Goal: Contribute content: Add original content to the website for others to see

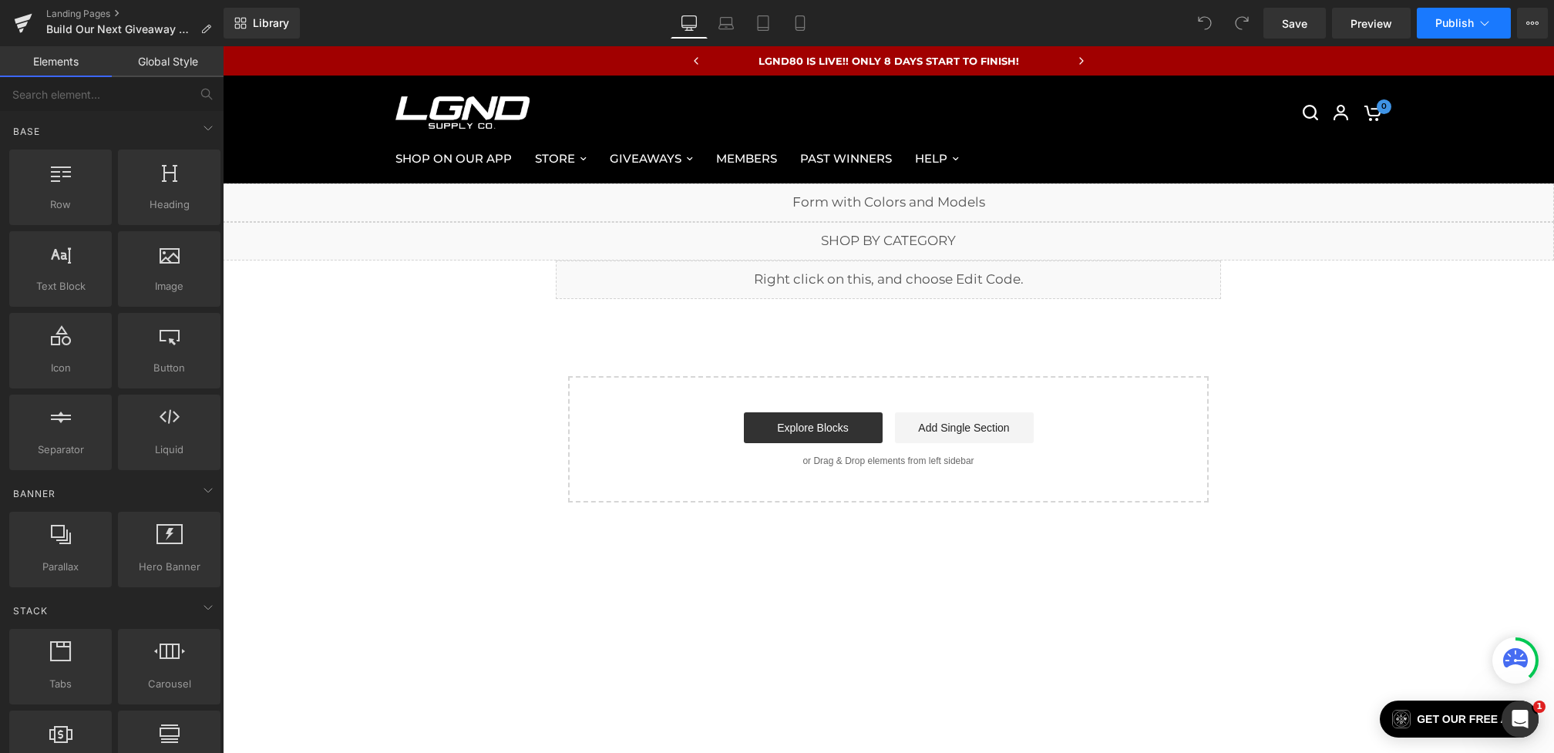
click at [1441, 25] on span "Publish" at bounding box center [1454, 23] width 39 height 12
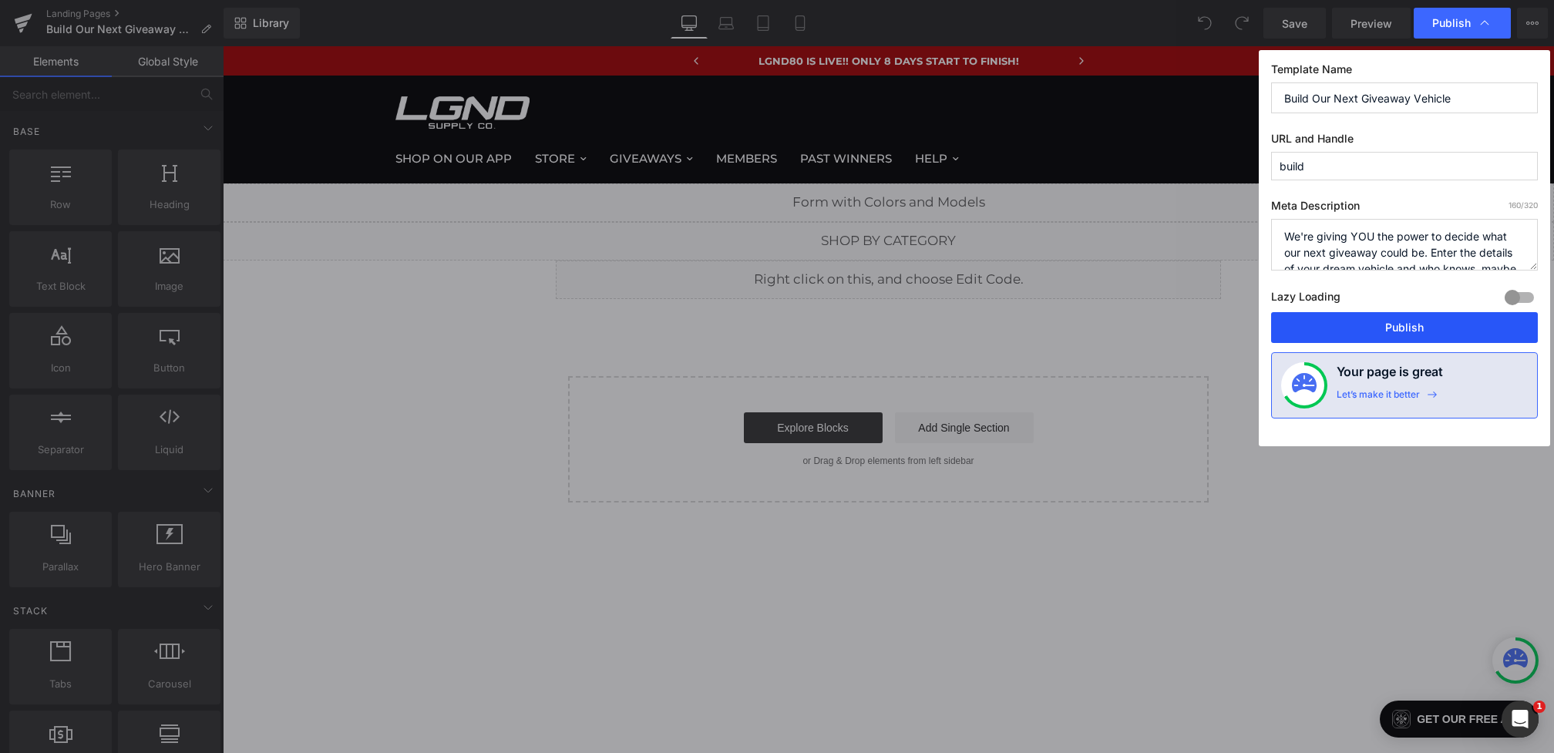
click at [1392, 327] on button "Publish" at bounding box center [1404, 327] width 267 height 31
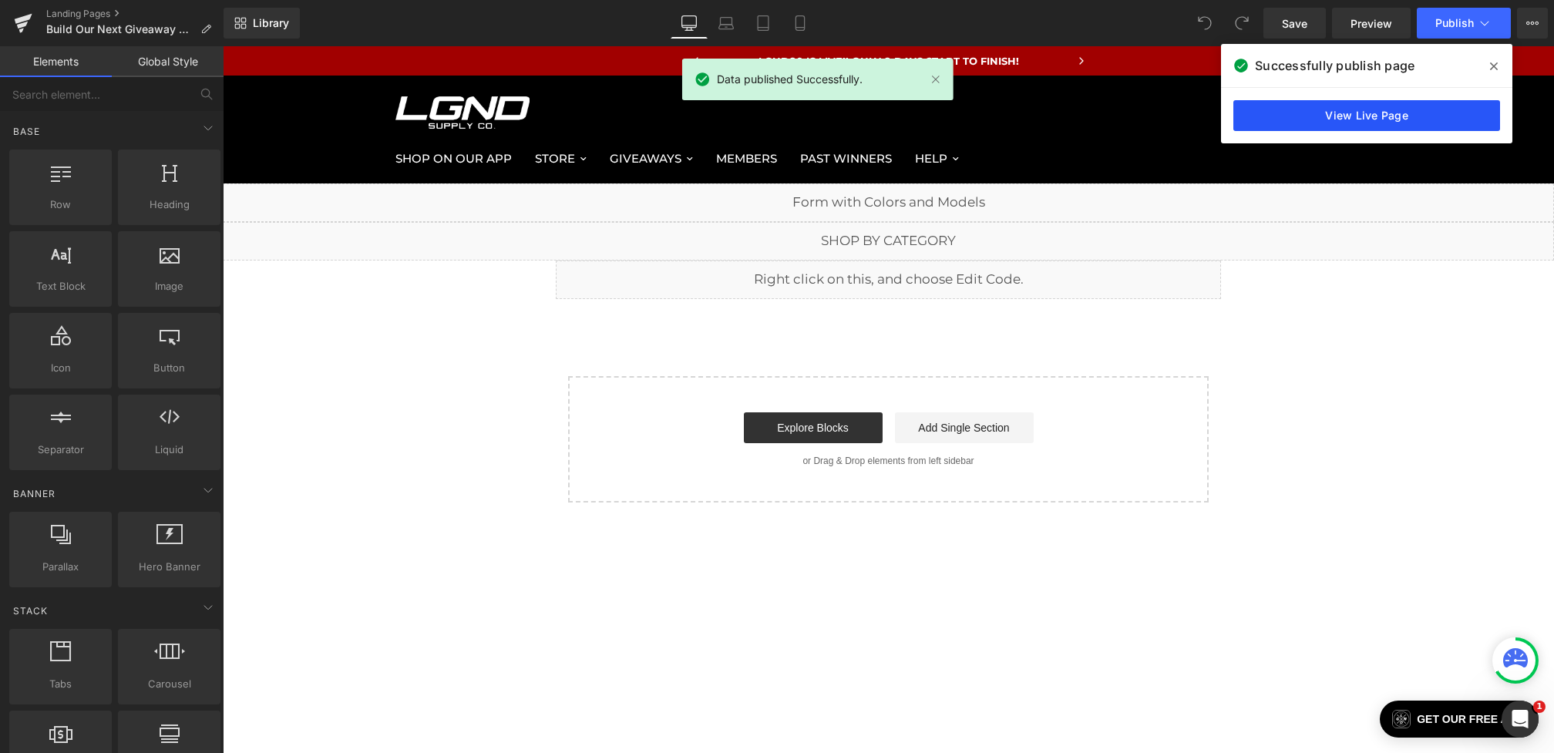
click at [1407, 118] on link "View Live Page" at bounding box center [1366, 115] width 267 height 31
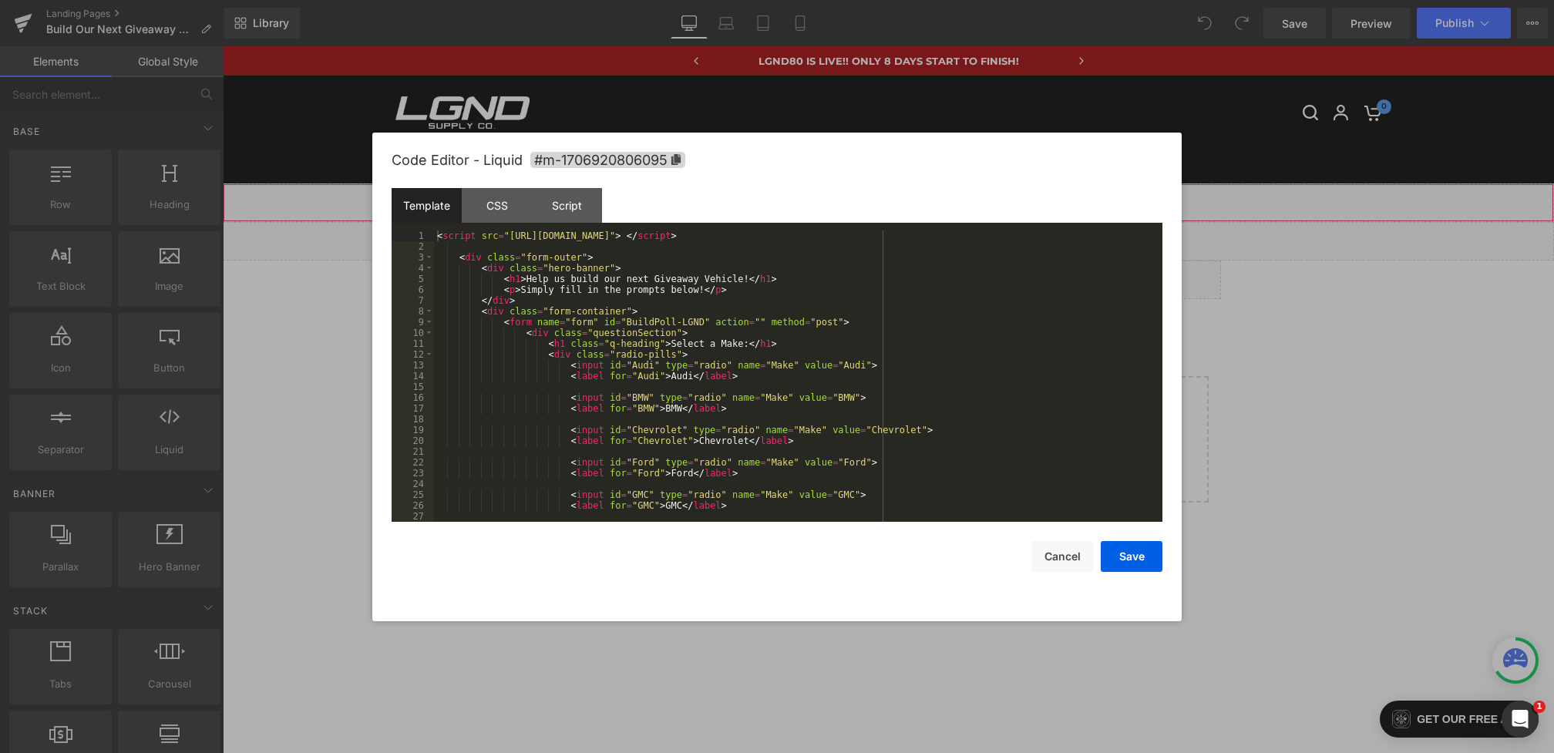
click at [681, 0] on div "You are previewing how the will restyle your page. You can not edit Elements in…" at bounding box center [777, 0] width 1554 height 0
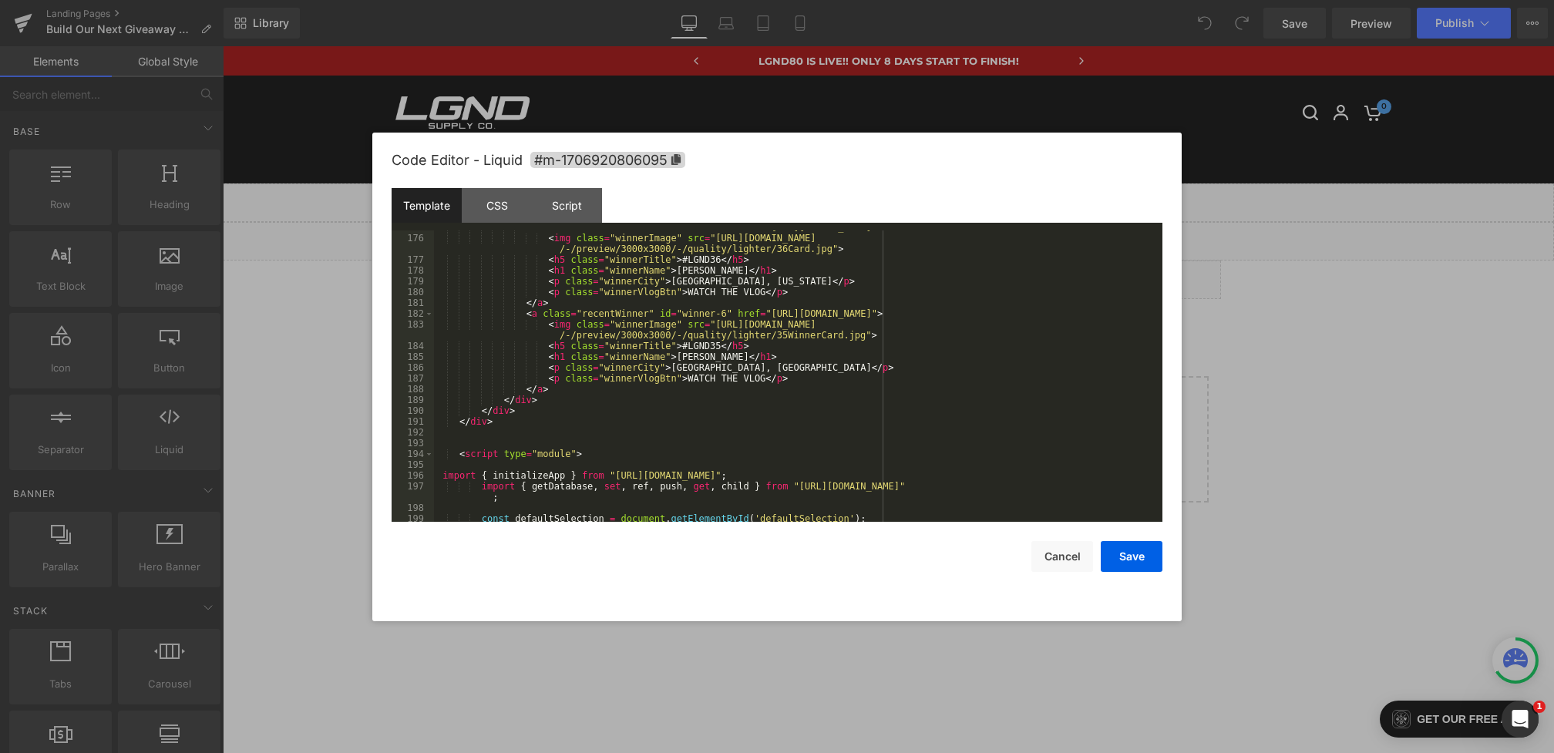
scroll to position [2093, 0]
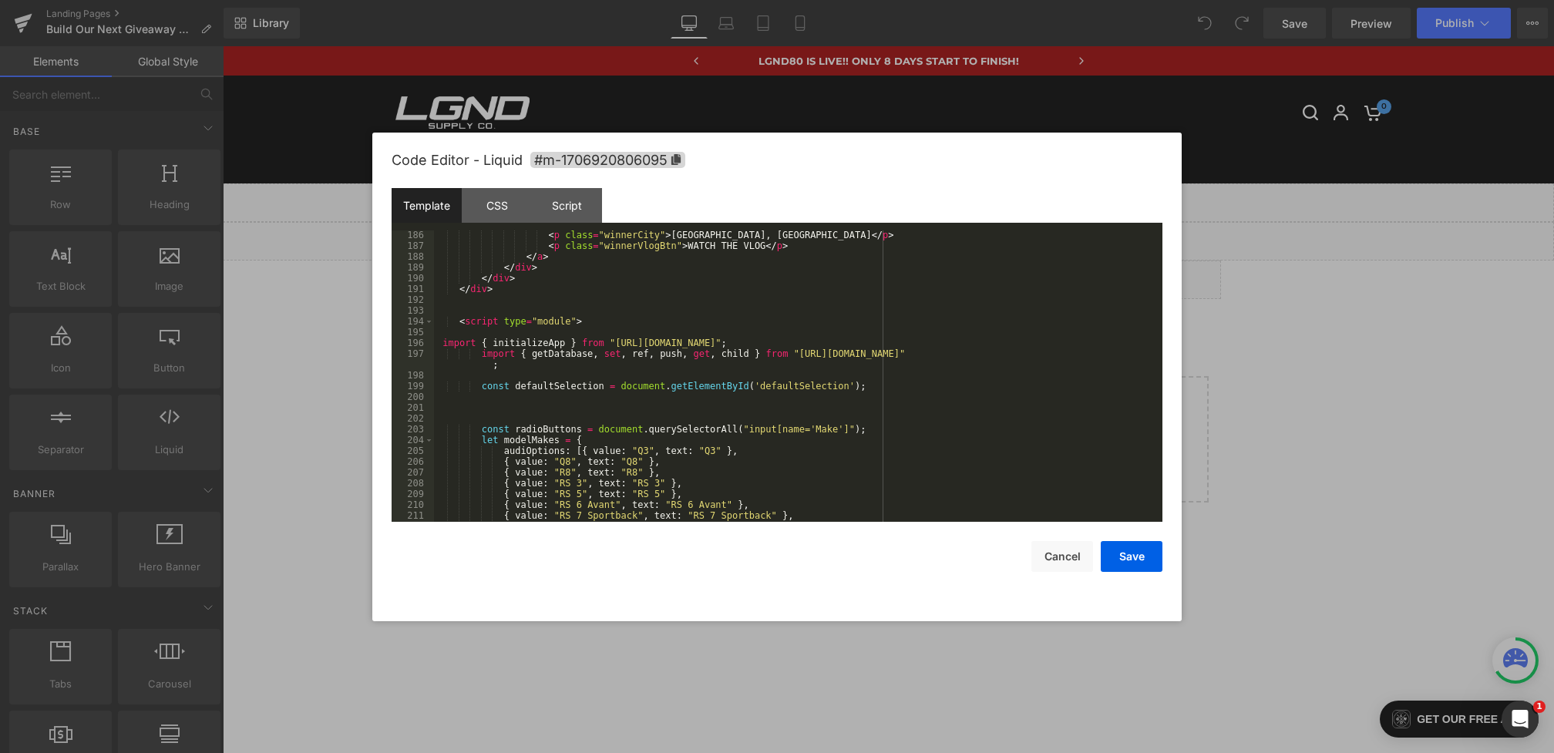
click at [479, 355] on div "< p class = "winnerCity" > Miami Gardens, FL </ p > < p class = "winnerVlogBtn"…" at bounding box center [795, 386] width 722 height 313
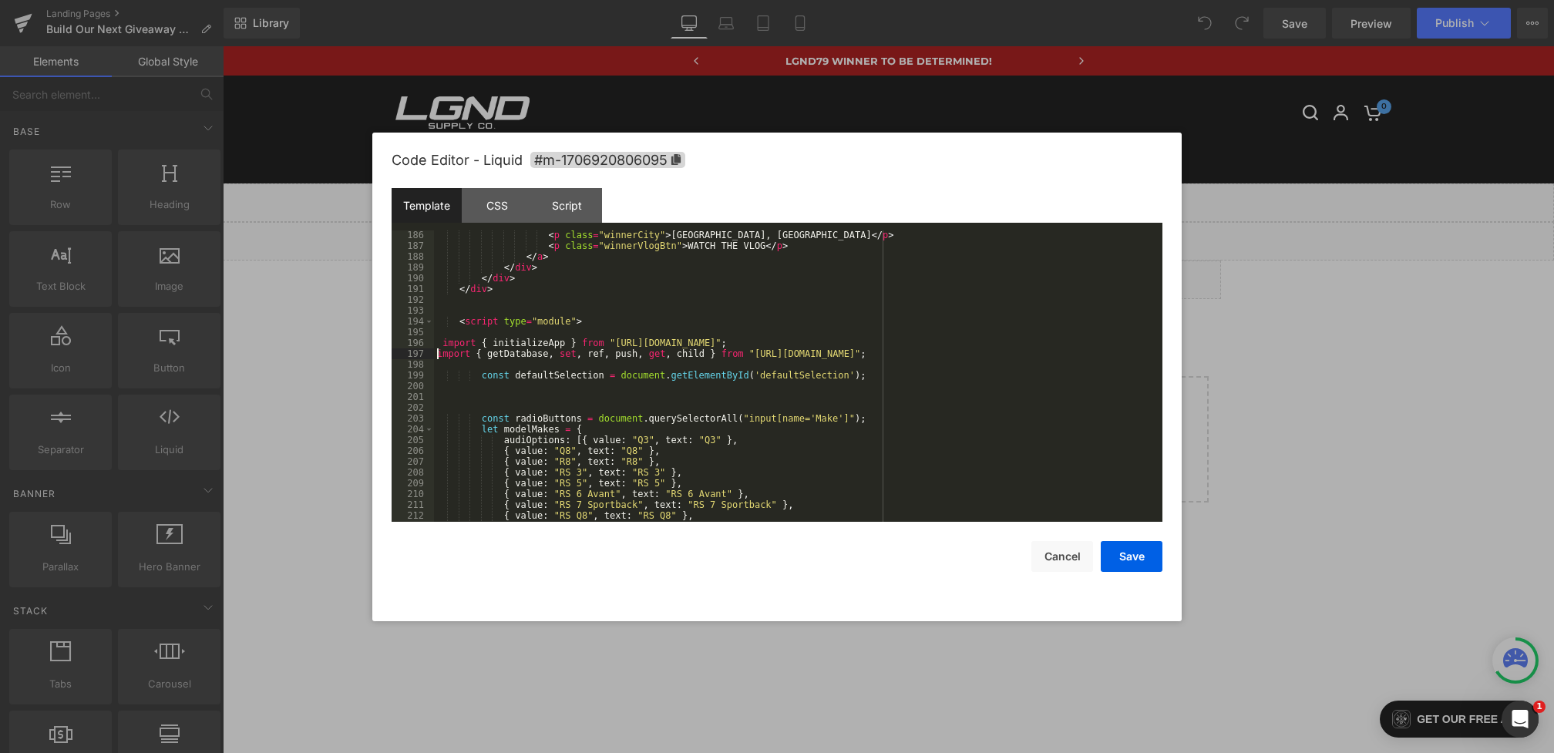
click at [577, 323] on div "< p class = "winnerCity" > Miami Gardens, FL </ p > < p class = "winnerVlogBtn"…" at bounding box center [795, 386] width 722 height 313
click at [1115, 556] on button "Save" at bounding box center [1132, 556] width 62 height 31
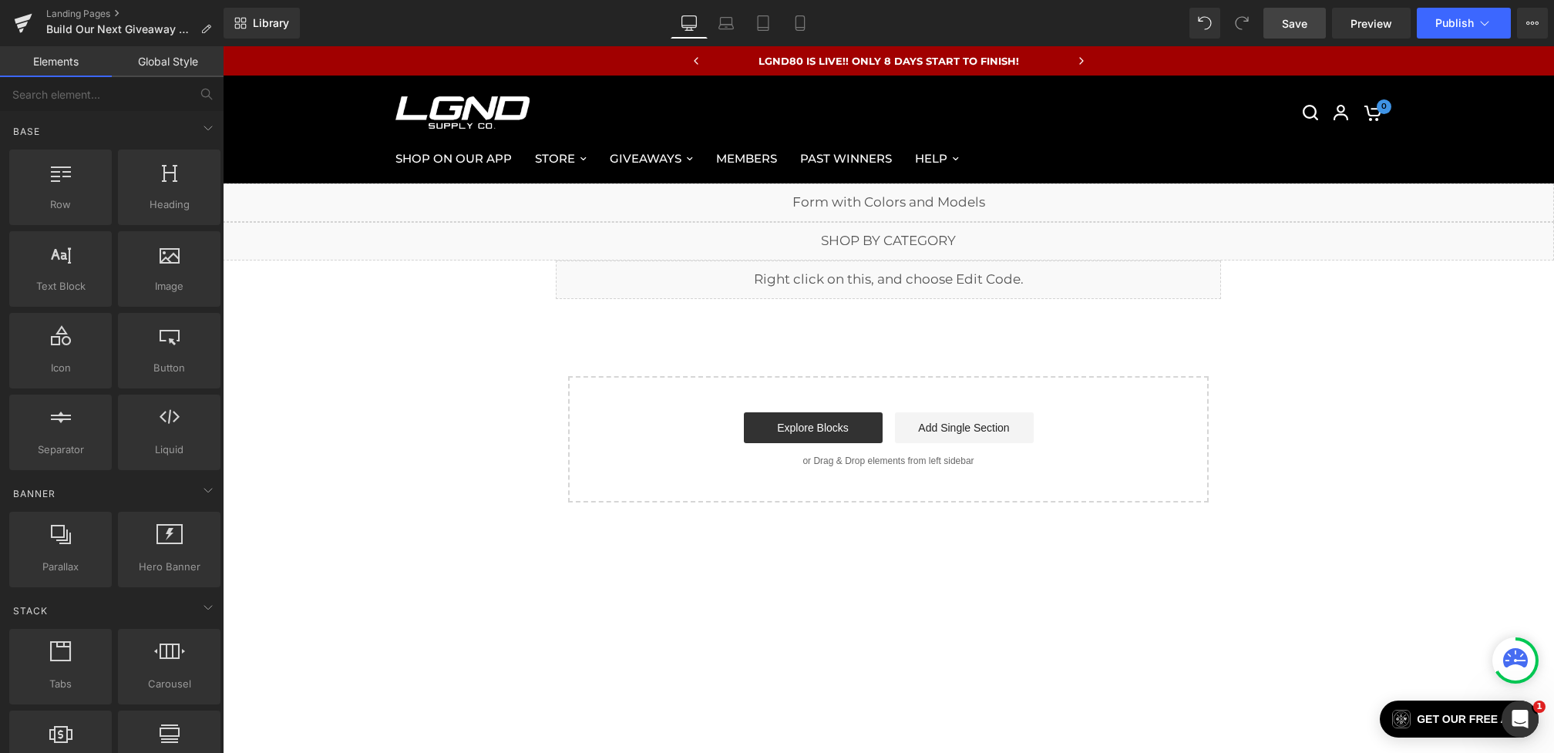
click at [1316, 32] on link "Save" at bounding box center [1294, 23] width 62 height 31
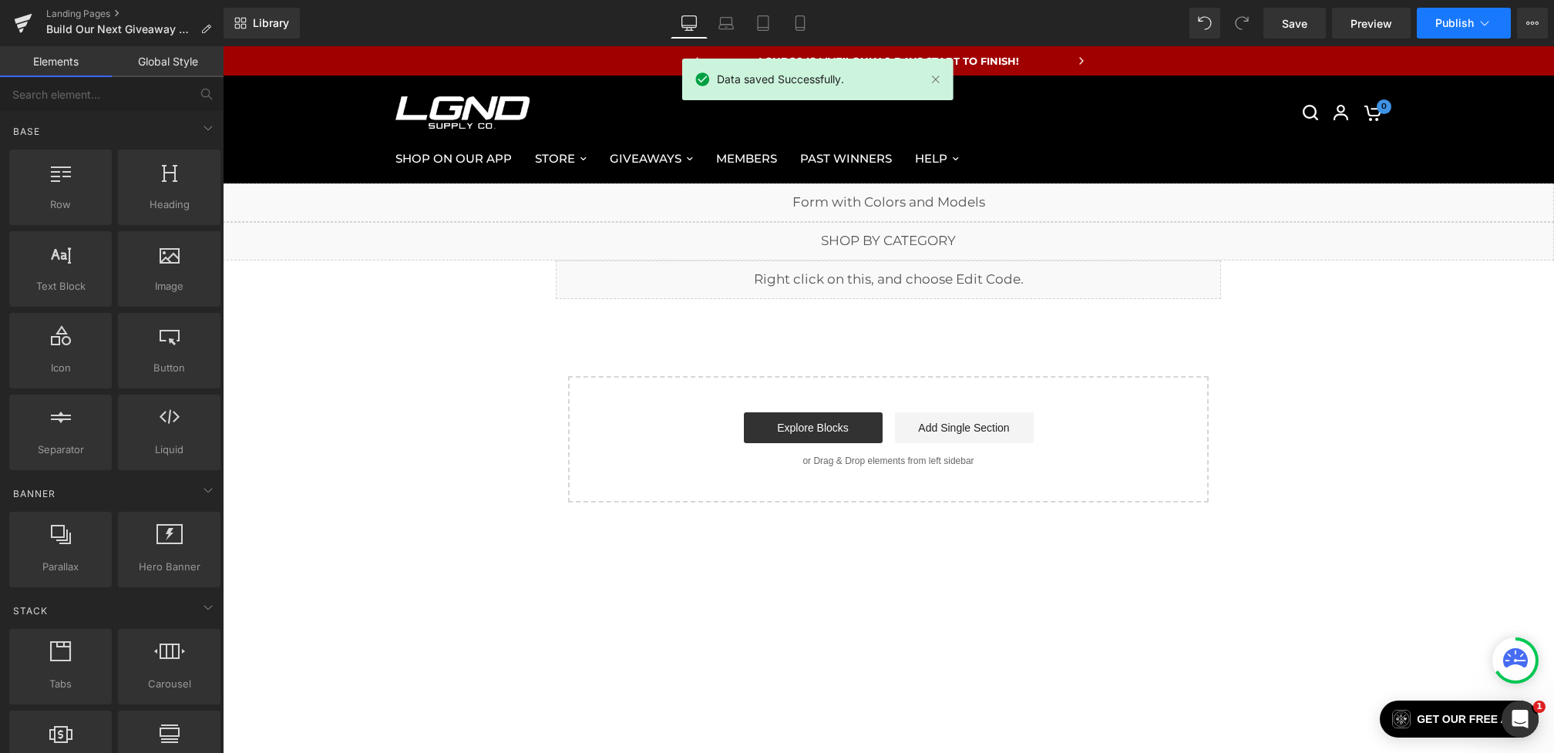
click at [1419, 25] on button "Publish" at bounding box center [1464, 23] width 94 height 31
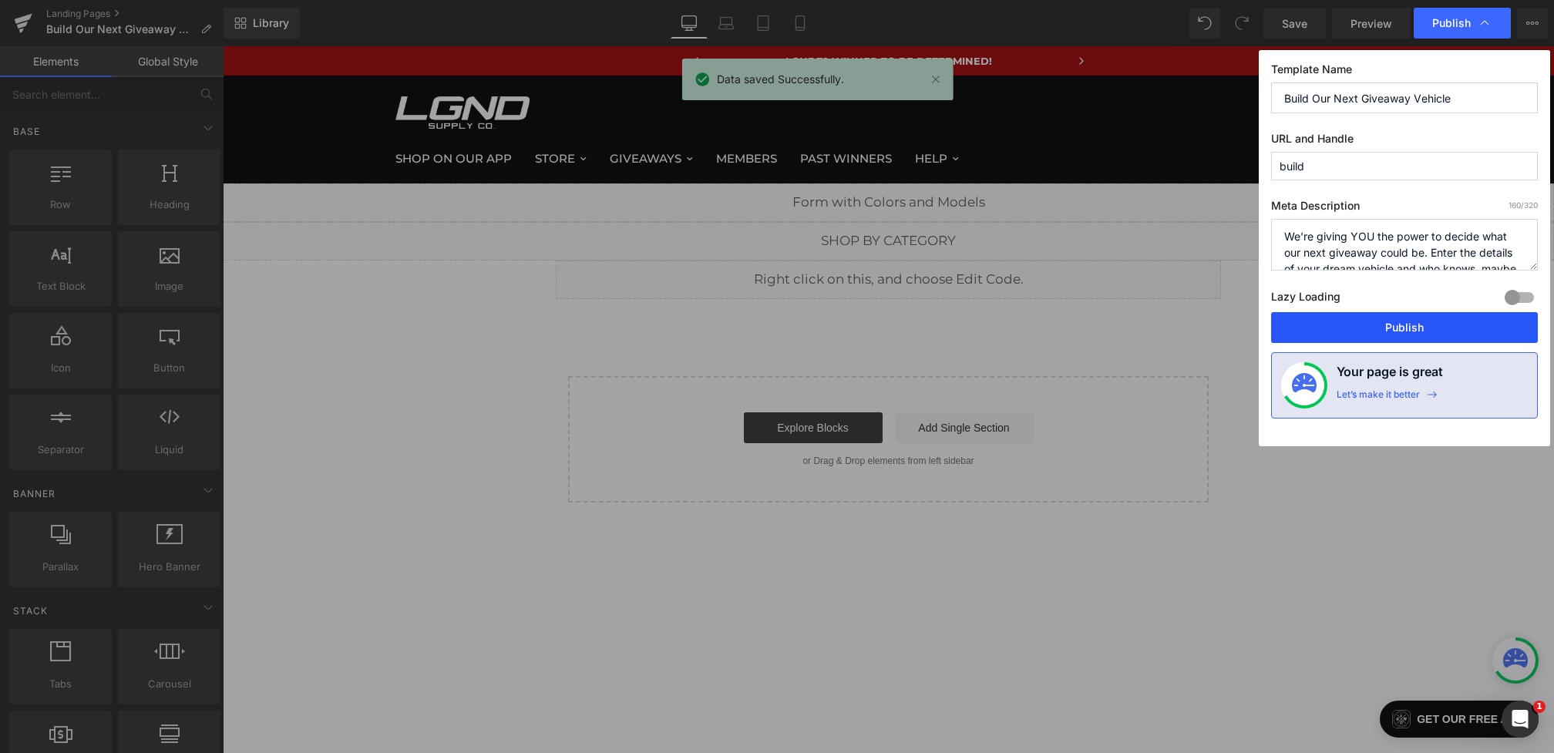
click at [1359, 318] on button "Publish" at bounding box center [1404, 327] width 267 height 31
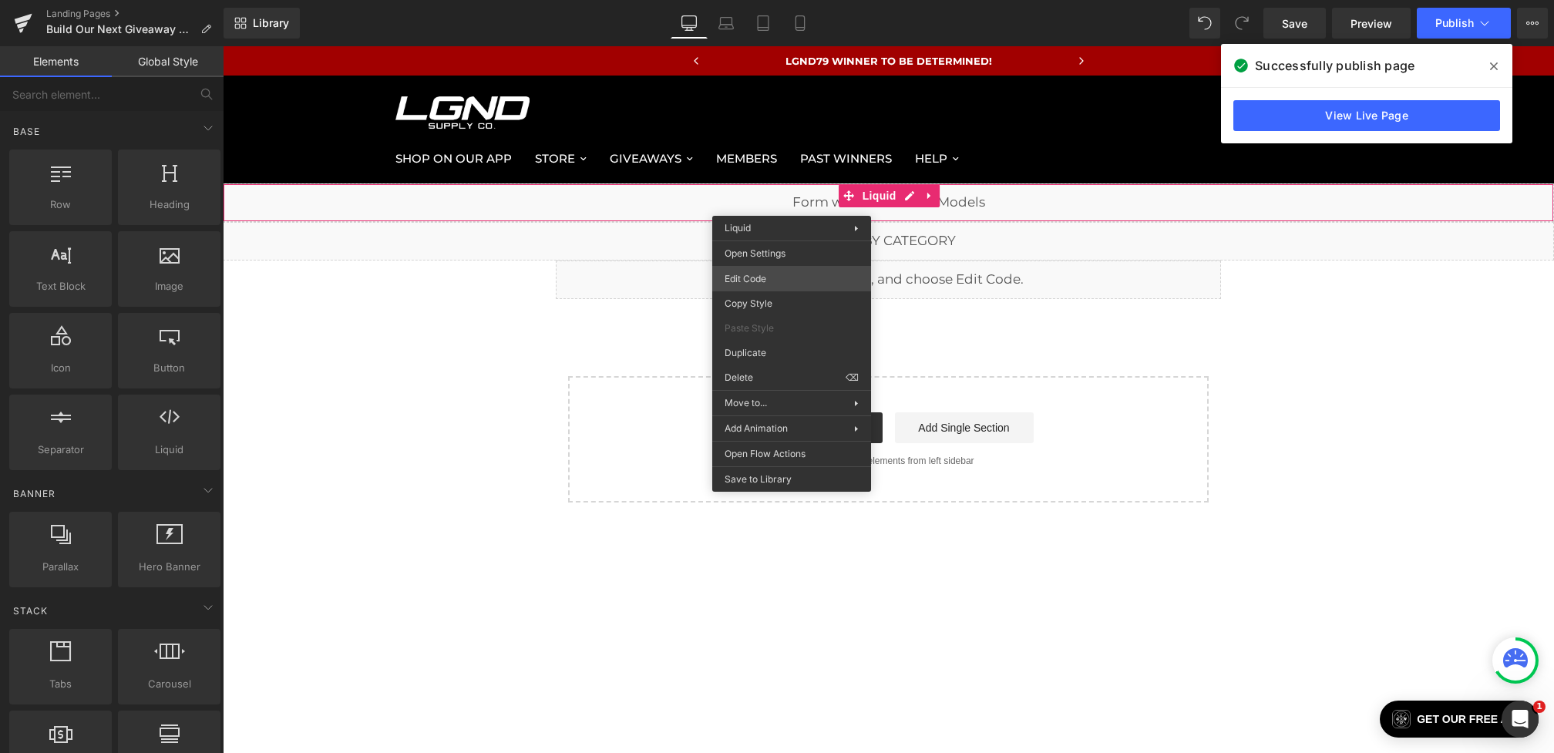
click at [758, 0] on div "You are previewing how the will restyle your page. You can not edit Elements in…" at bounding box center [777, 0] width 1554 height 0
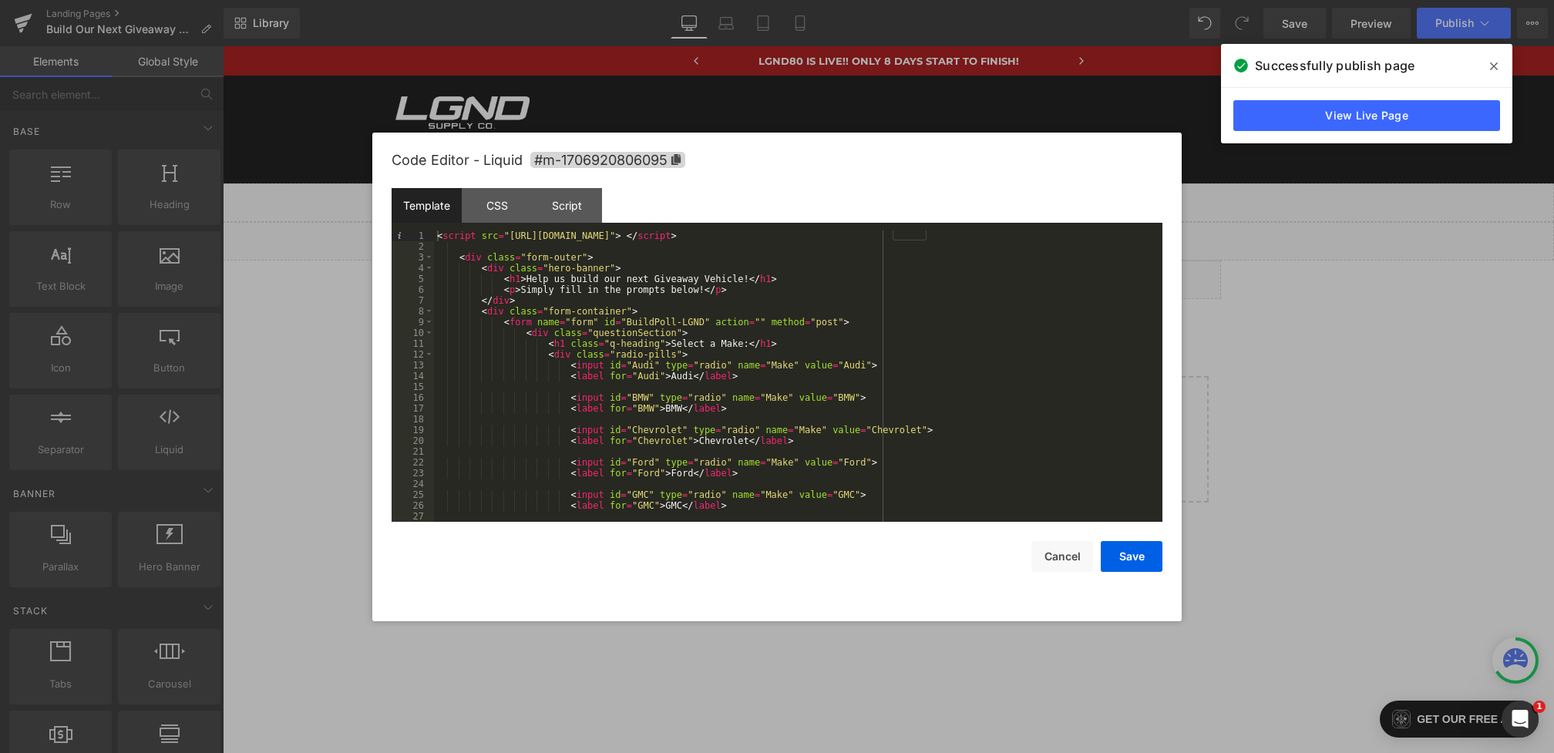
click at [869, 234] on div "< script src = "https://ajax.googleapis.com/ajax/libs/jquery/3.5.1/jquery.min.j…" at bounding box center [795, 386] width 722 height 313
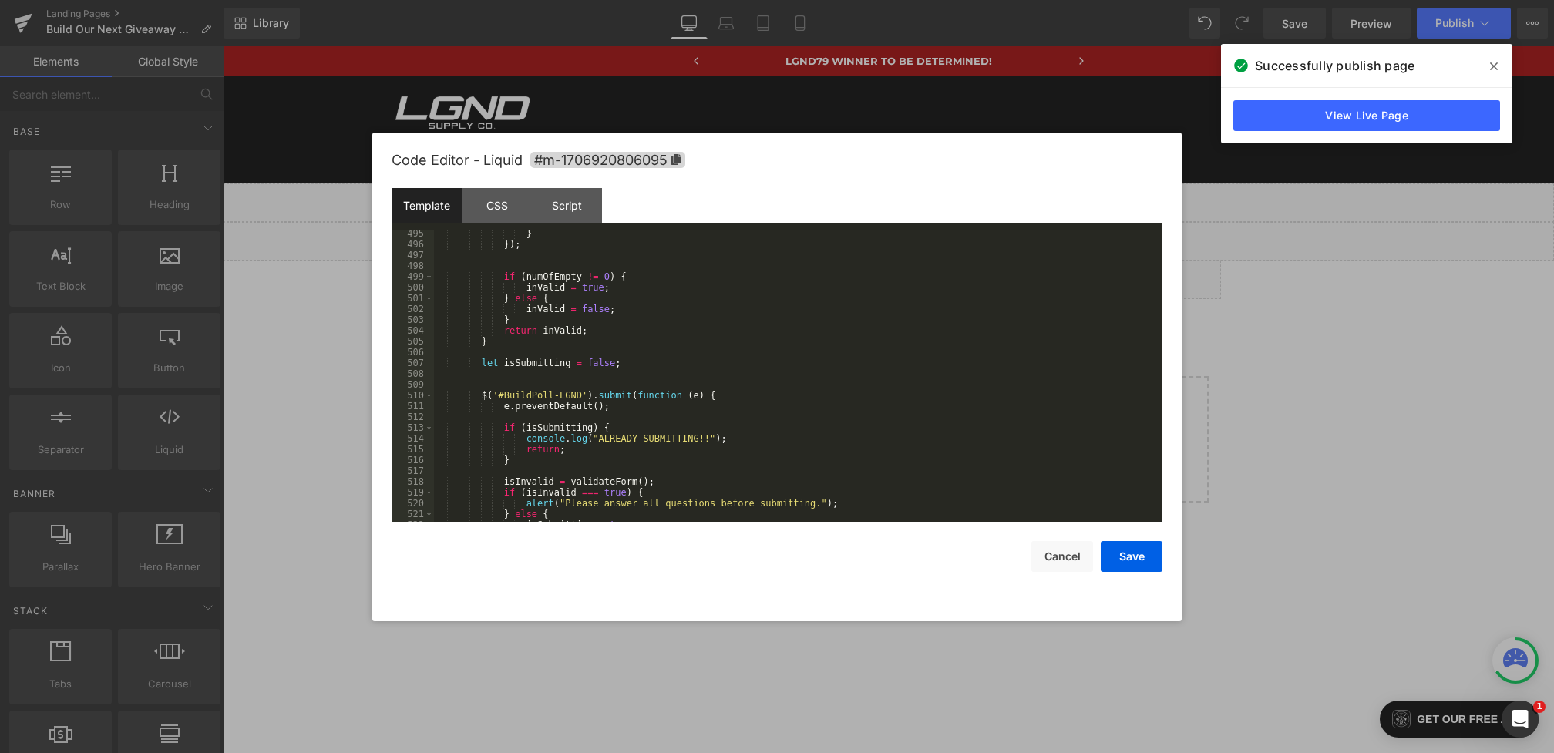
scroll to position [5481, 0]
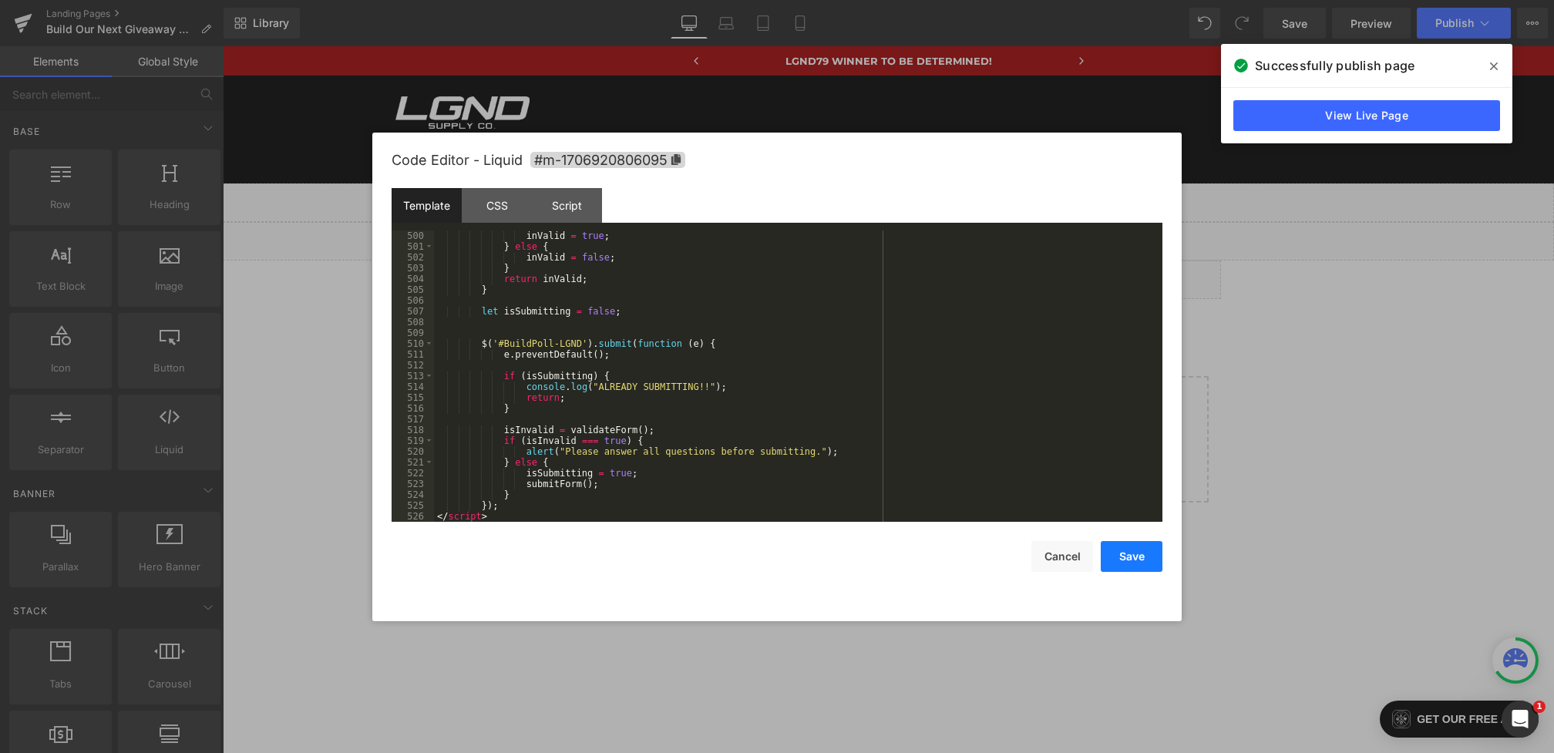
click at [1131, 554] on button "Save" at bounding box center [1132, 556] width 62 height 31
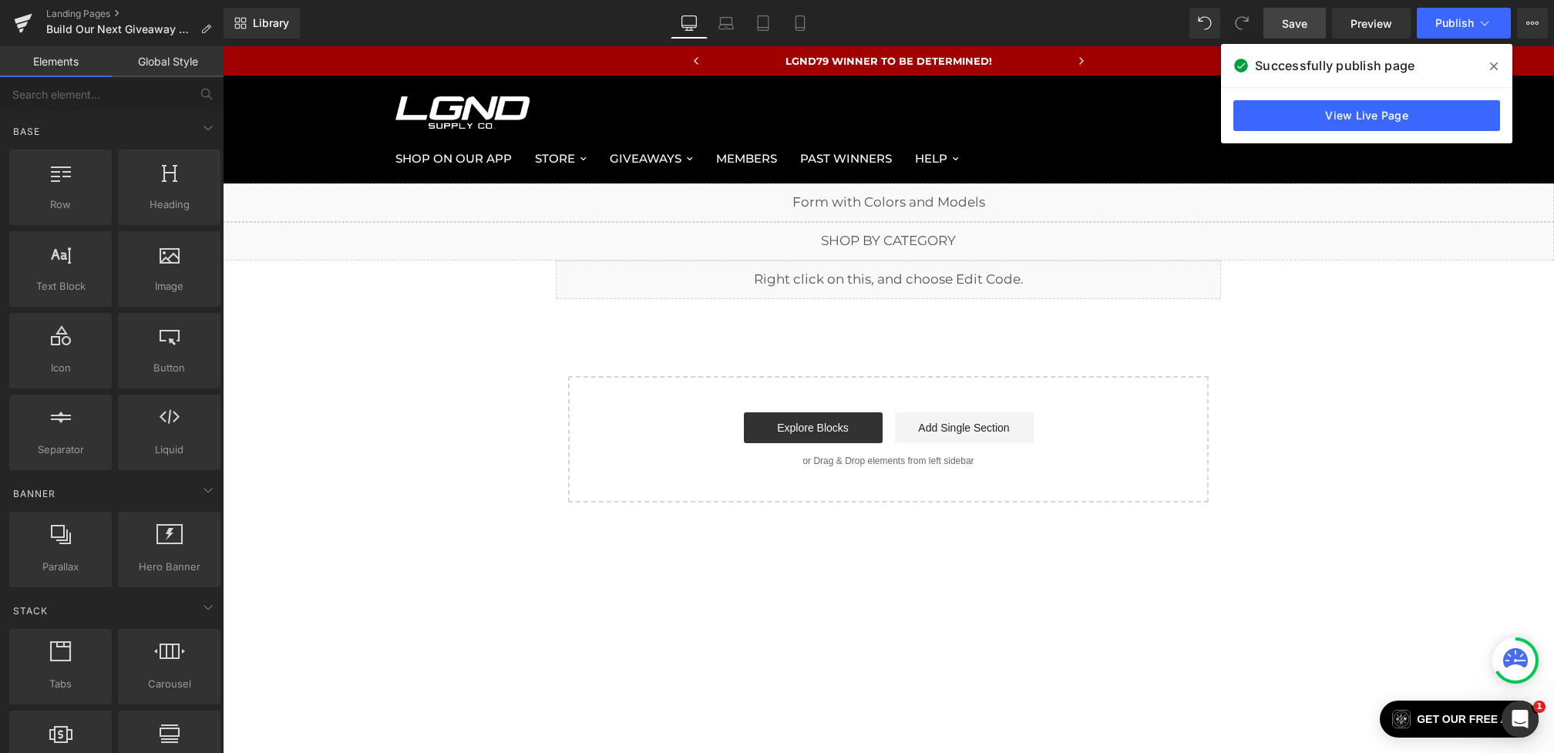
click at [1299, 33] on link "Save" at bounding box center [1294, 23] width 62 height 31
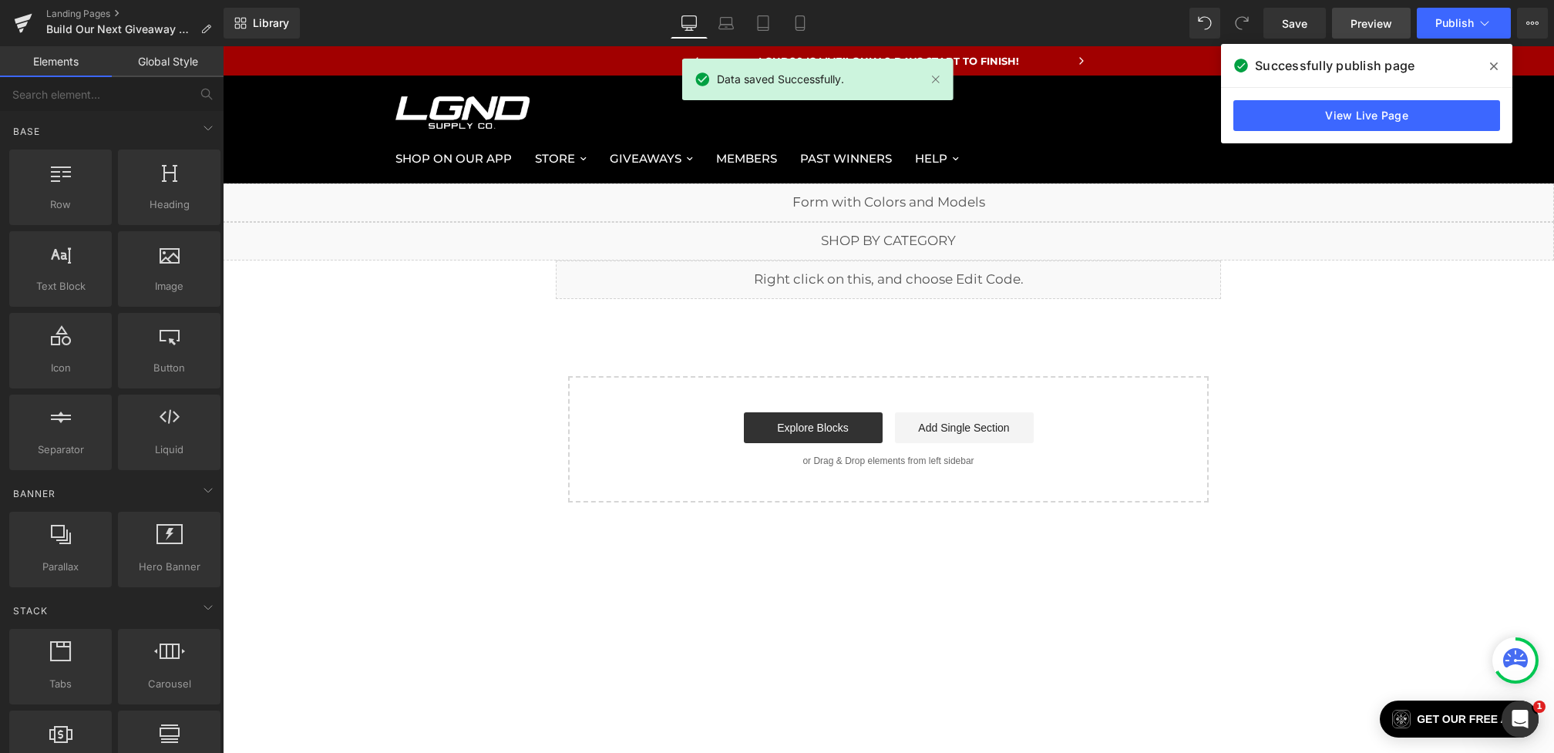
click at [1364, 19] on span "Preview" at bounding box center [1371, 23] width 42 height 16
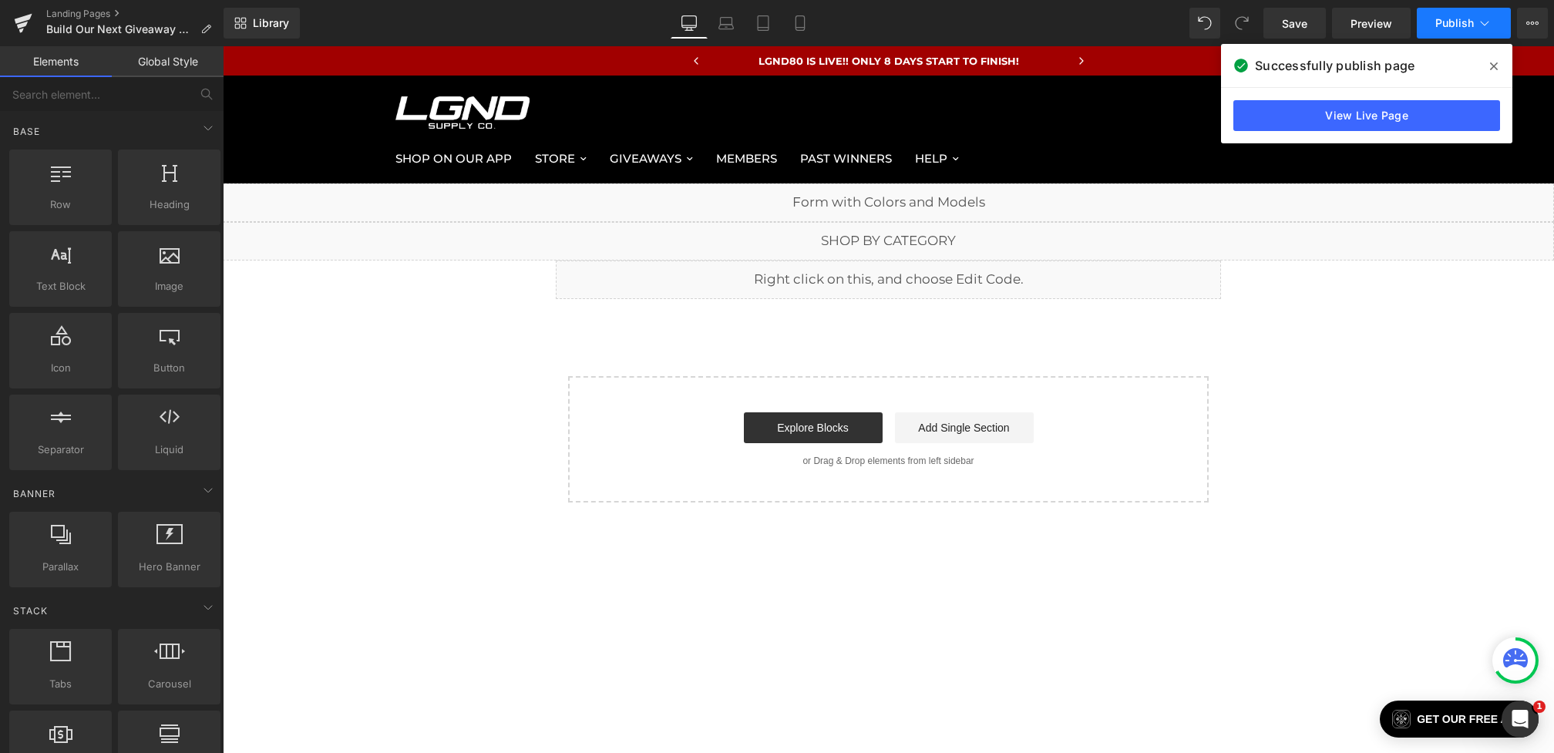
click at [1462, 35] on button "Publish" at bounding box center [1464, 23] width 94 height 31
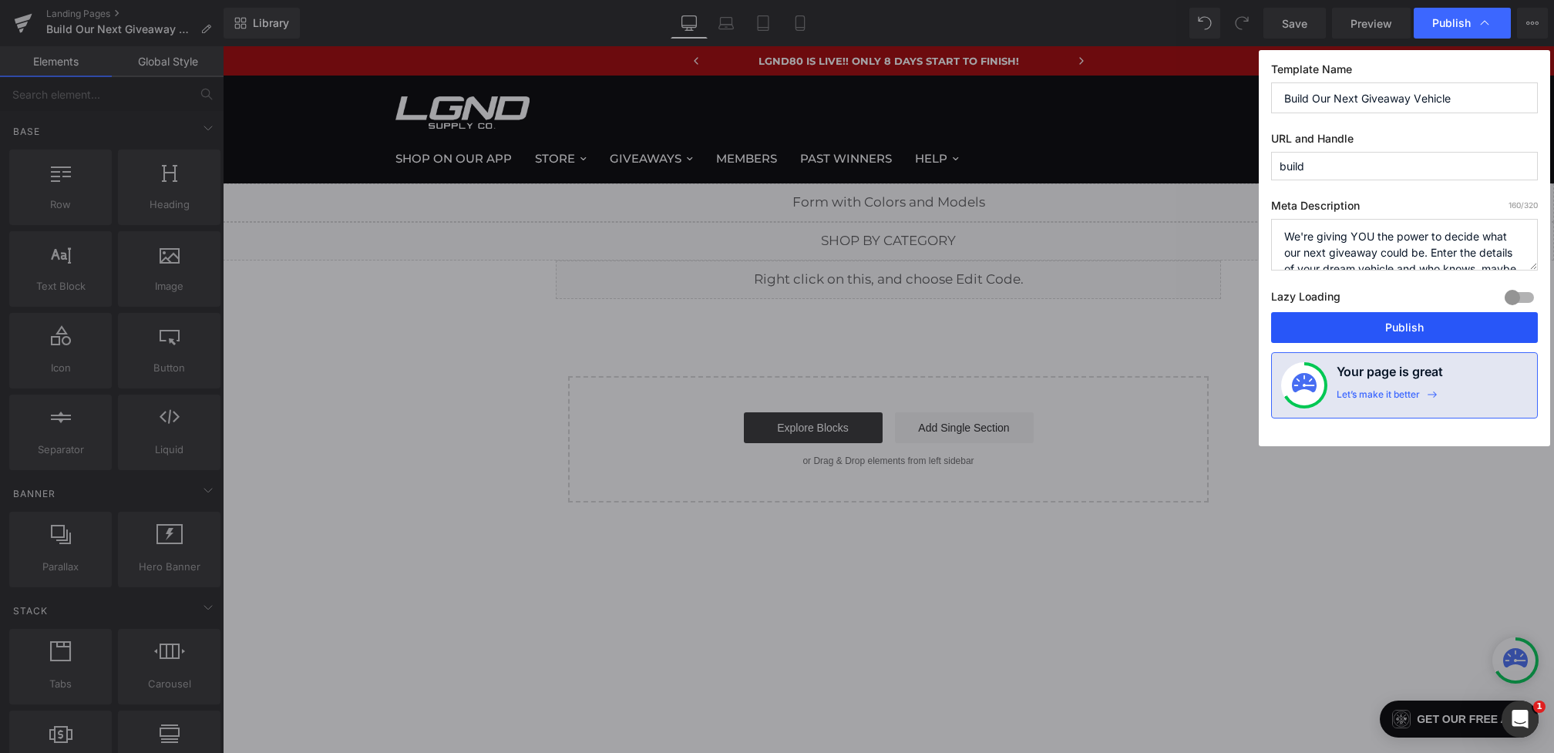
click at [1363, 324] on button "Publish" at bounding box center [1404, 327] width 267 height 31
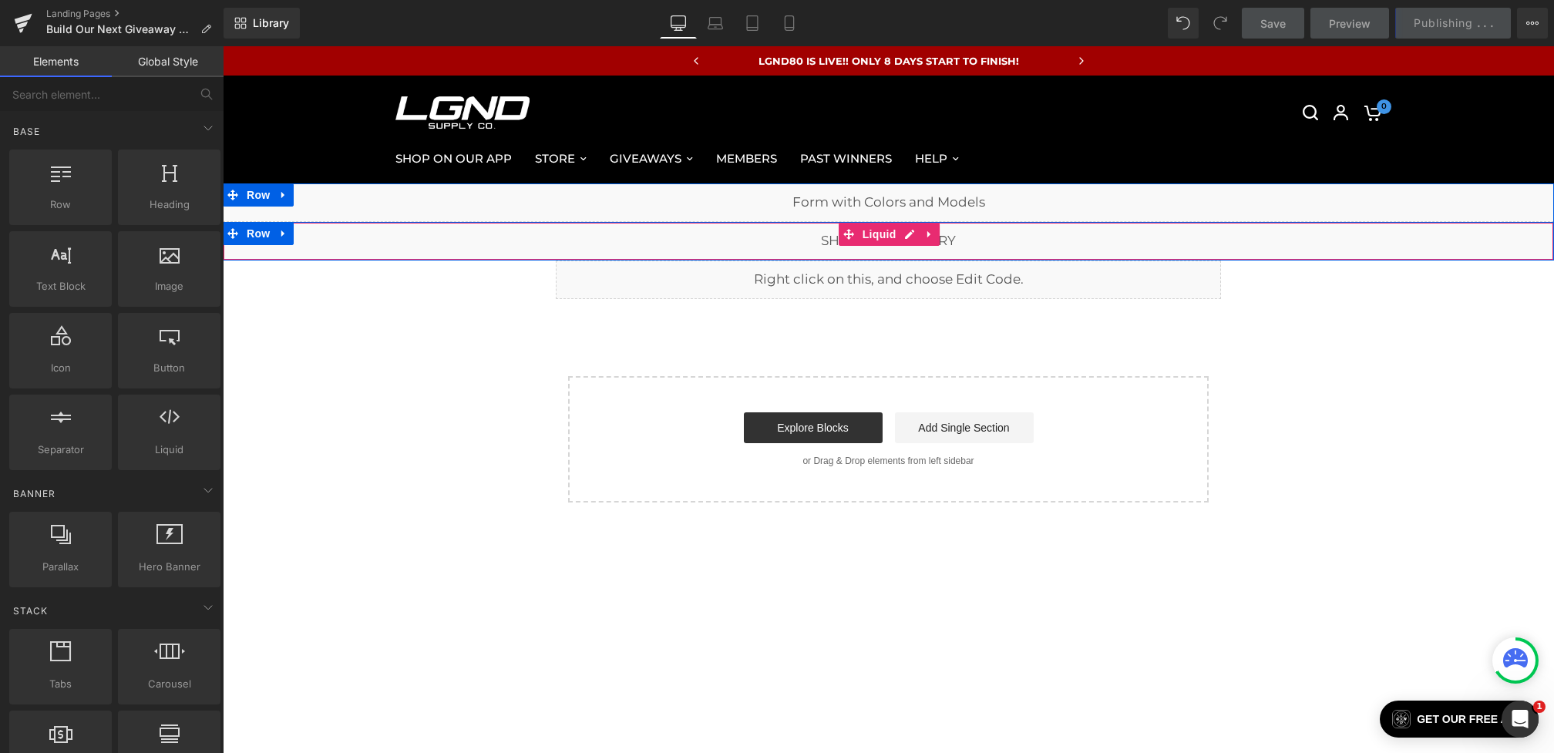
click at [872, 251] on div "Liquid" at bounding box center [888, 241] width 1331 height 39
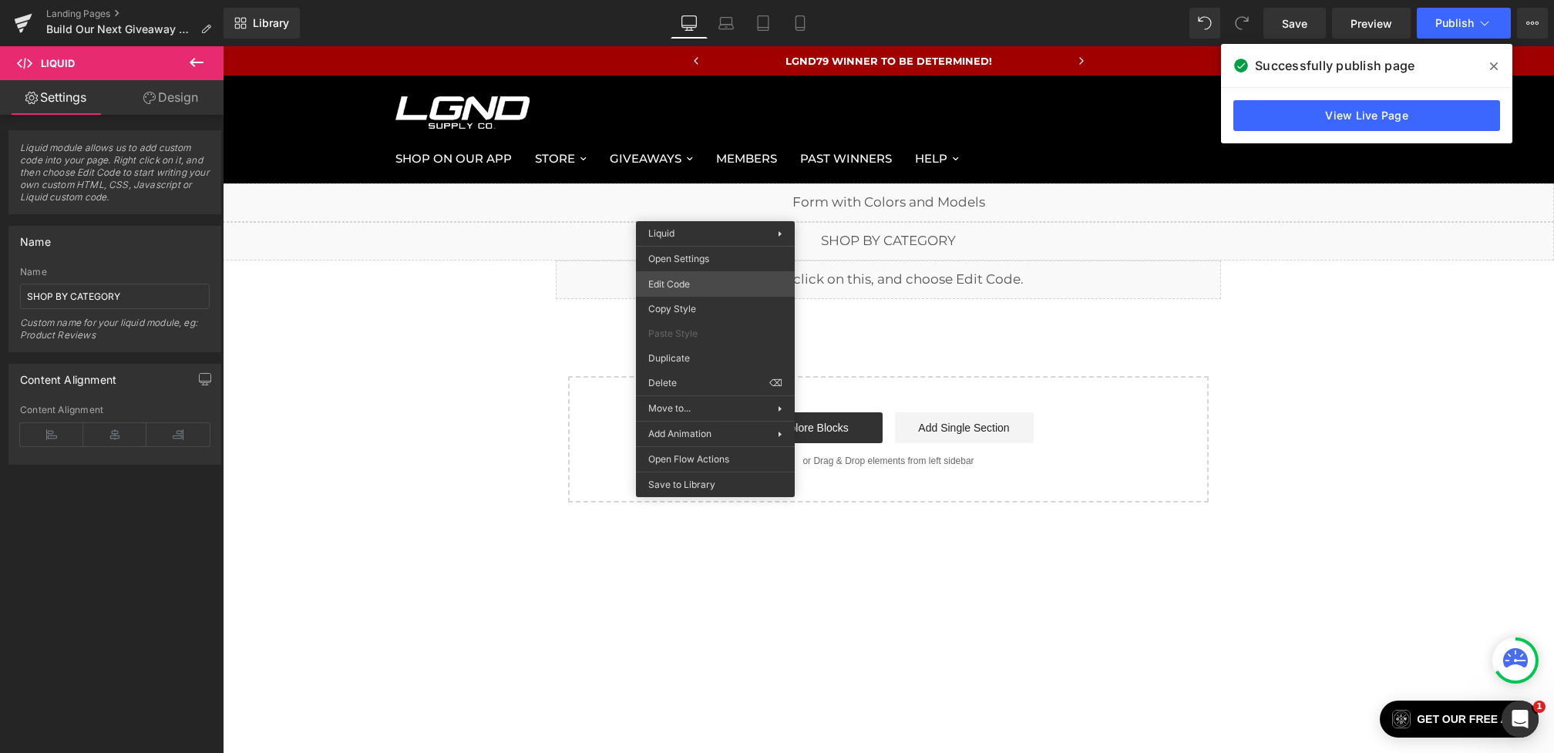
click at [683, 0] on div "You are previewing how the will restyle your page. You can not edit Elements in…" at bounding box center [777, 0] width 1554 height 0
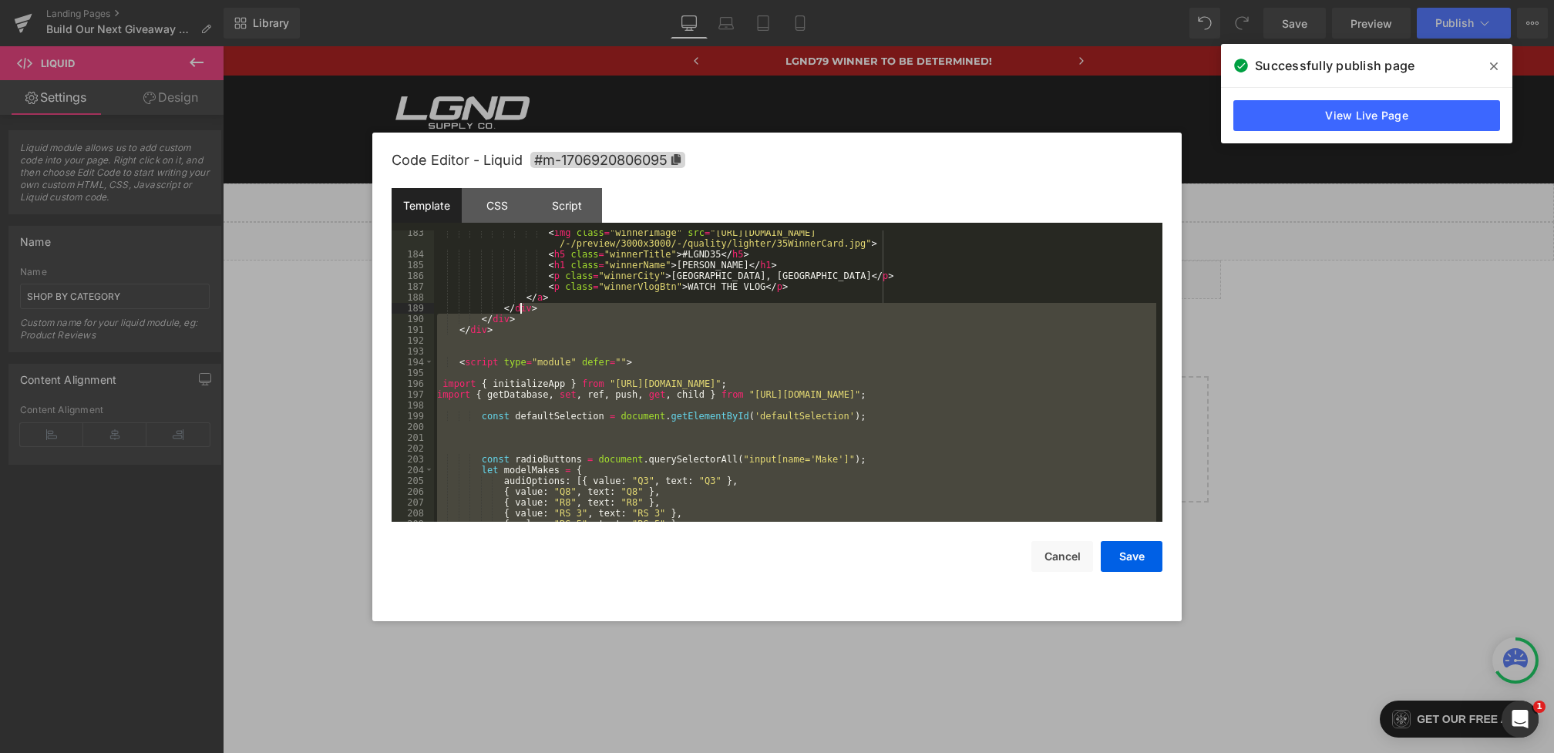
scroll to position [1962, 0]
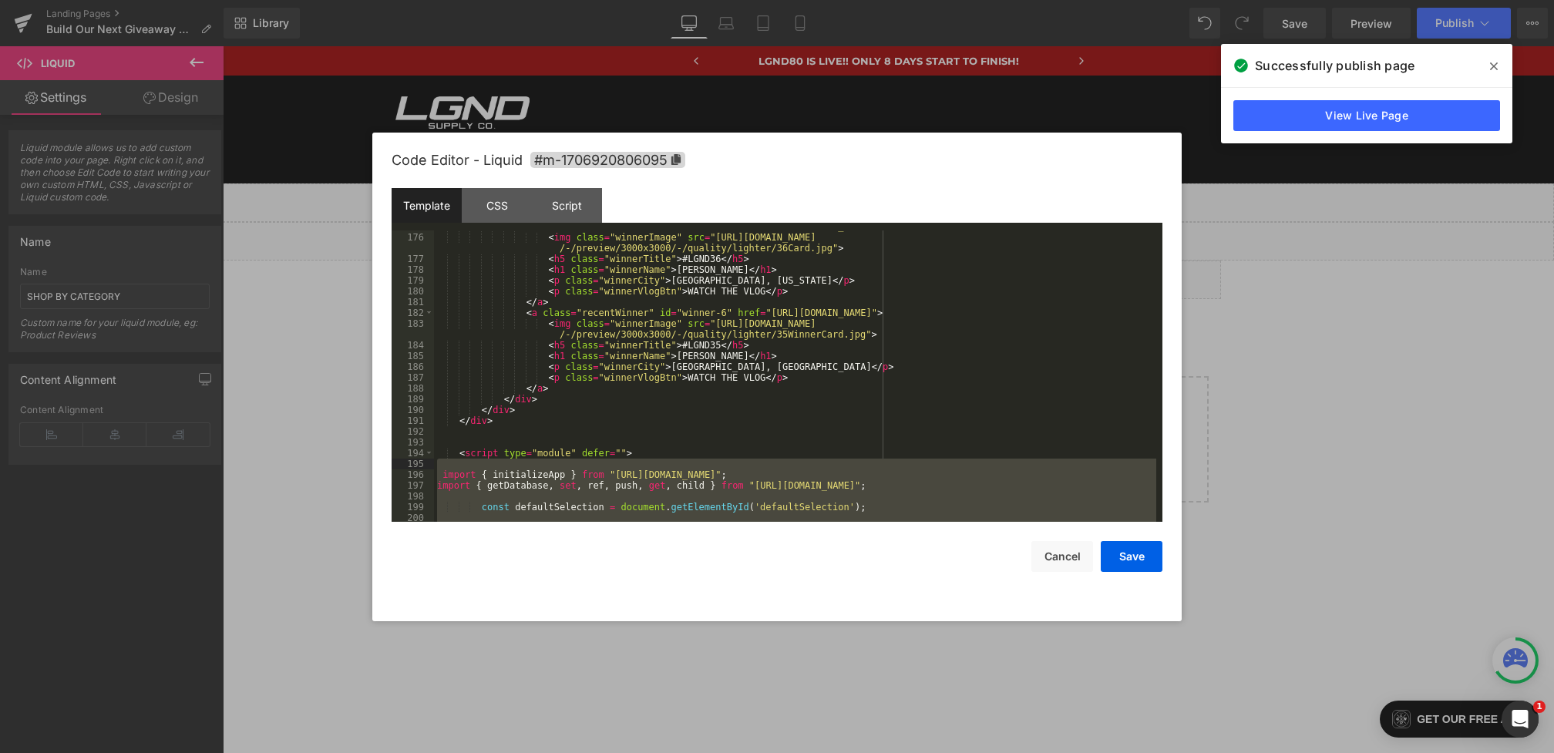
drag, startPoint x: 523, startPoint y: 507, endPoint x: 426, endPoint y: 463, distance: 106.6
click at [426, 463] on pre "175 176 177 178 179 180 181 182 183 184 185 186 187 188 189 190 191 192 193 194…" at bounding box center [777, 375] width 771 height 291
click at [582, 450] on div "< a class = "recentWinner" id = "winner-5" href = "https://lgndsupplyco.com/pag…" at bounding box center [795, 377] width 722 height 313
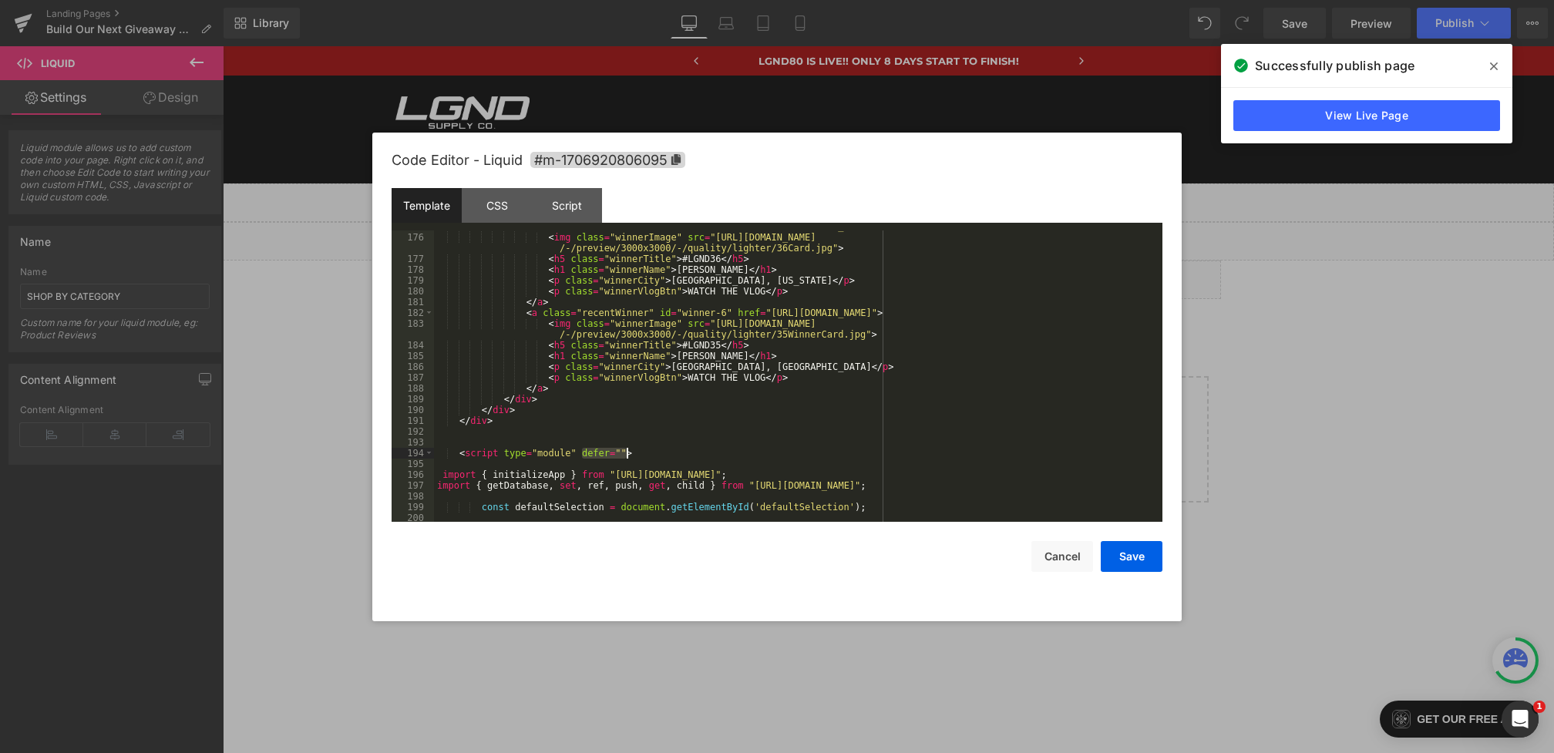
drag, startPoint x: 581, startPoint y: 456, endPoint x: 624, endPoint y: 455, distance: 43.2
click at [624, 455] on div "< a class = "recentWinner" id = "winner-5" href = "https://lgndsupplyco.com/pag…" at bounding box center [795, 377] width 722 height 313
click at [1125, 556] on button "Save" at bounding box center [1132, 556] width 62 height 31
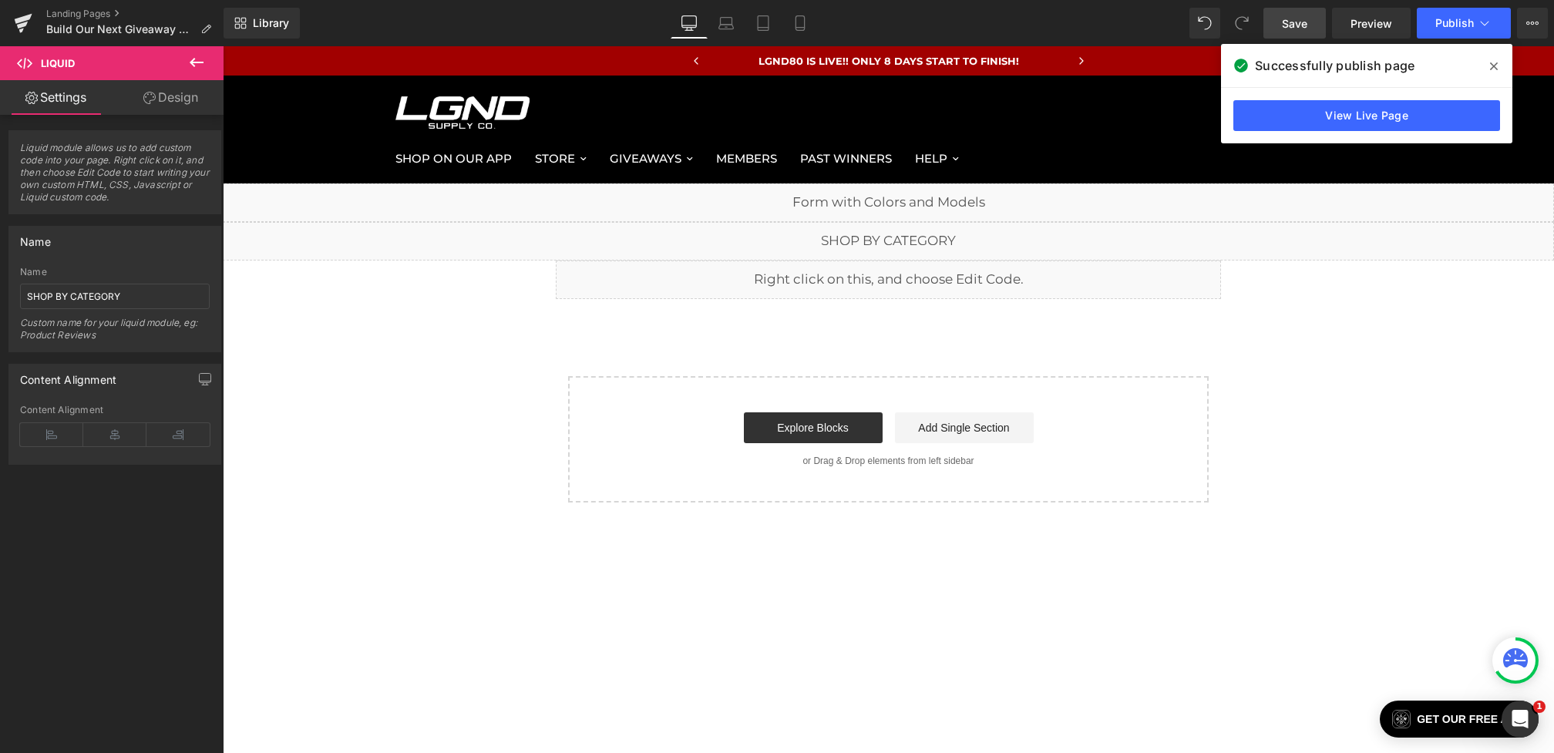
click at [1294, 26] on span "Save" at bounding box center [1294, 23] width 25 height 16
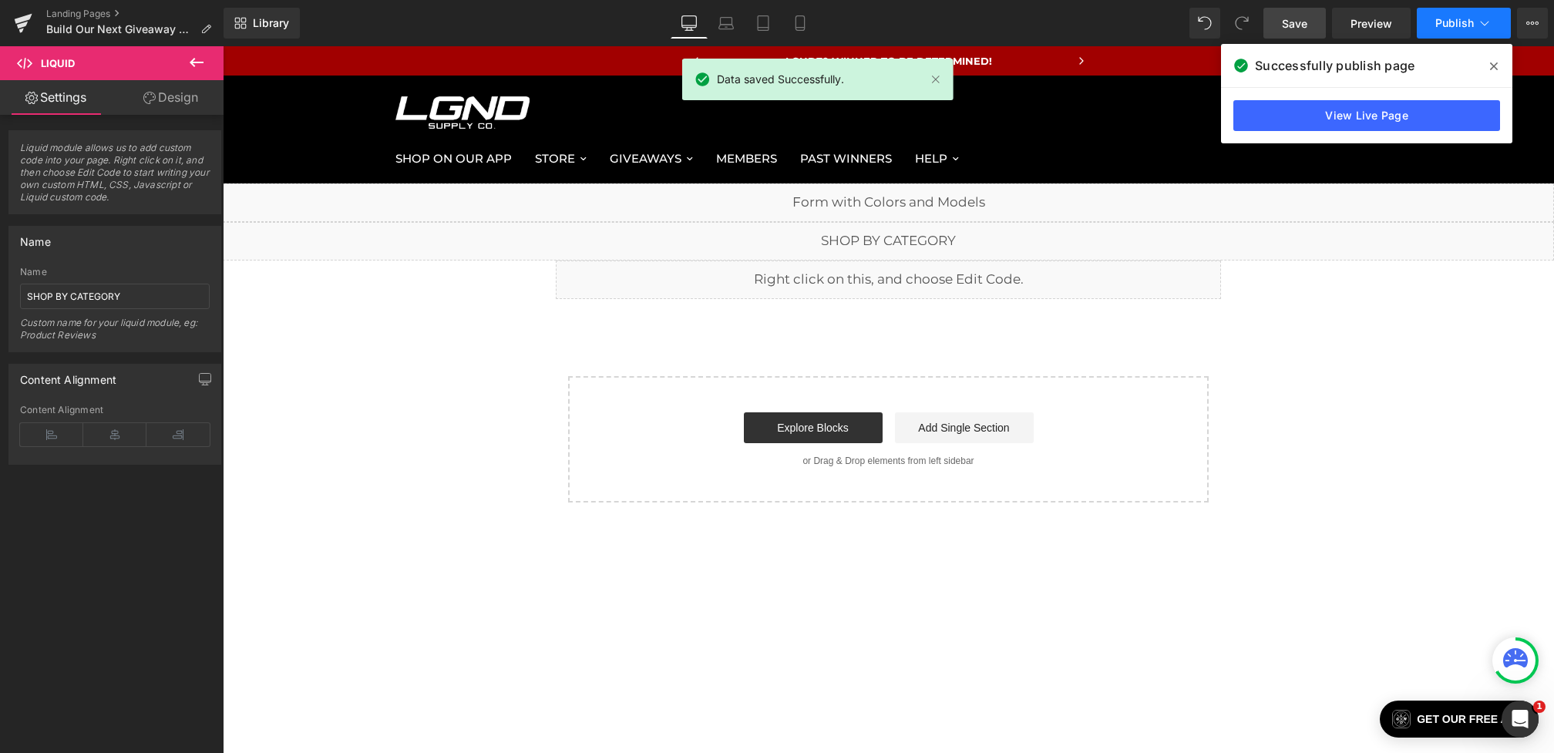
click at [1447, 22] on span "Publish" at bounding box center [1454, 23] width 39 height 12
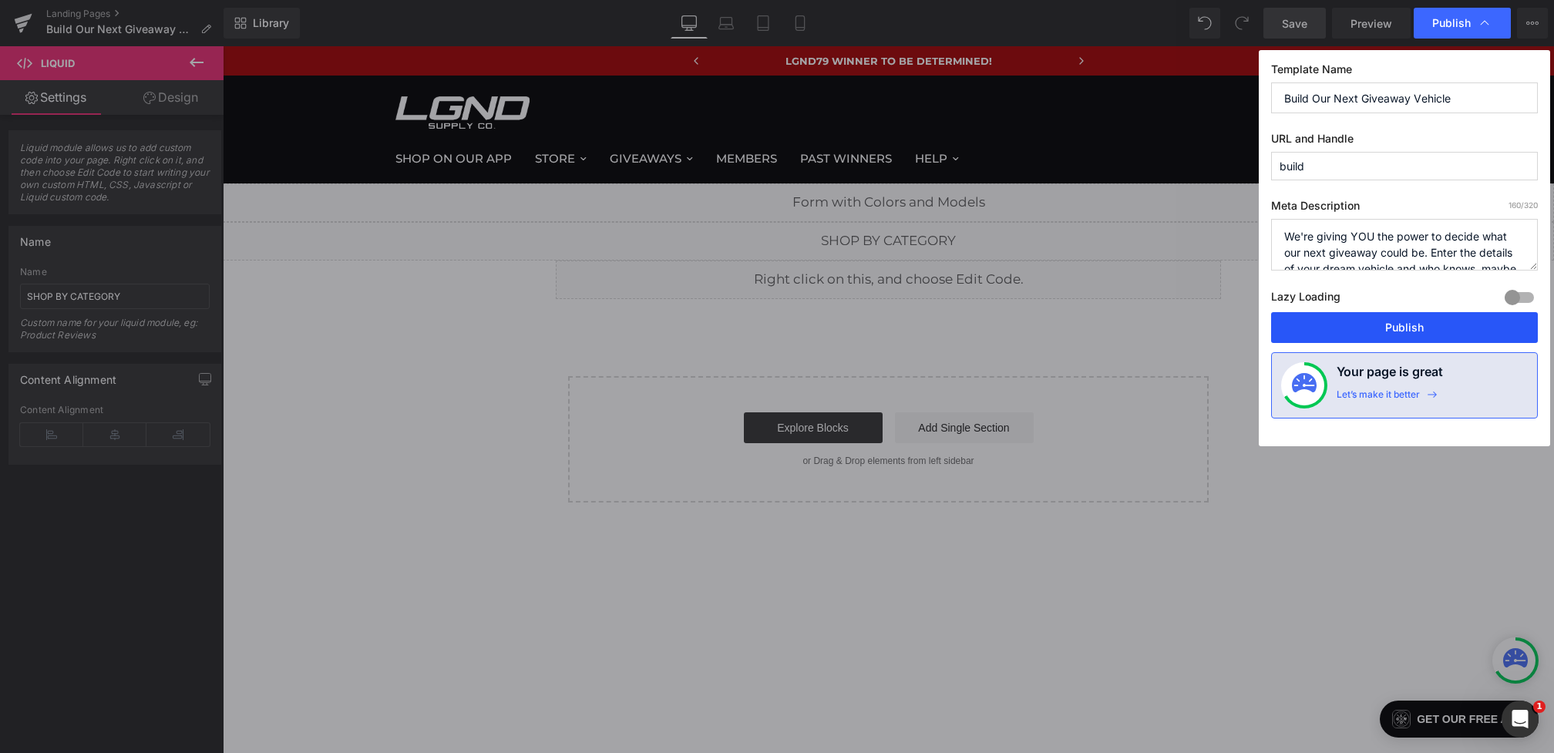
click at [1358, 333] on button "Publish" at bounding box center [1404, 327] width 267 height 31
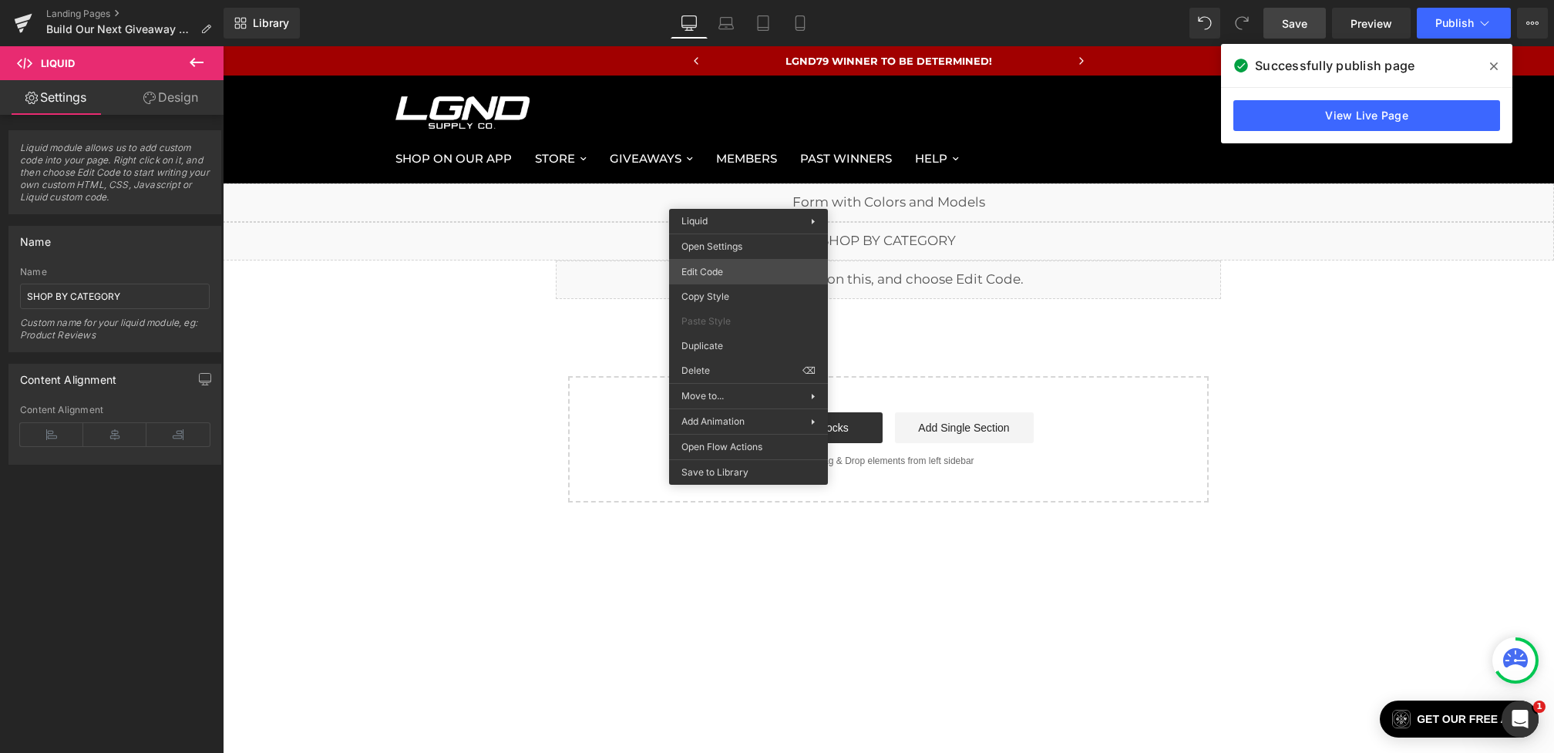
click at [704, 0] on div "You are previewing how the will restyle your page. You can not edit Elements in…" at bounding box center [777, 0] width 1554 height 0
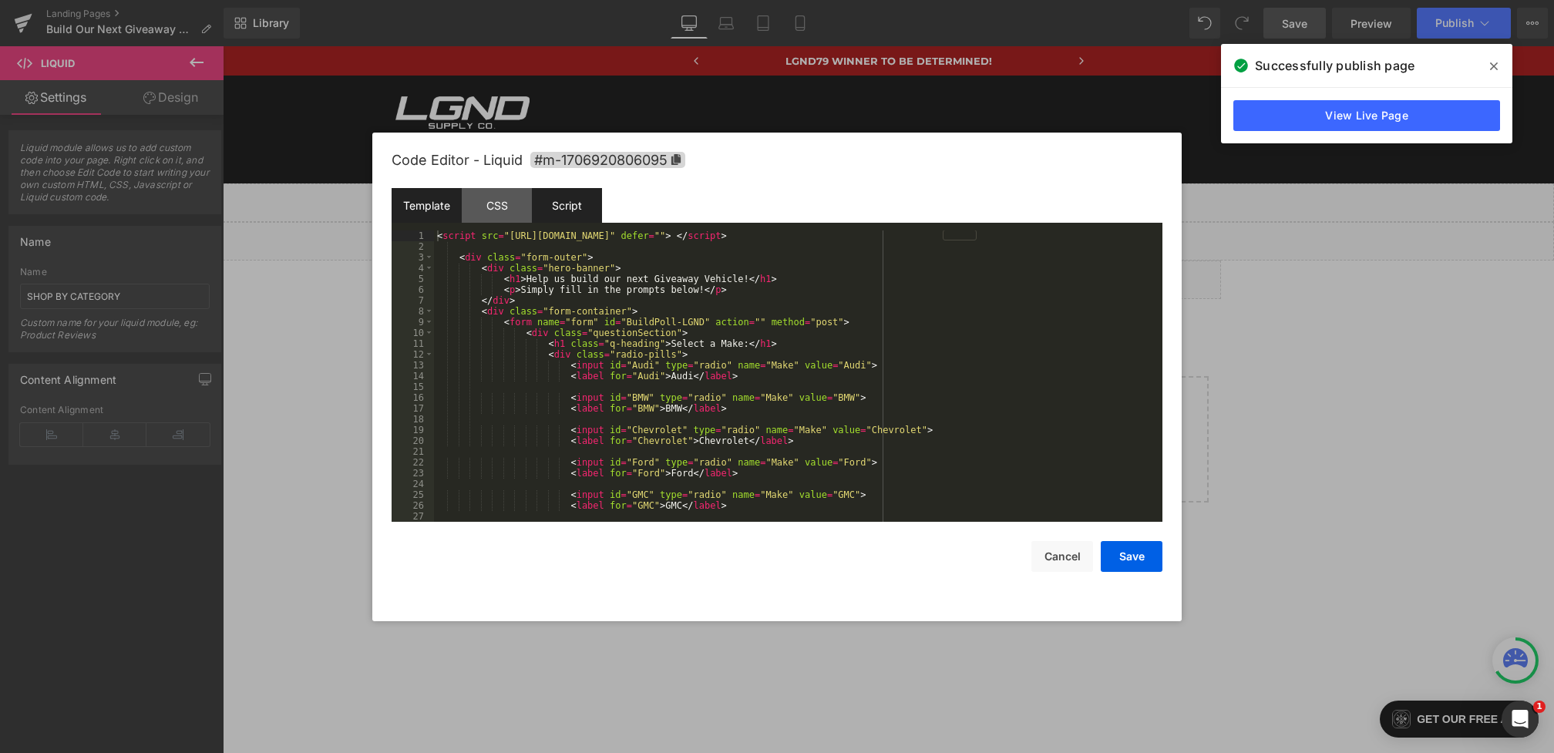
click at [578, 210] on div "Script" at bounding box center [567, 205] width 70 height 35
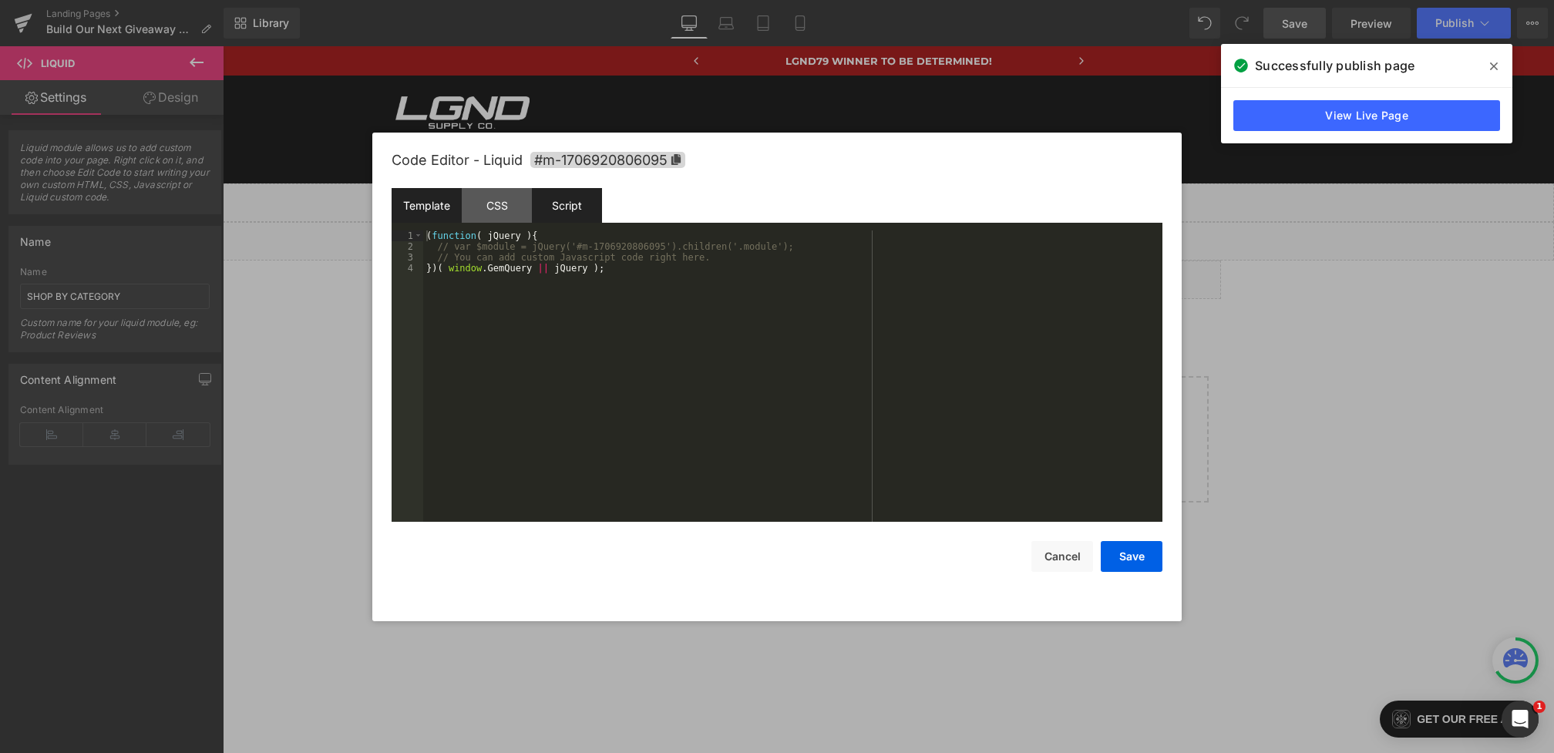
click at [453, 203] on div "Template" at bounding box center [427, 205] width 70 height 35
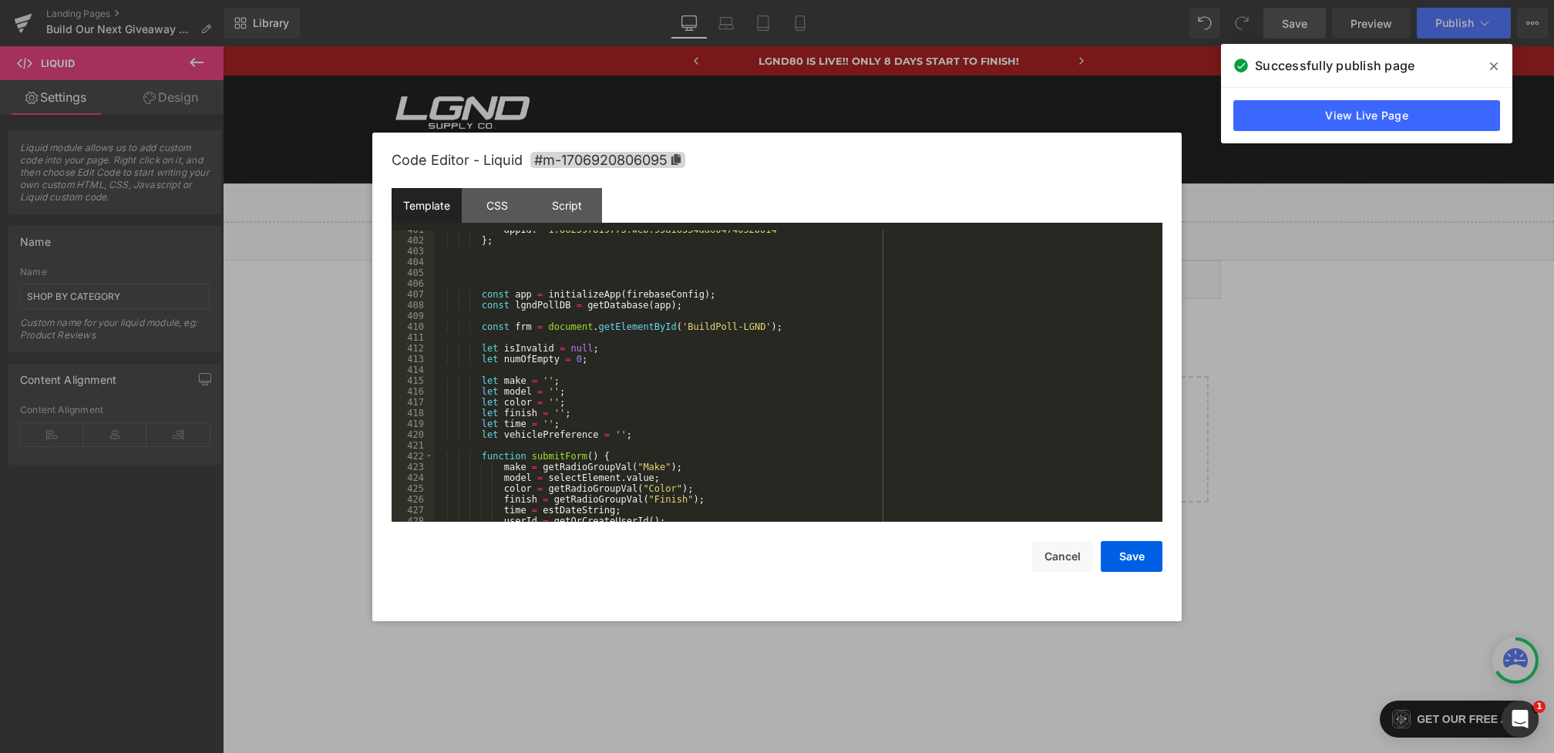
scroll to position [4396, 0]
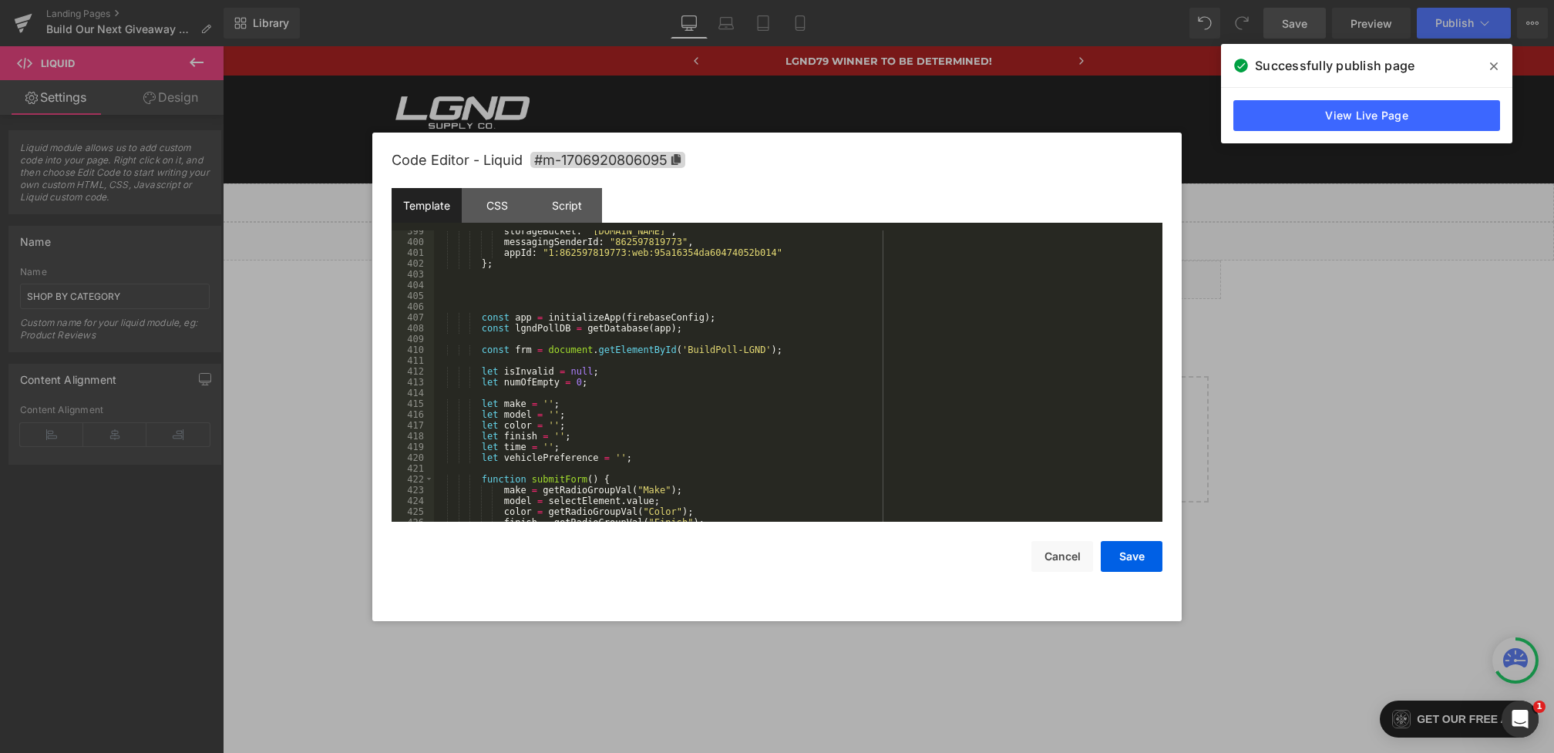
click at [752, 330] on div "storageBucket : "buildpoll24-models.appspot.com" , messagingSenderId : "8625978…" at bounding box center [795, 382] width 722 height 313
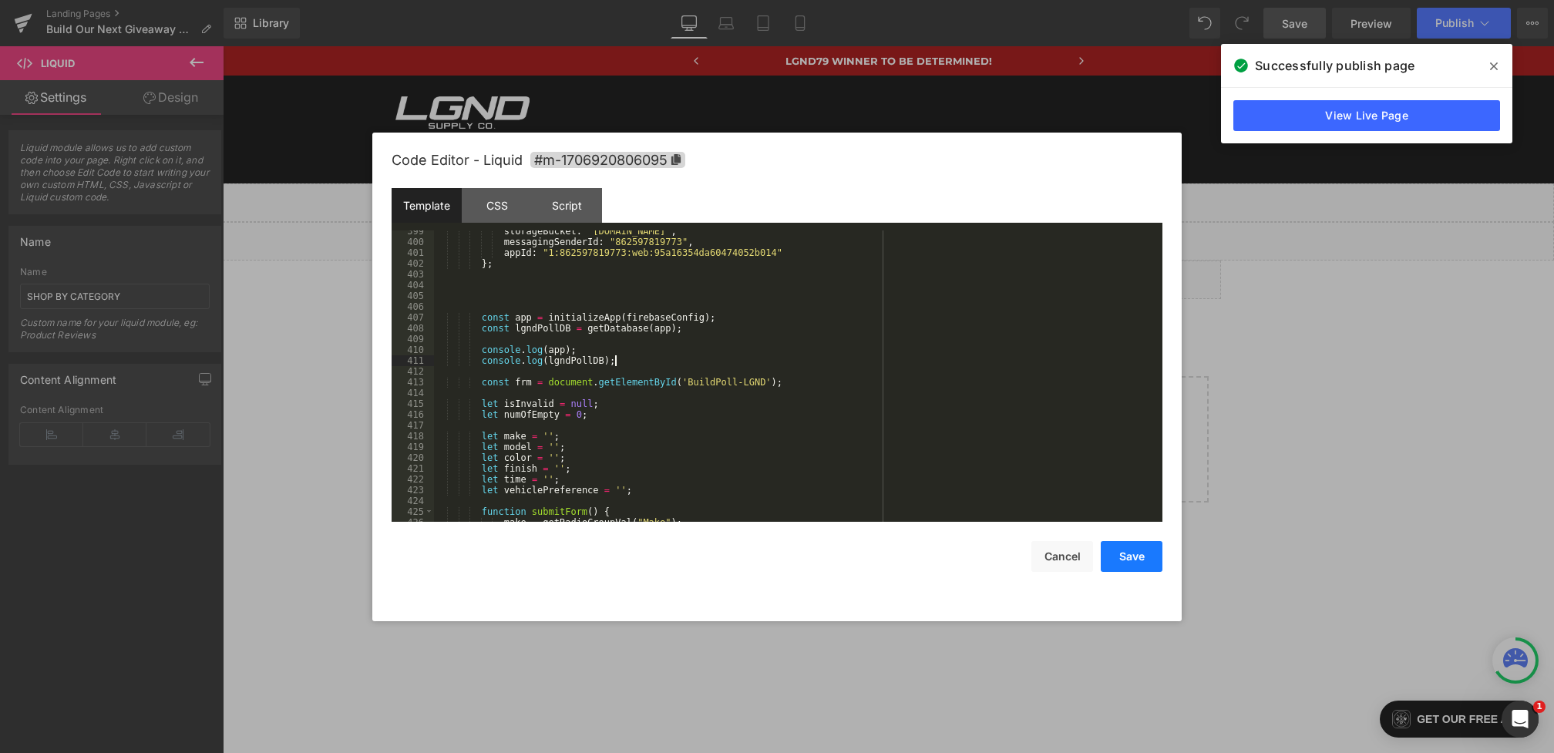
click at [1127, 550] on button "Save" at bounding box center [1132, 556] width 62 height 31
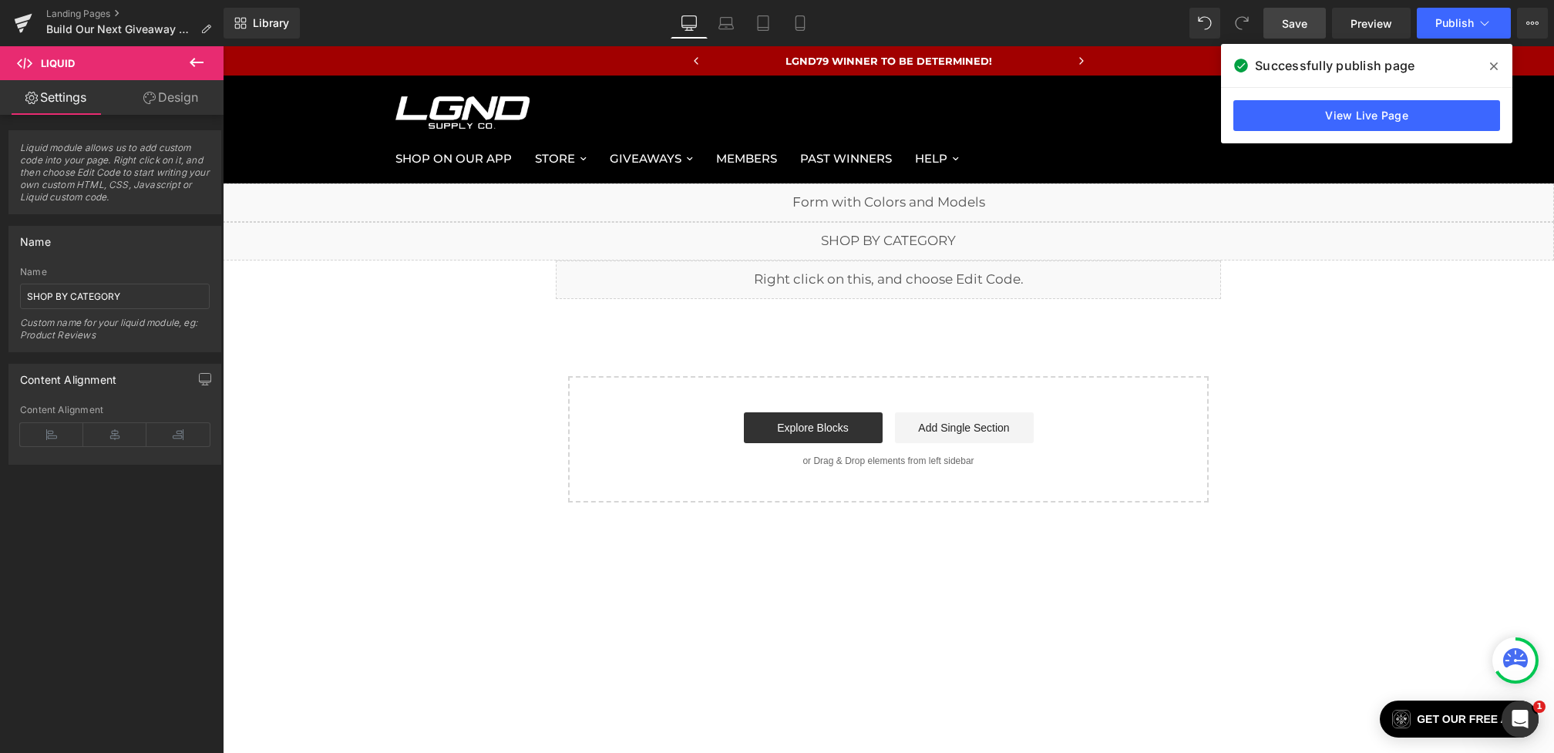
click at [1292, 10] on link "Save" at bounding box center [1294, 23] width 62 height 31
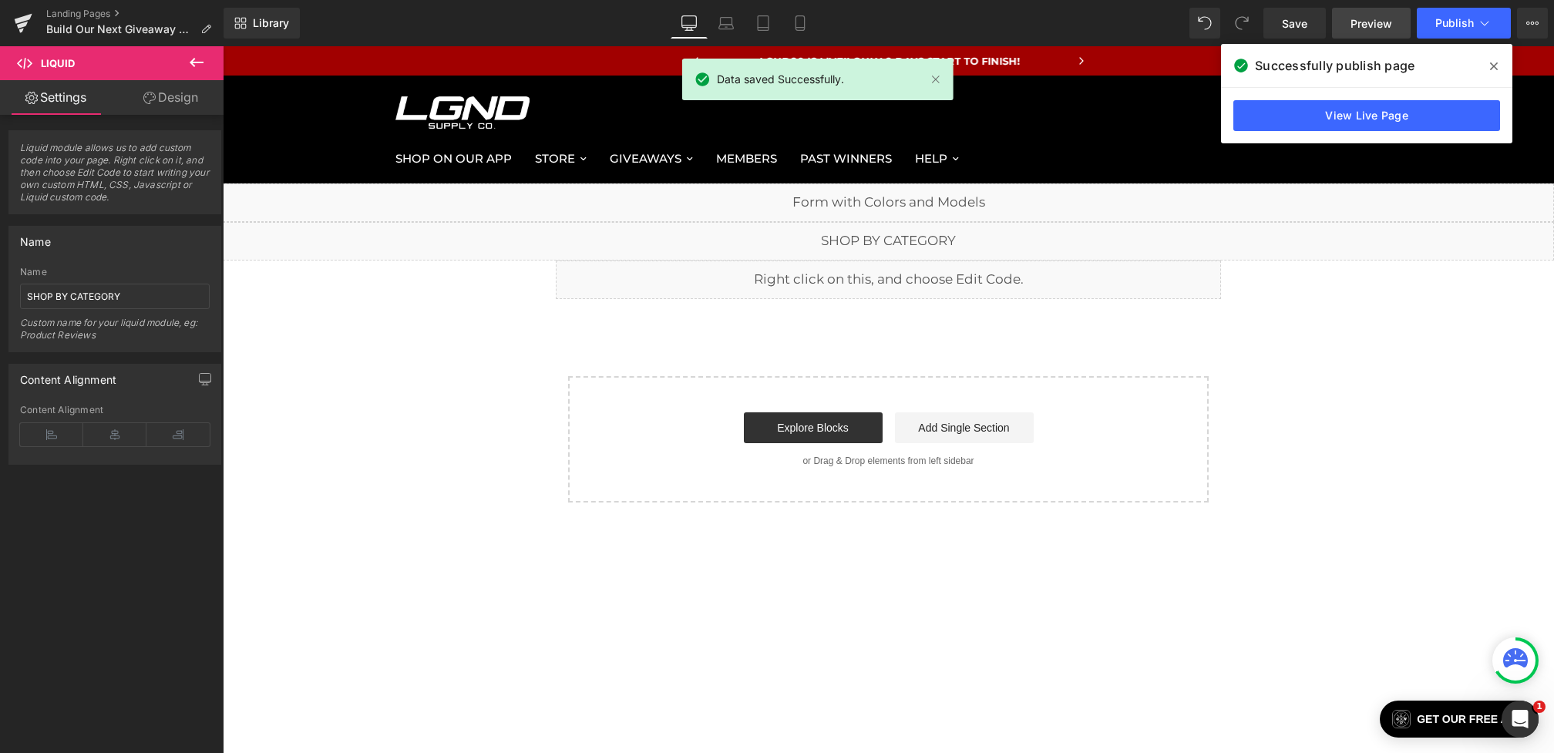
click at [1375, 25] on span "Preview" at bounding box center [1371, 23] width 42 height 16
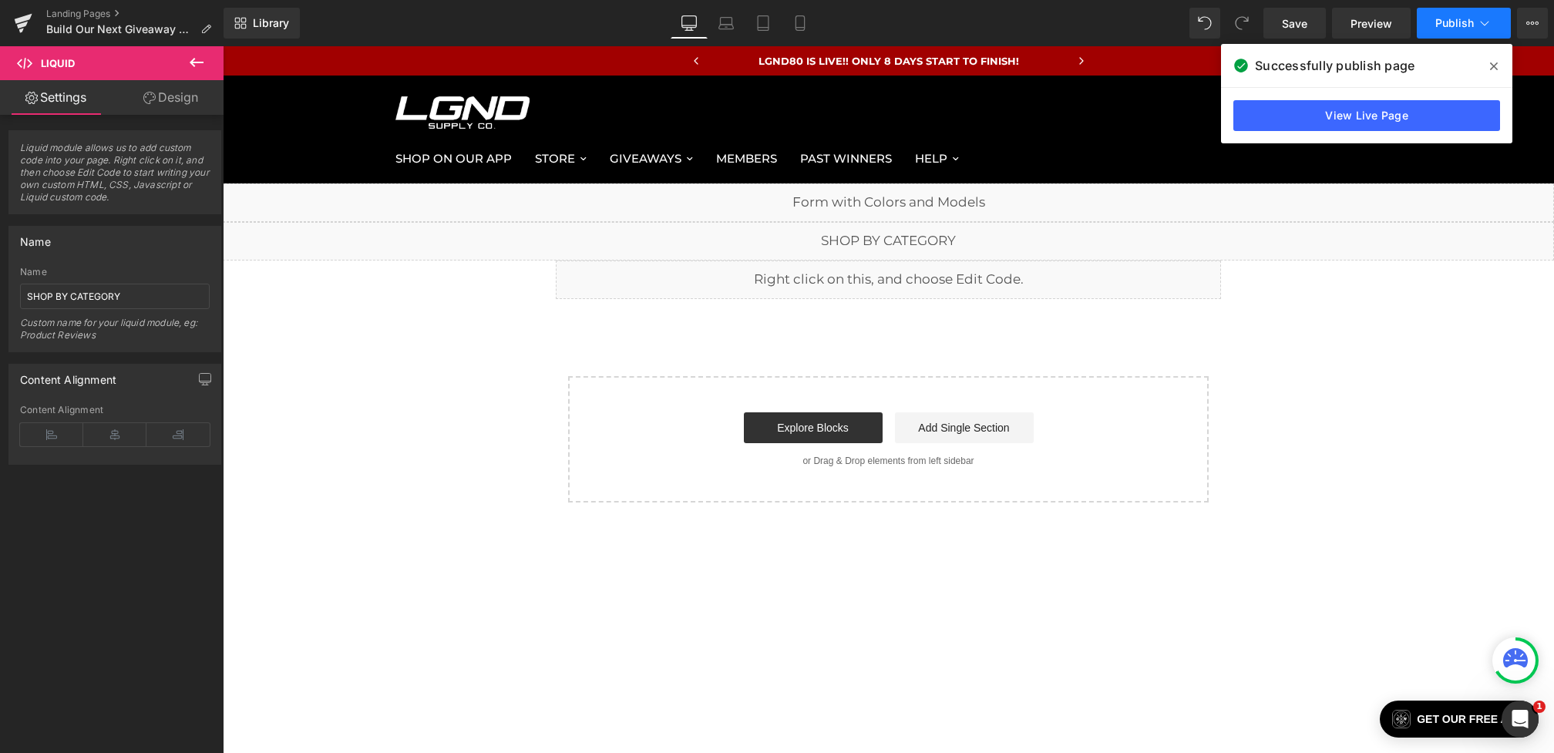
click at [1427, 32] on button "Publish" at bounding box center [1464, 23] width 94 height 31
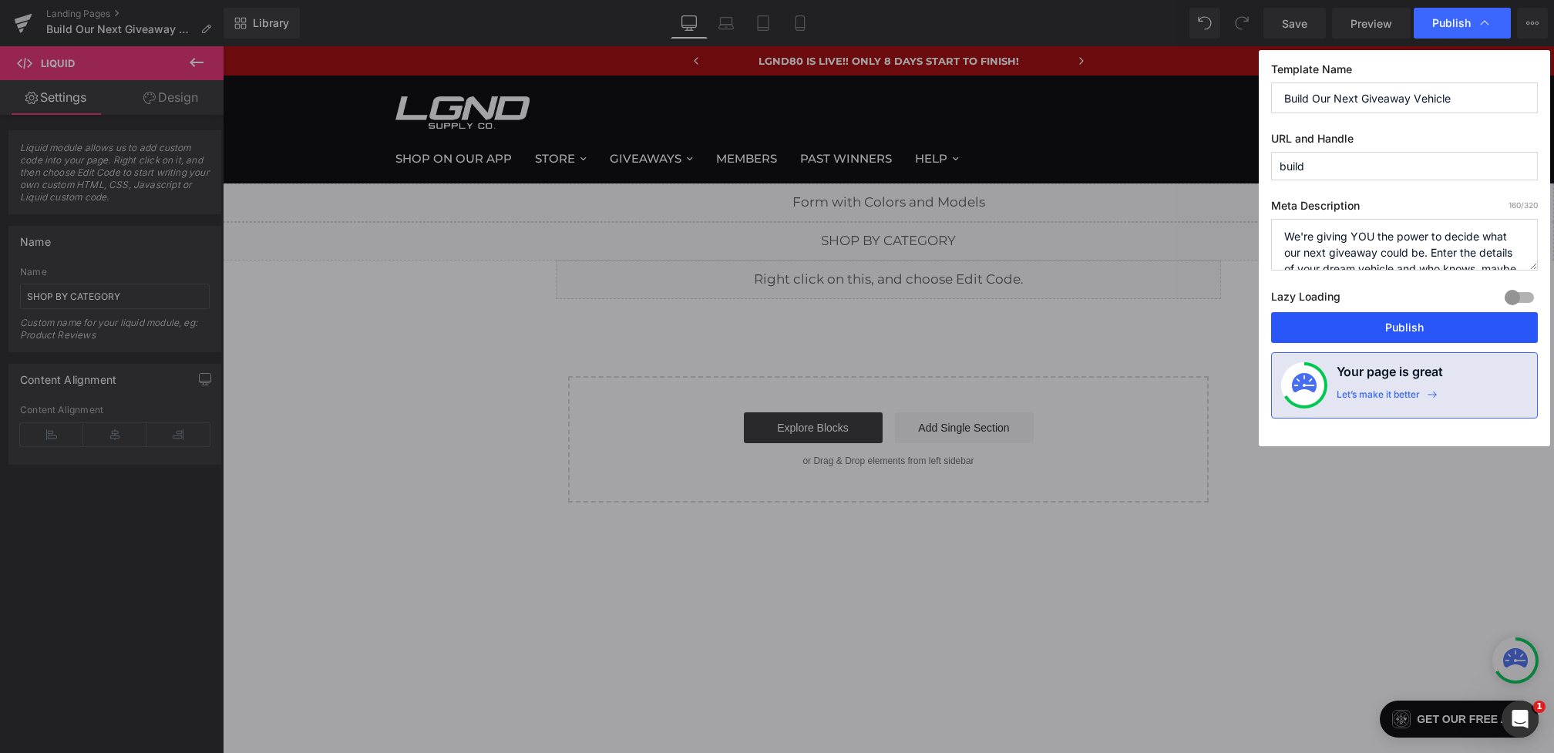
click at [1405, 316] on button "Publish" at bounding box center [1404, 327] width 267 height 31
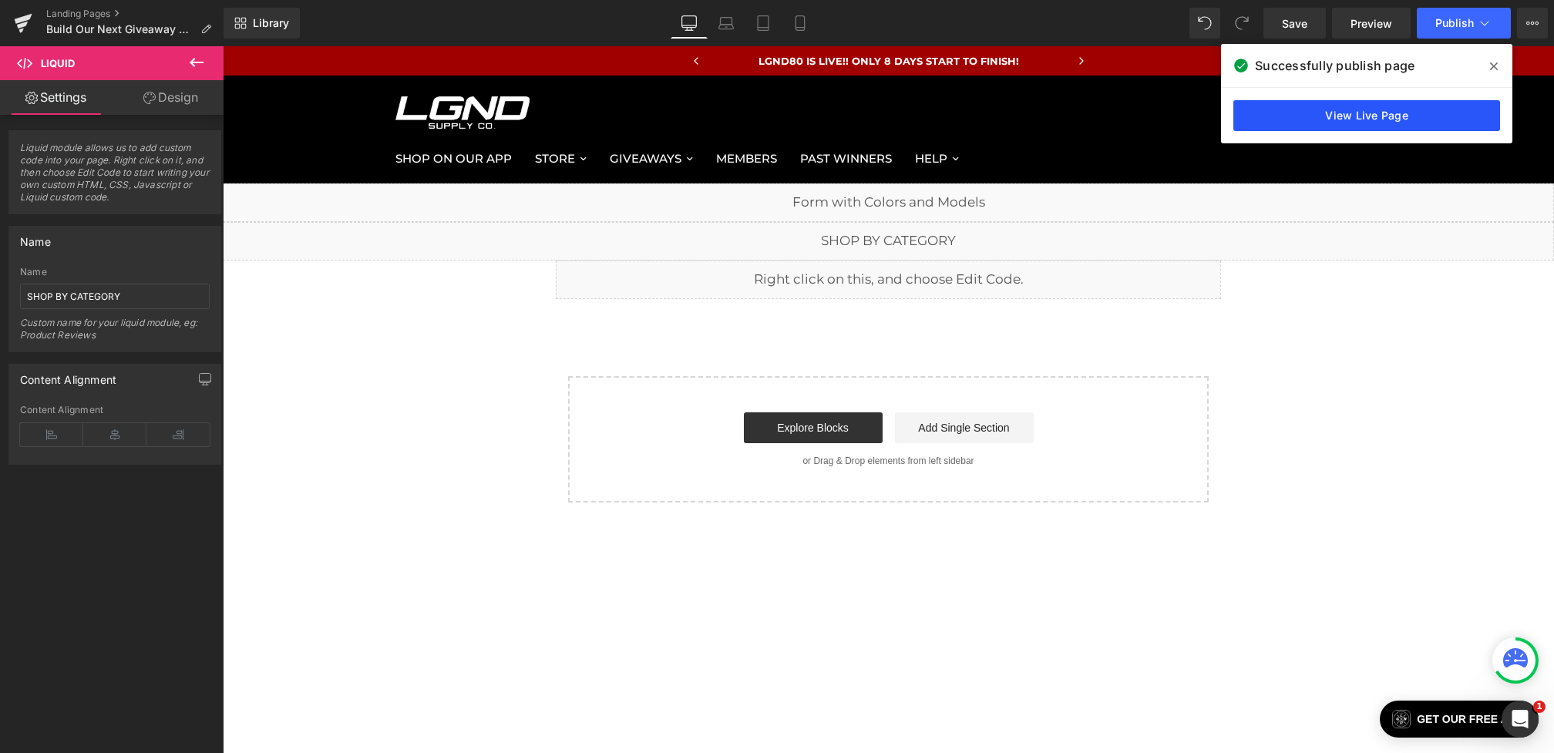
click at [1293, 115] on link "View Live Page" at bounding box center [1366, 115] width 267 height 31
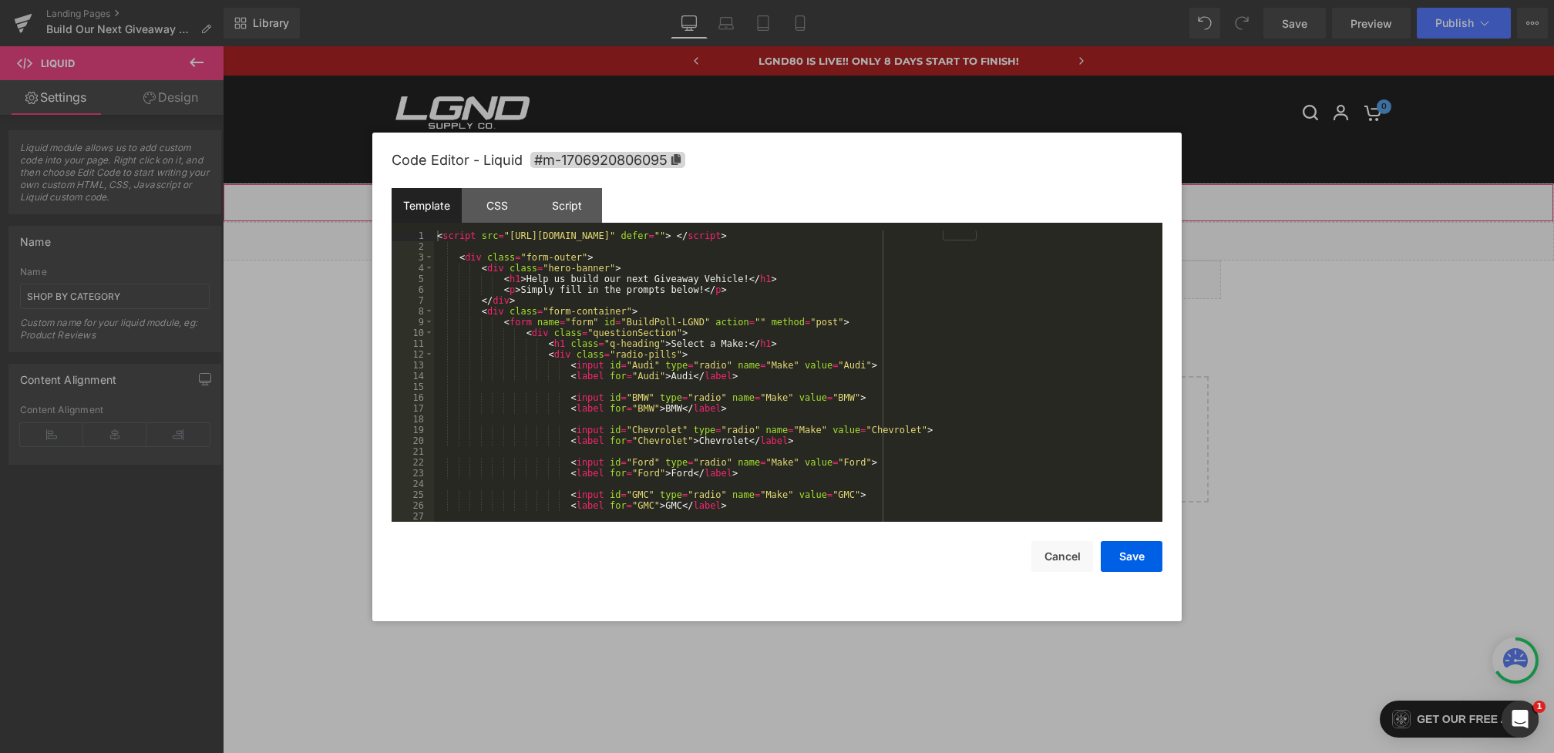
click at [722, 0] on div "You are previewing how the will restyle your page. You can not edit Elements in…" at bounding box center [777, 0] width 1554 height 0
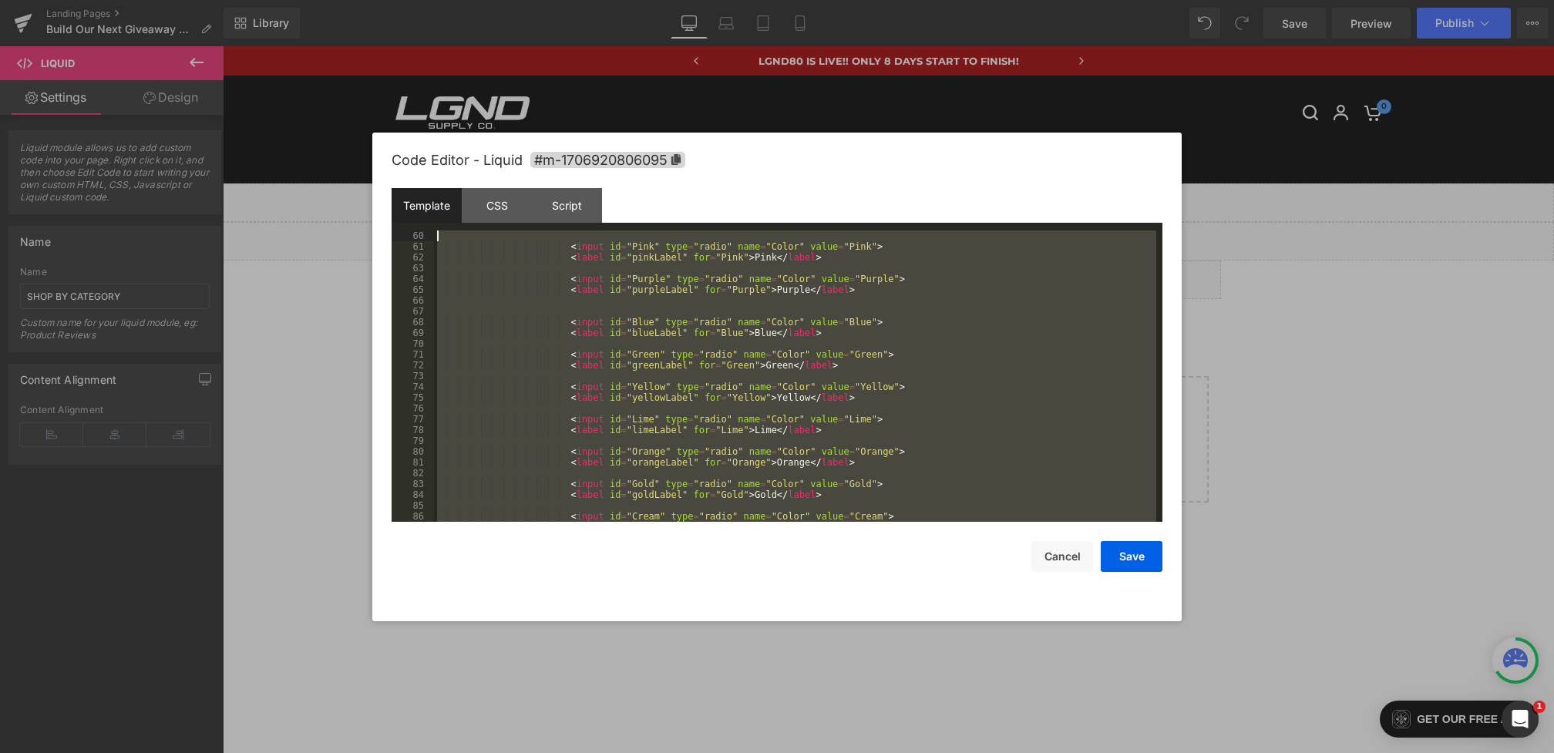
scroll to position [0, 0]
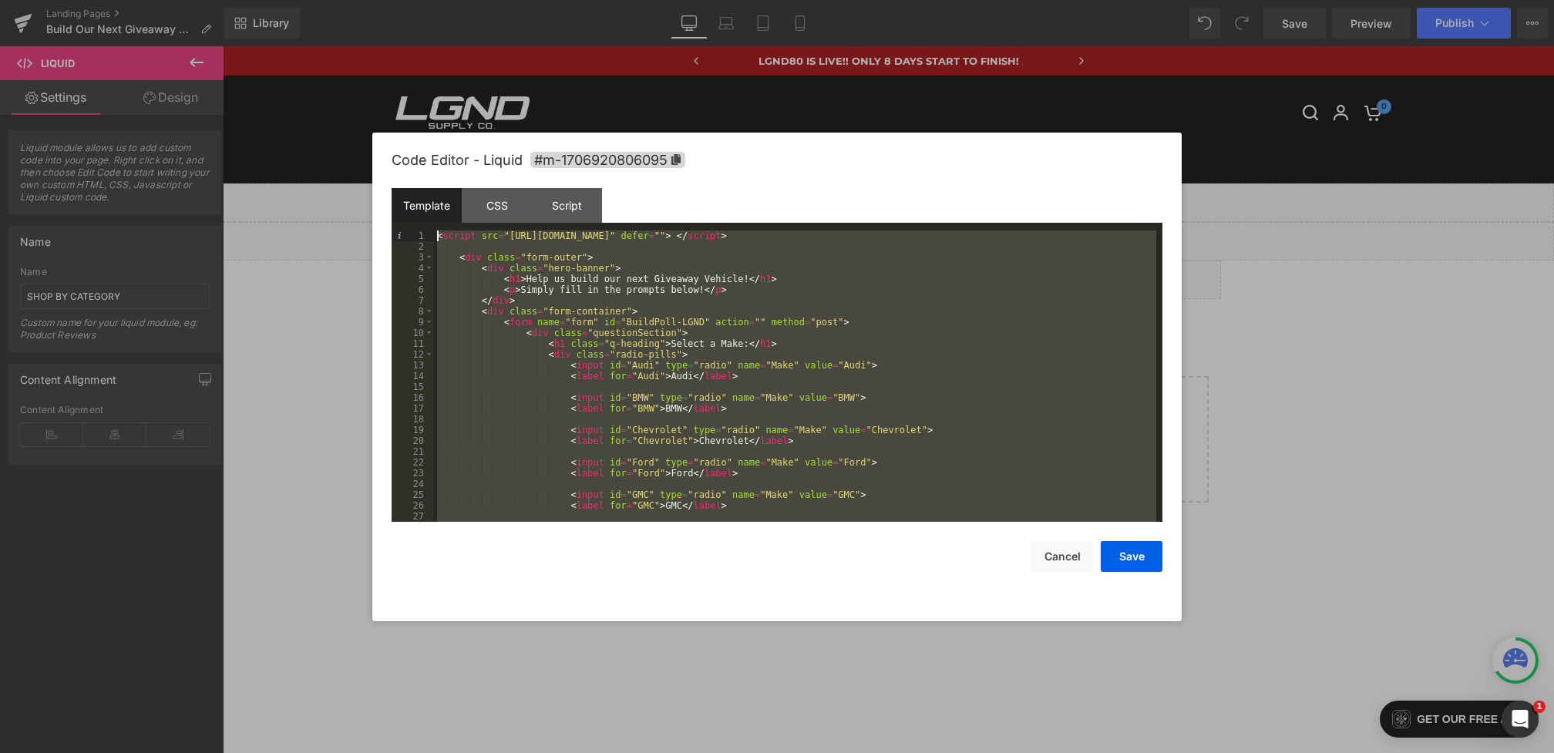
drag, startPoint x: 513, startPoint y: 511, endPoint x: 412, endPoint y: -82, distance: 601.3
click at [412, 0] on html "You are previewing how the will restyle your page. You can not edit Elements in…" at bounding box center [777, 376] width 1554 height 753
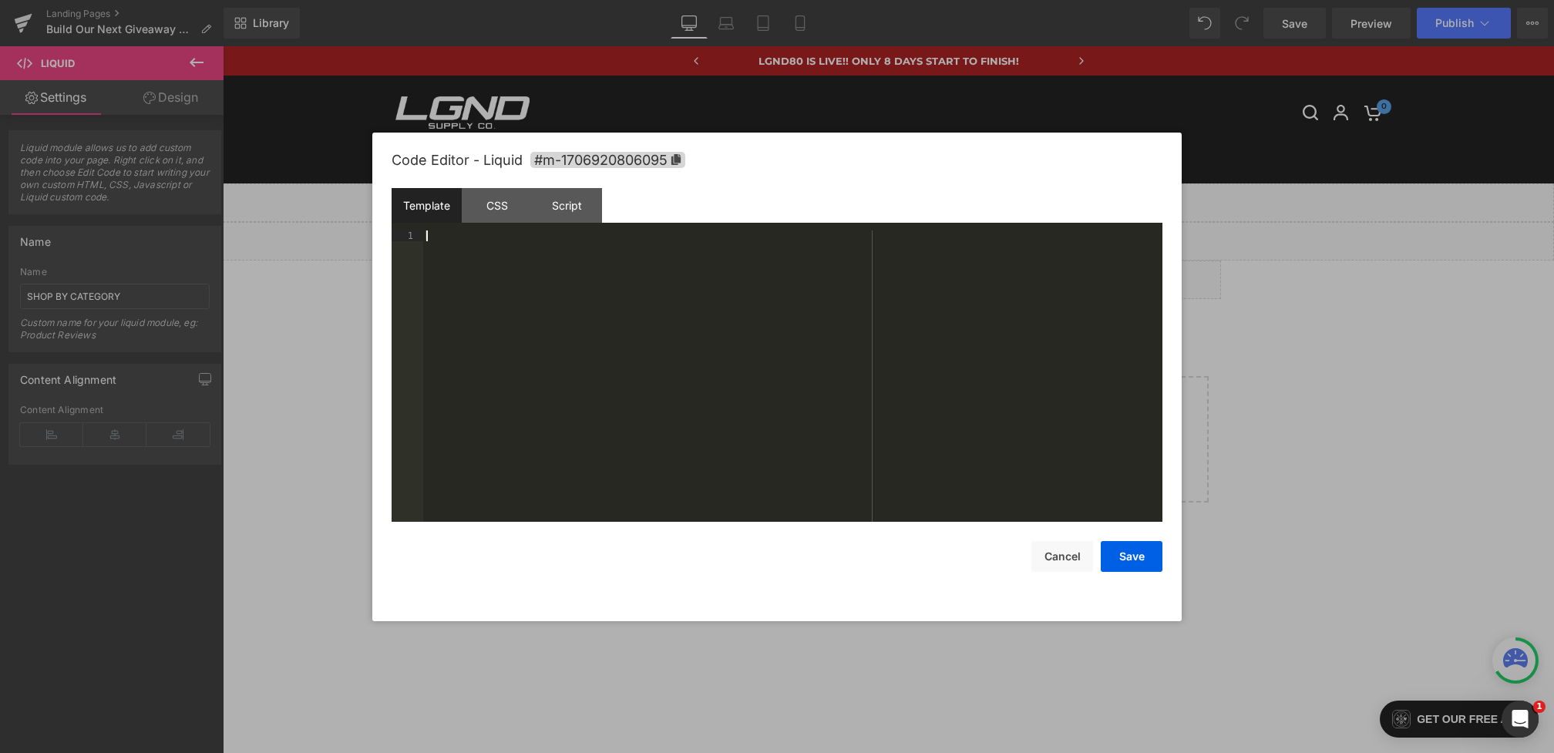
click at [1131, 574] on div "Code Editor - Liquid #m-1706920806095 Template CSS Script Data 1 XXXXXXXXXXXXXX…" at bounding box center [777, 377] width 771 height 489
click at [1130, 558] on button "Save" at bounding box center [1132, 556] width 62 height 31
click at [725, 0] on div "You are previewing how the will restyle your page. You can not edit Elements in…" at bounding box center [777, 0] width 1554 height 0
click at [1069, 546] on button "Cancel" at bounding box center [1062, 556] width 62 height 31
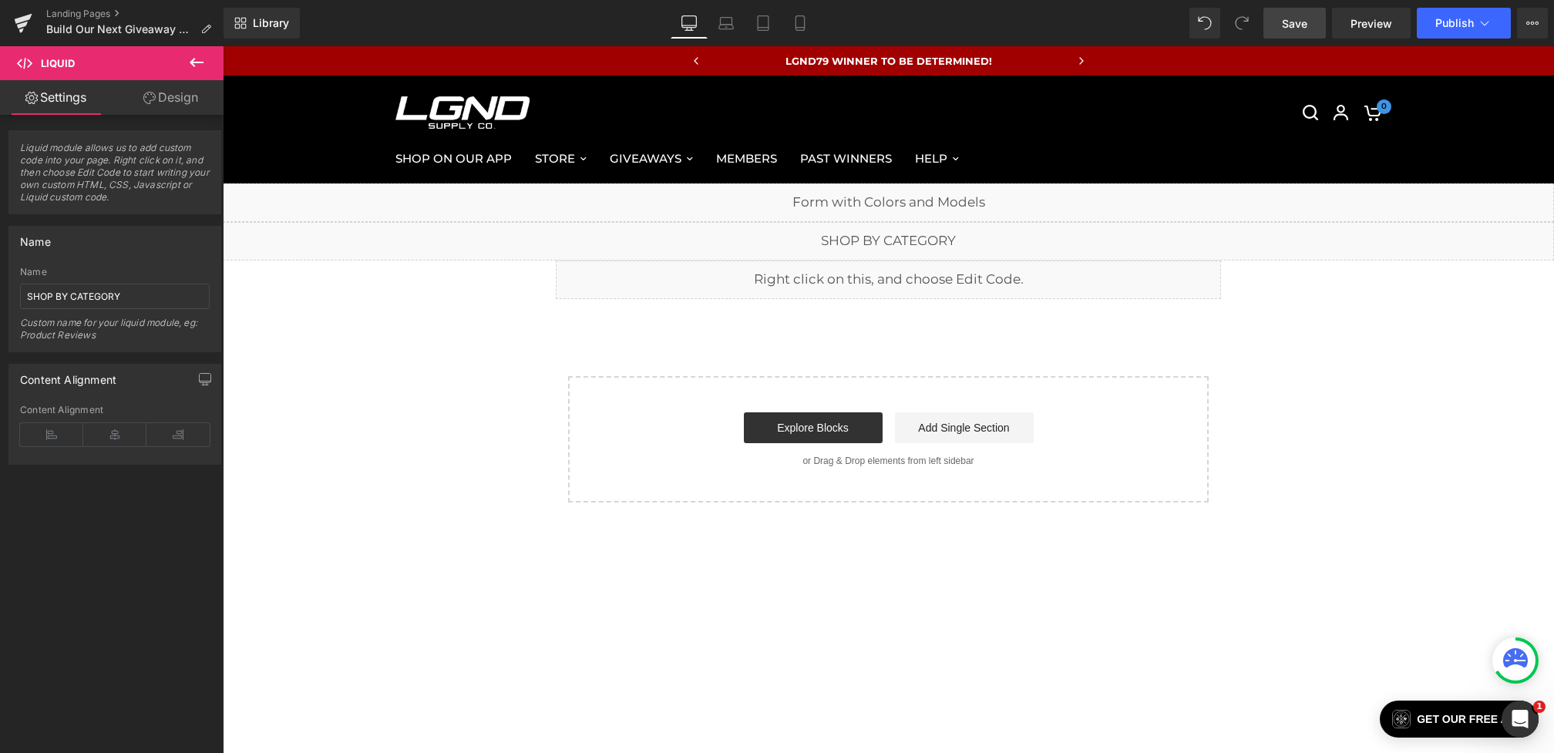
click at [1292, 26] on span "Save" at bounding box center [1294, 23] width 25 height 16
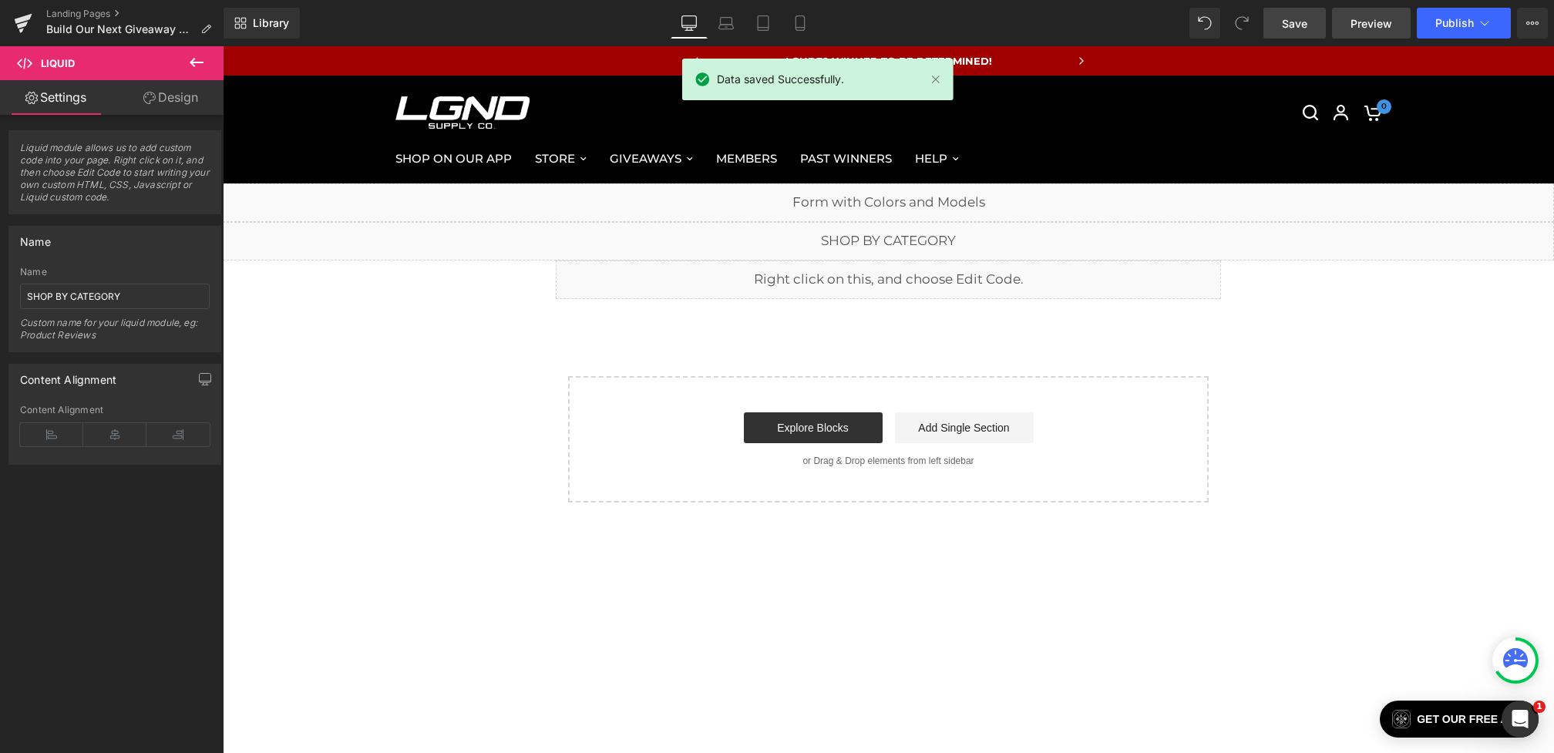
click at [1349, 18] on link "Preview" at bounding box center [1371, 23] width 79 height 31
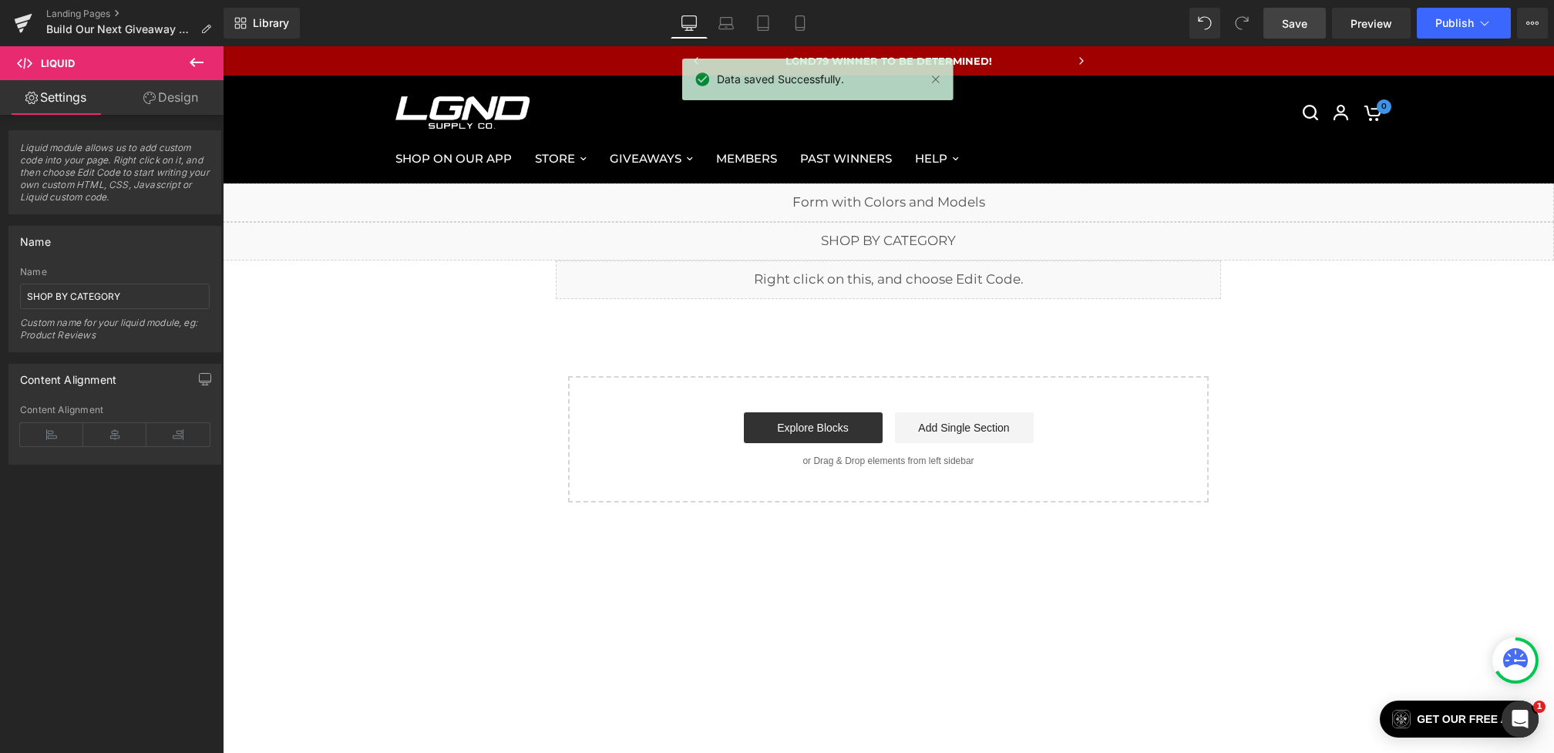
click at [1450, 6] on div "Library Desktop Desktop Laptop Tablet Mobile Save Preview Publish Scheduled Vie…" at bounding box center [888, 23] width 1330 height 46
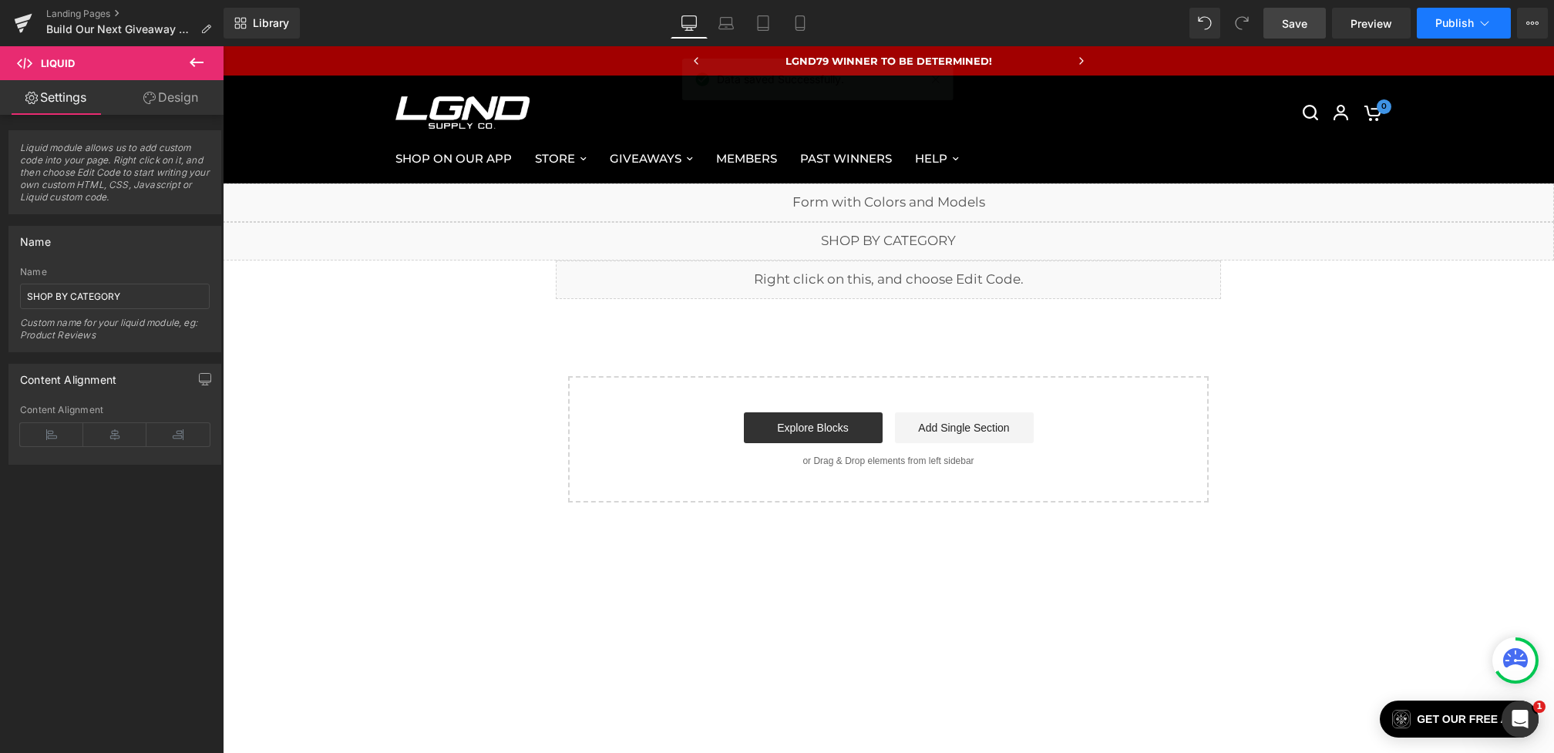
click at [1448, 31] on button "Publish" at bounding box center [1464, 23] width 94 height 31
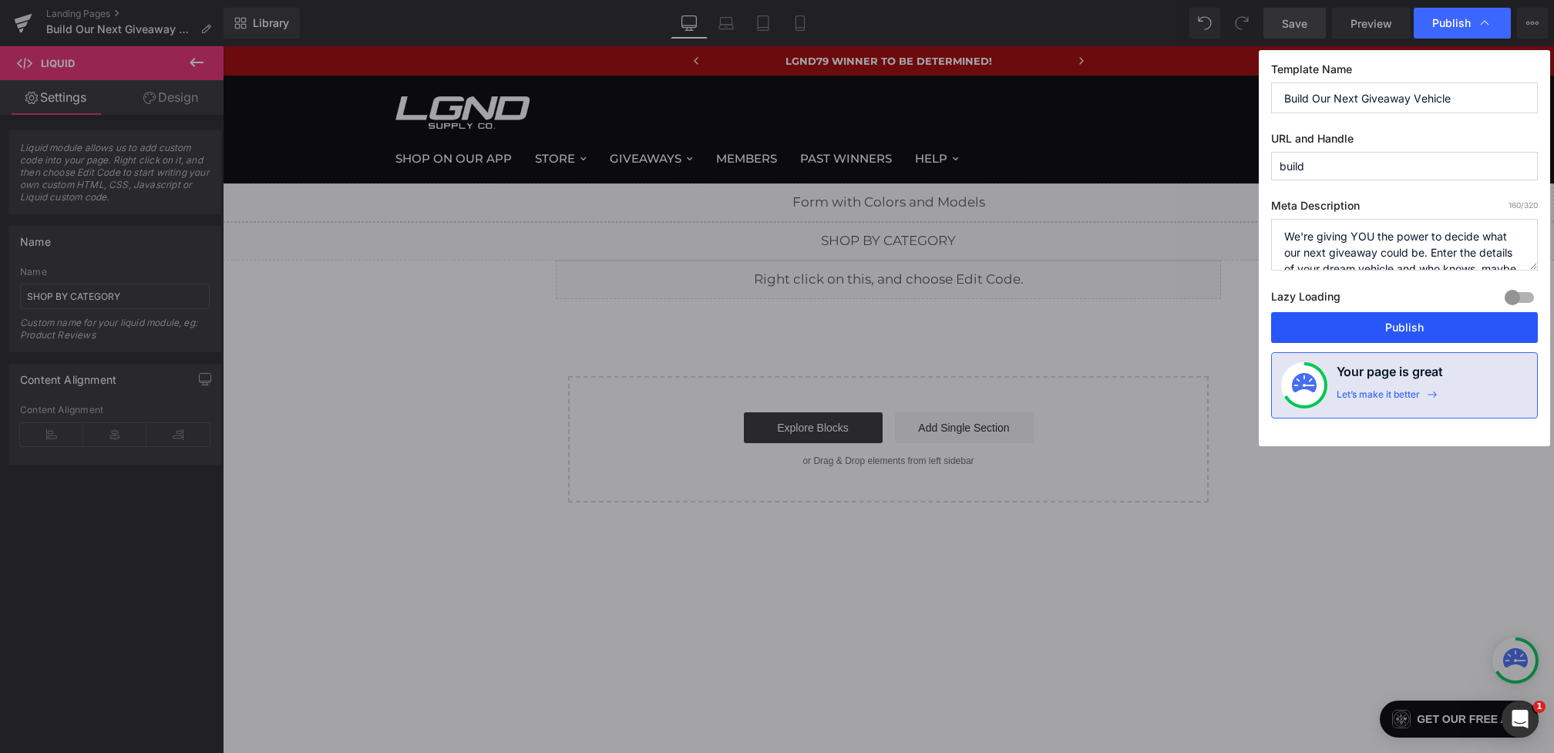
click at [1386, 326] on button "Publish" at bounding box center [1404, 327] width 267 height 31
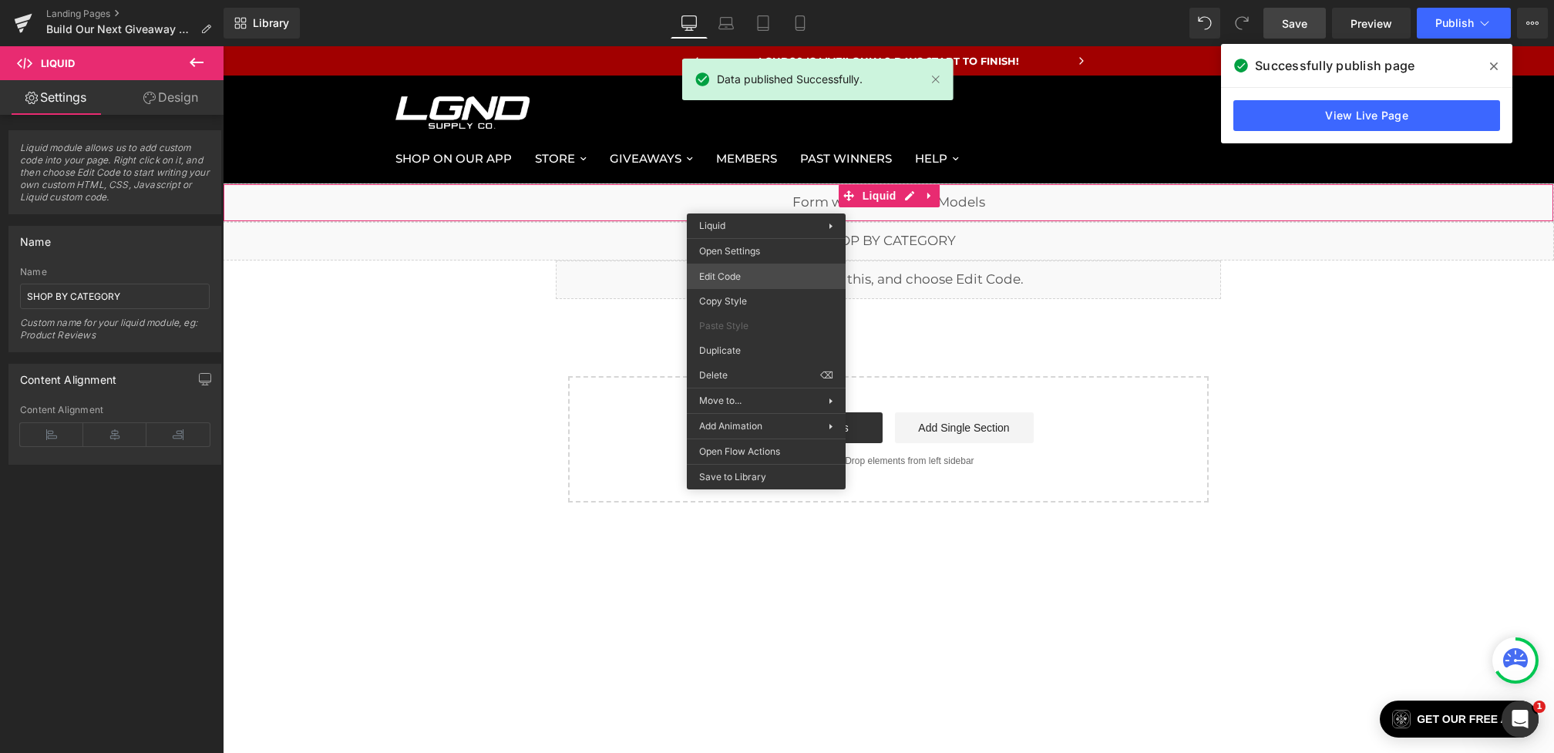
click at [727, 0] on div "You are previewing how the will restyle your page. You can not edit Elements in…" at bounding box center [777, 0] width 1554 height 0
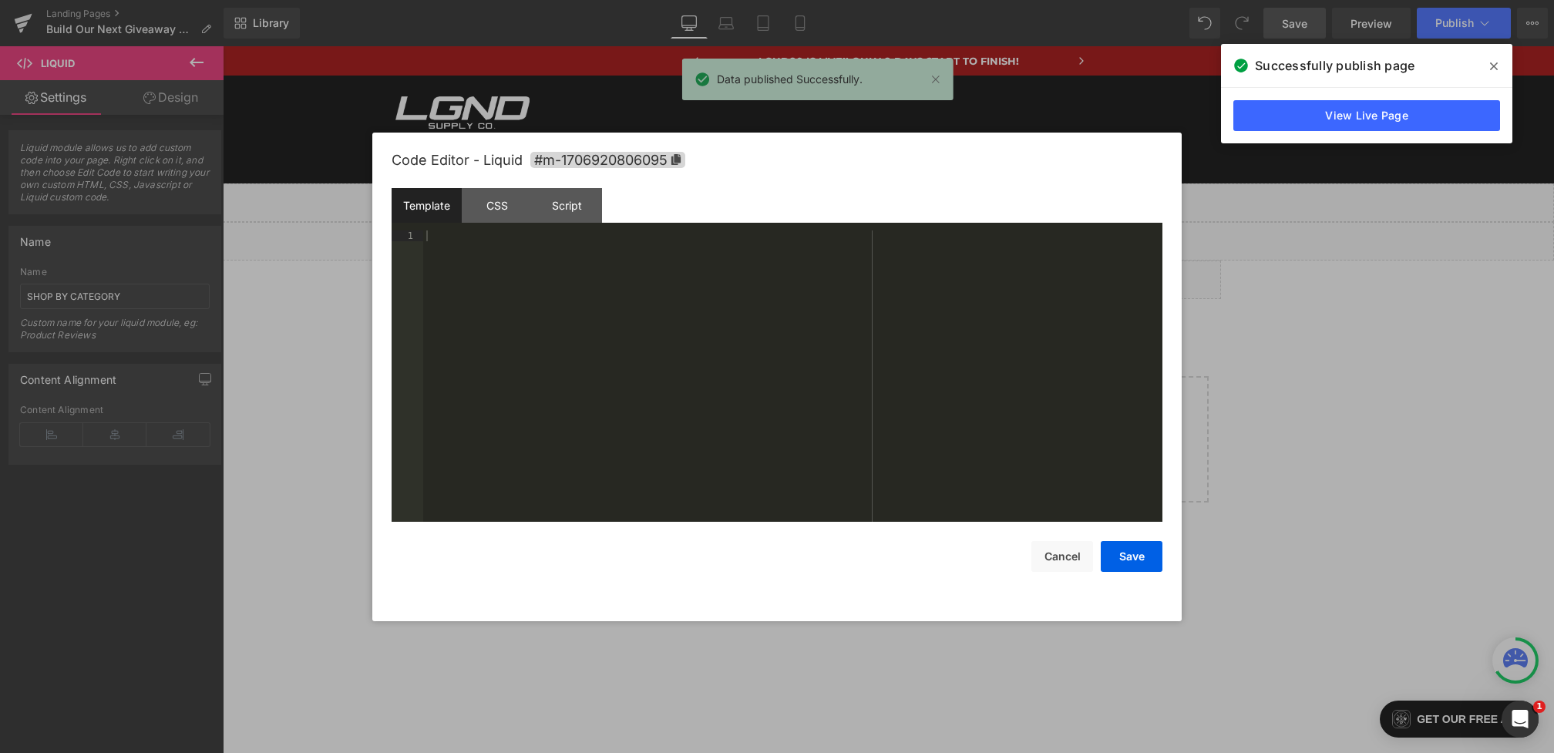
click at [613, 355] on div at bounding box center [792, 386] width 739 height 313
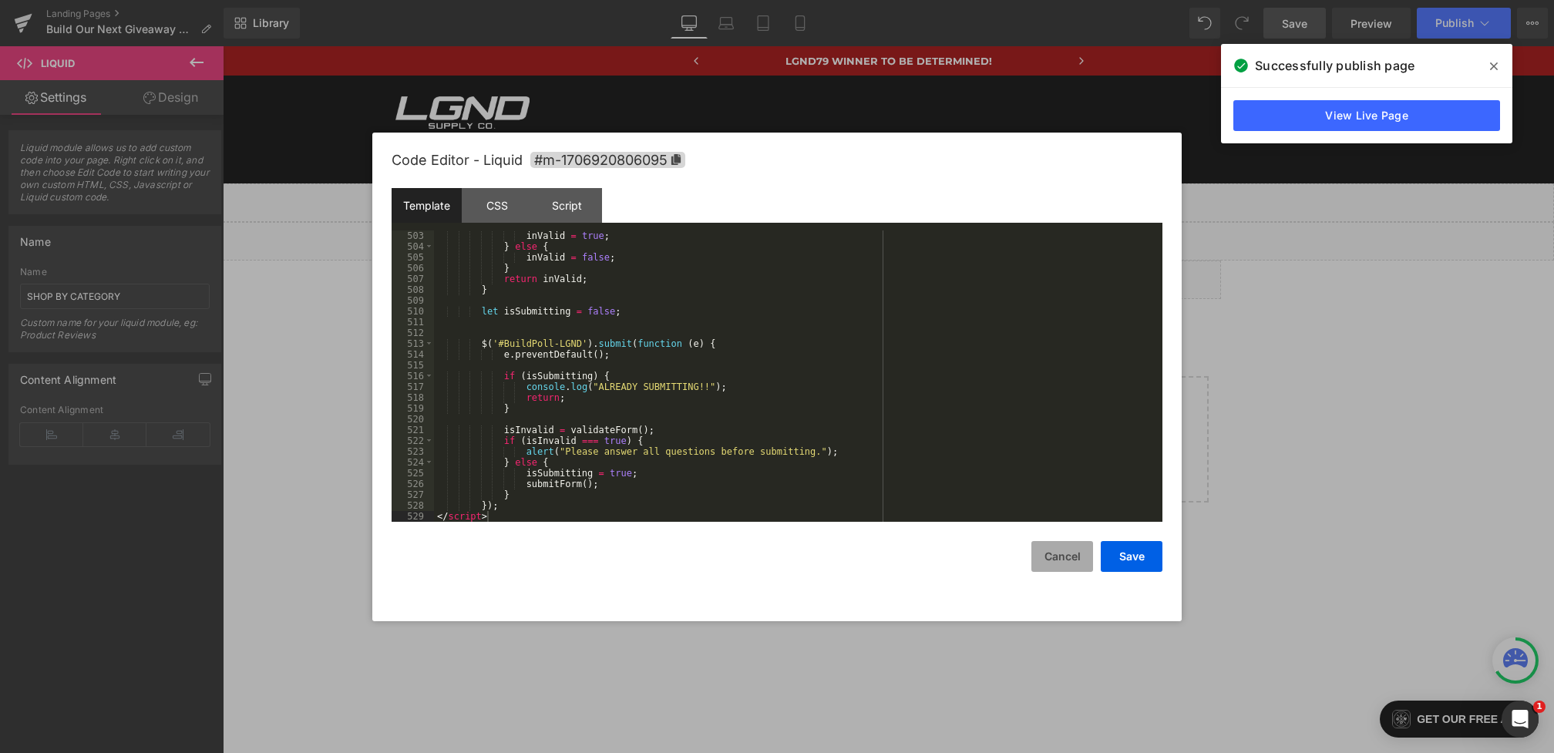
click at [1043, 558] on button "Cancel" at bounding box center [1062, 556] width 62 height 31
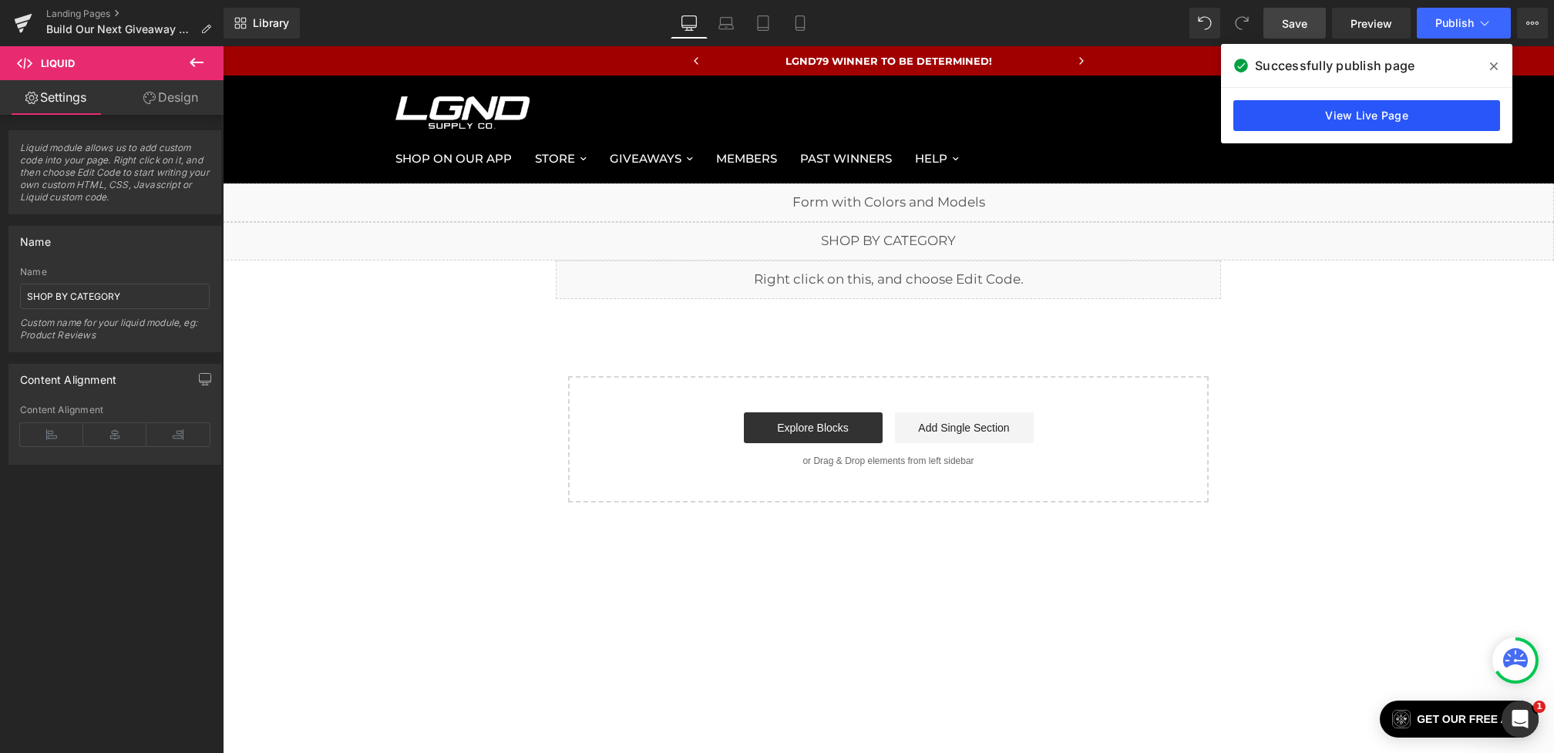
click at [1314, 123] on link "View Live Page" at bounding box center [1366, 115] width 267 height 31
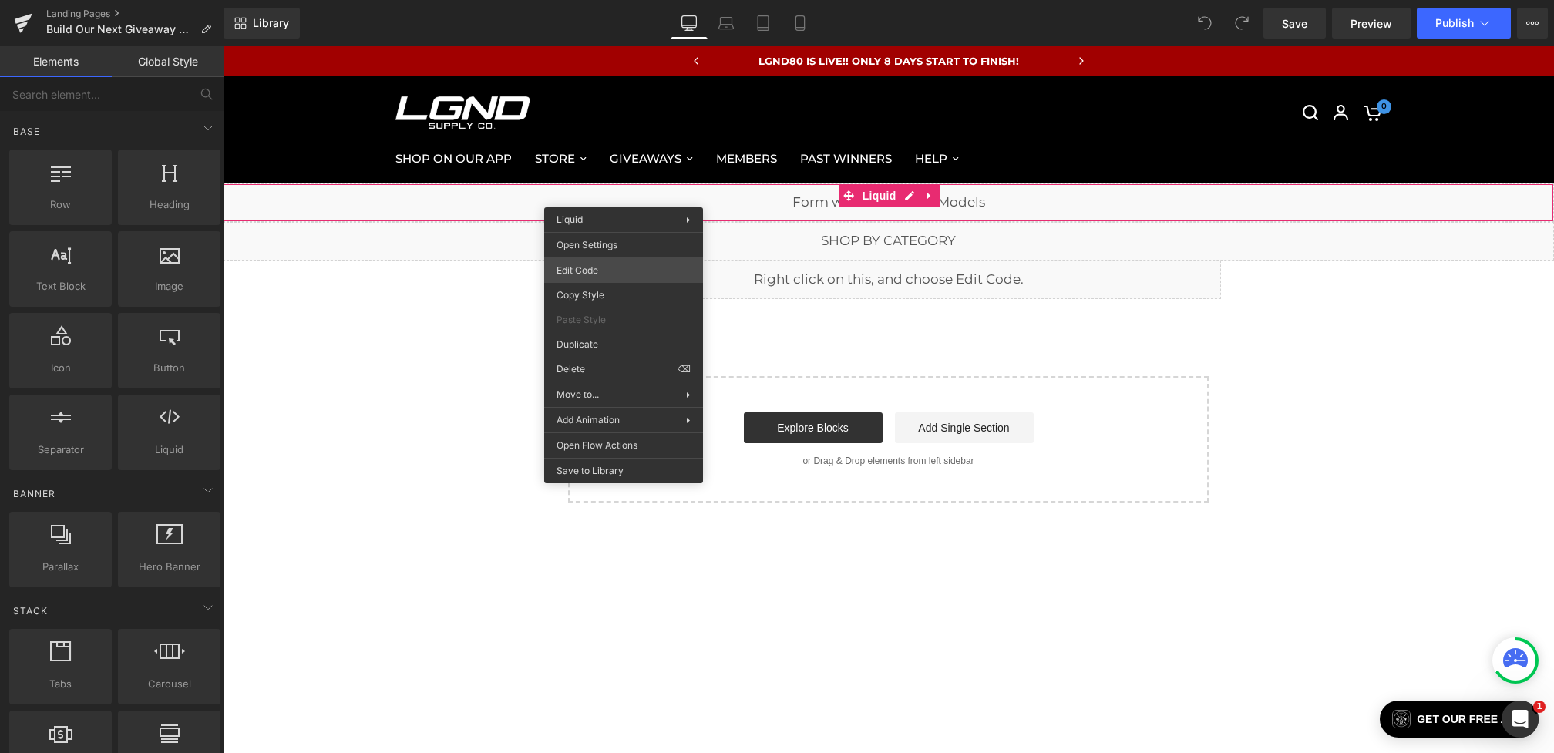
click at [609, 0] on div "You are previewing how the will restyle your page. You can not edit Elements in…" at bounding box center [777, 0] width 1554 height 0
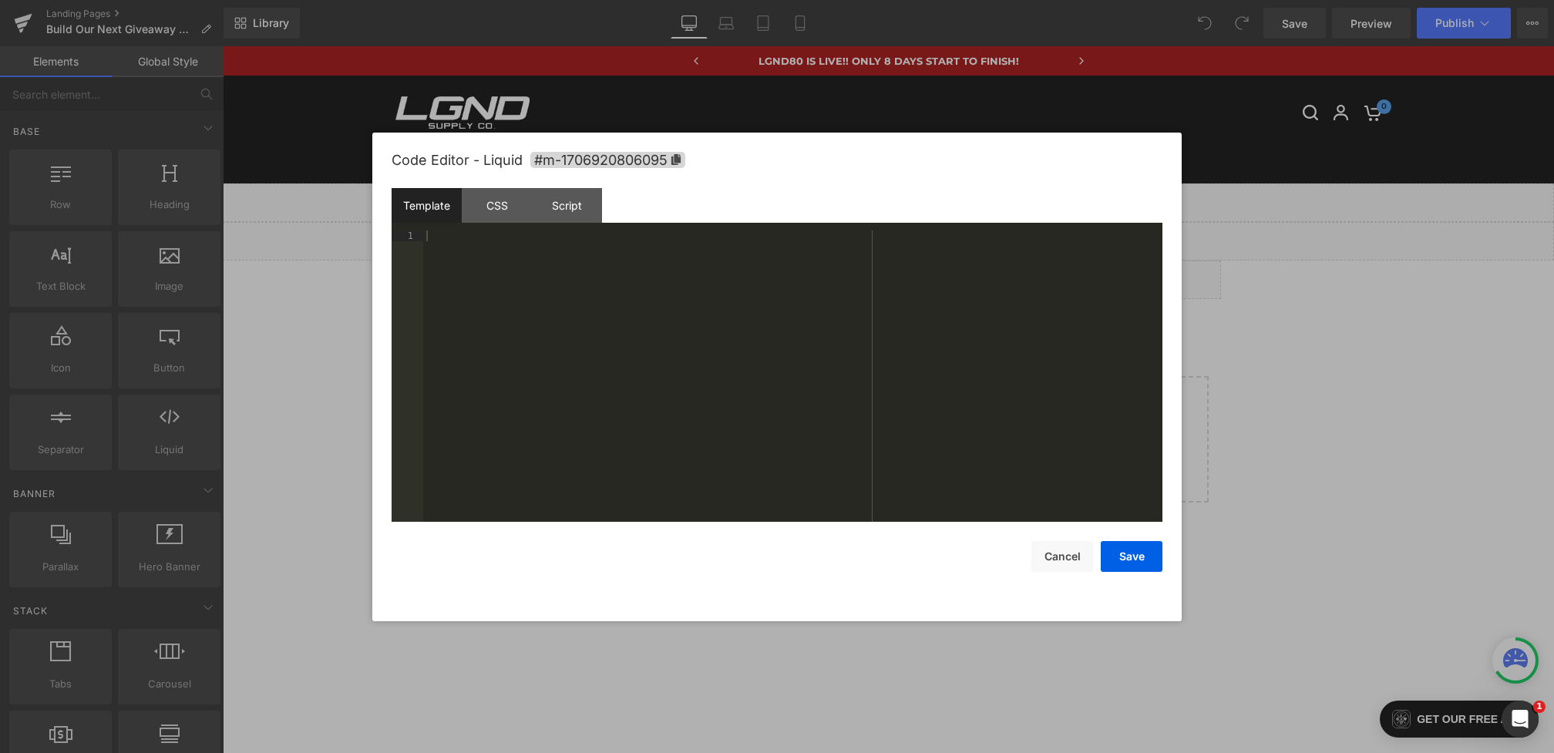
click at [610, 371] on div at bounding box center [792, 386] width 739 height 313
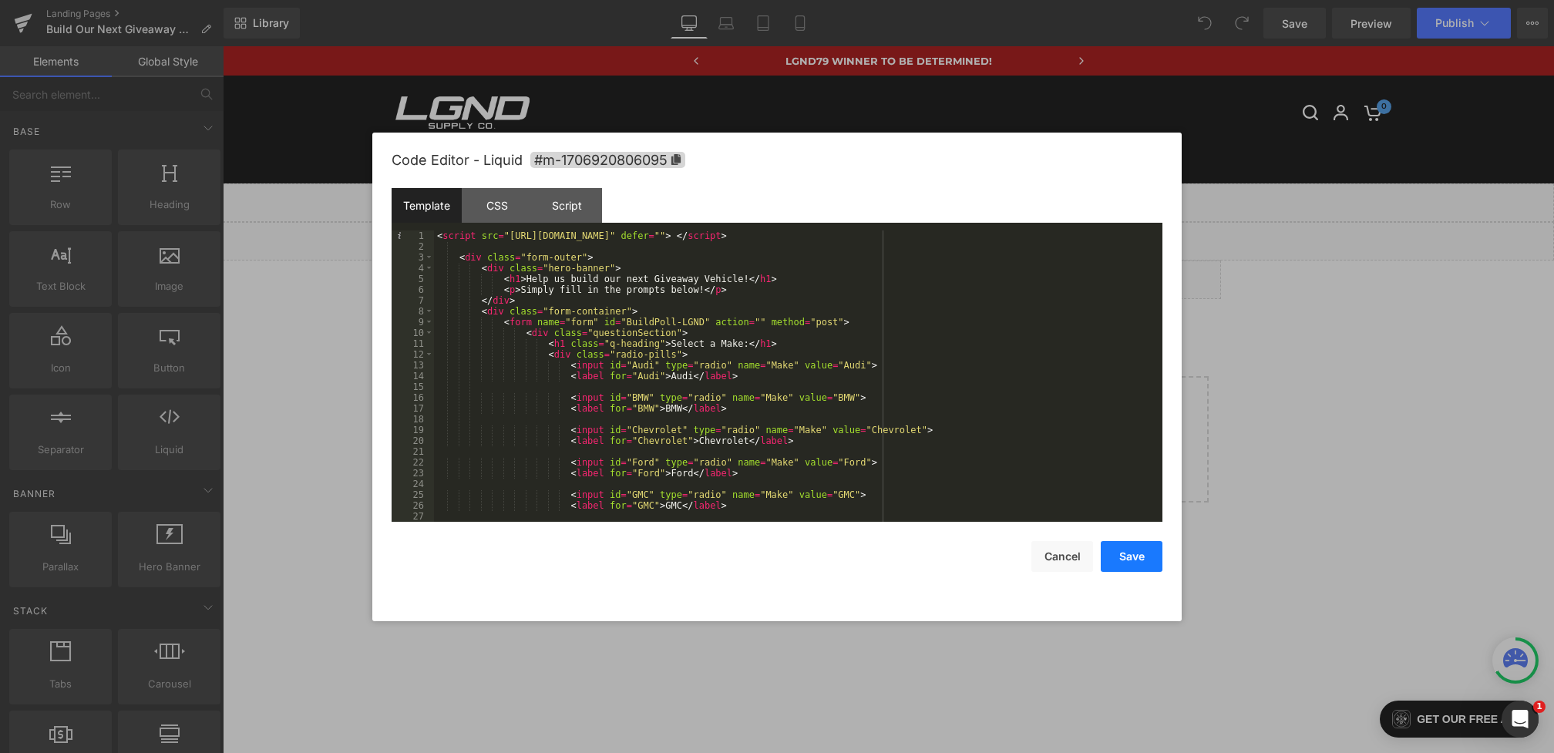
click at [1151, 560] on button "Save" at bounding box center [1132, 556] width 62 height 31
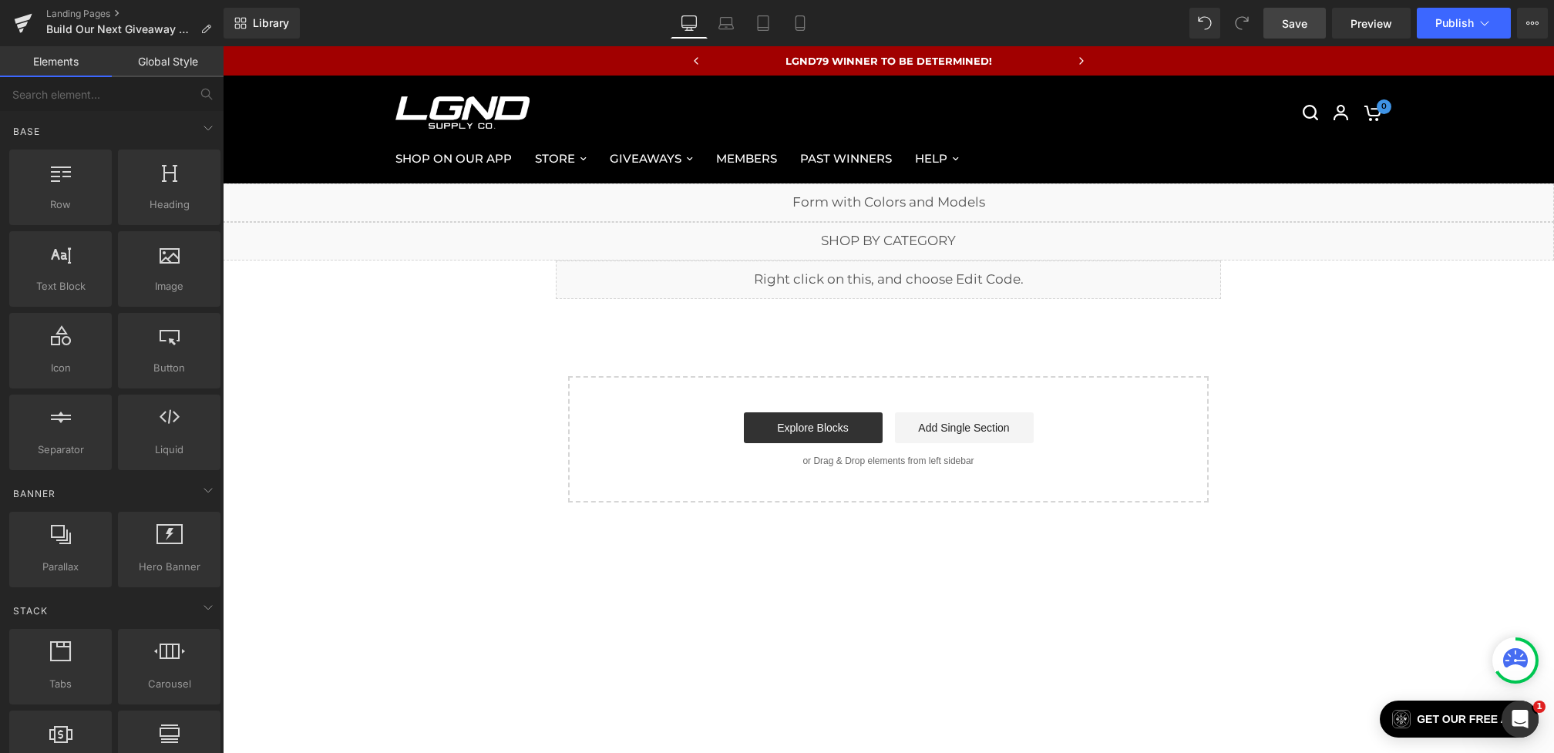
click at [1285, 25] on span "Save" at bounding box center [1294, 23] width 25 height 16
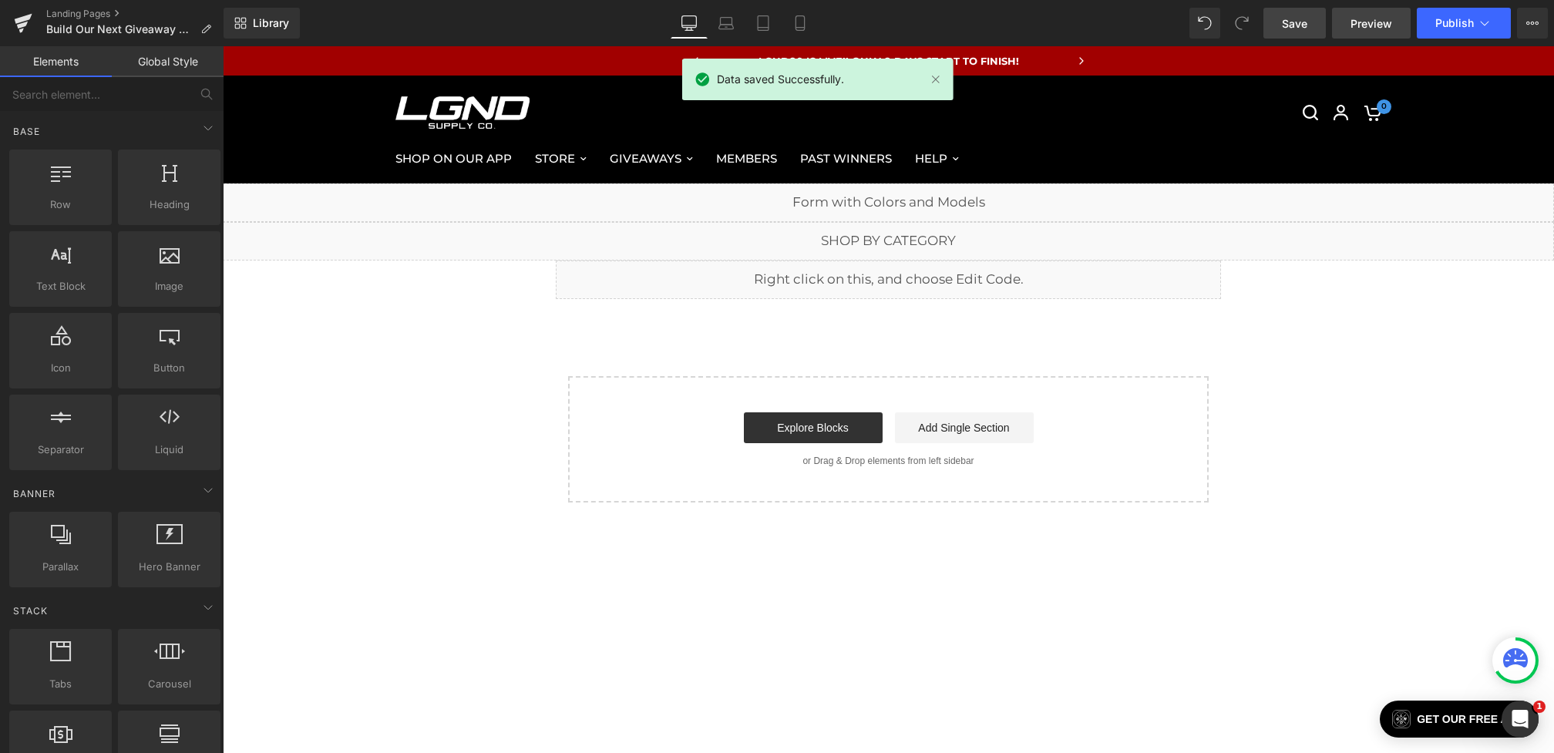
click at [1348, 22] on link "Preview" at bounding box center [1371, 23] width 79 height 31
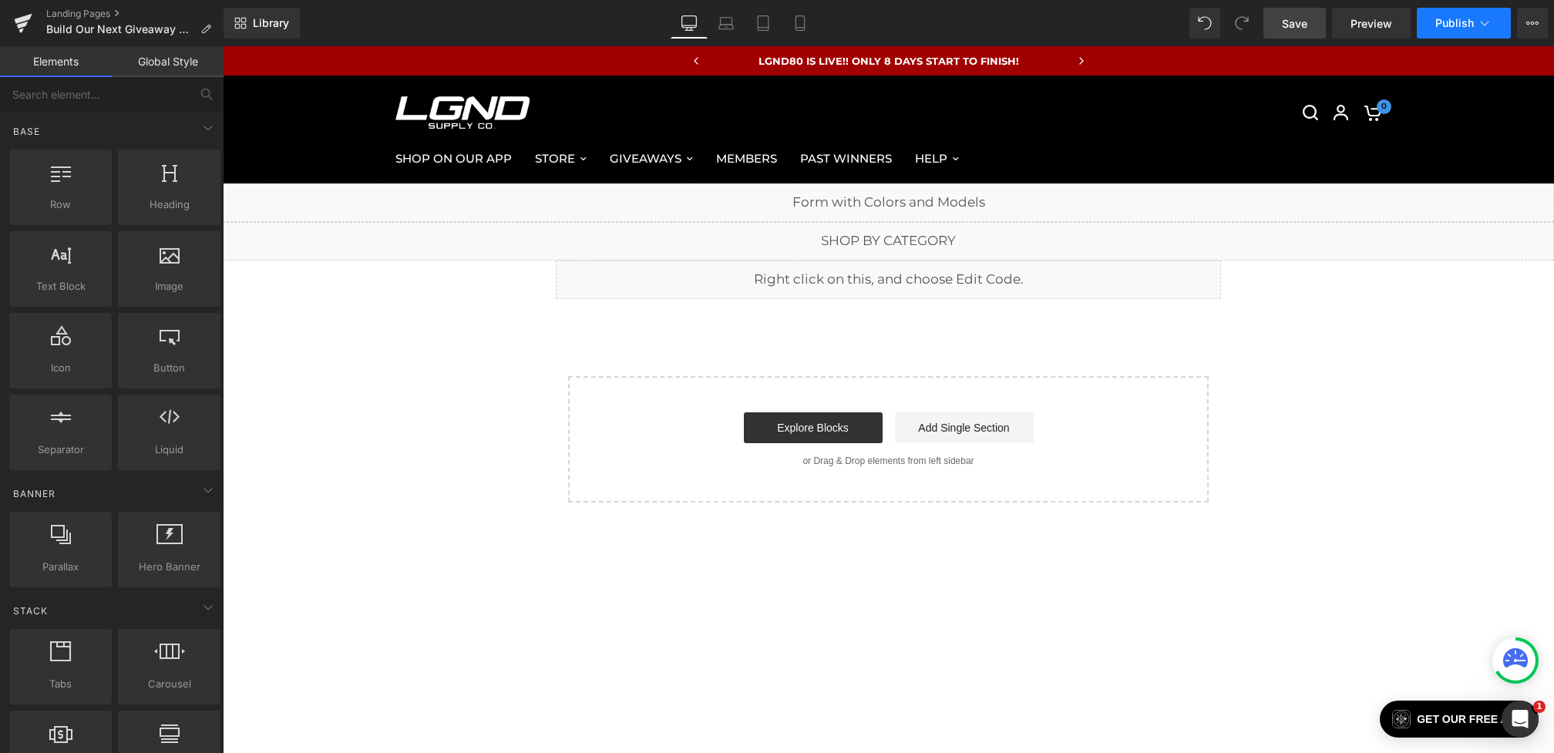
click at [1435, 12] on button "Publish" at bounding box center [1464, 23] width 94 height 31
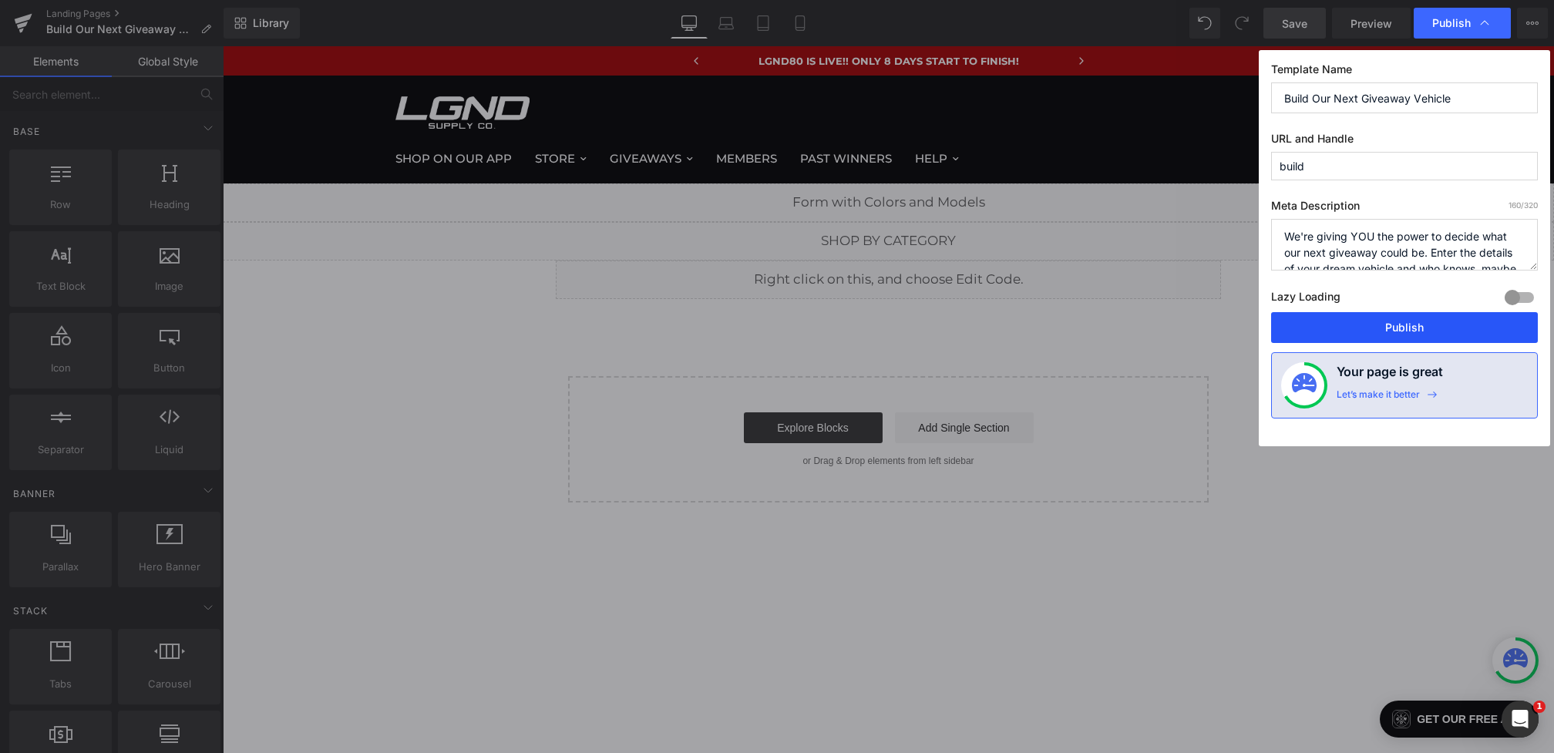
click at [1372, 336] on button "Publish" at bounding box center [1404, 327] width 267 height 31
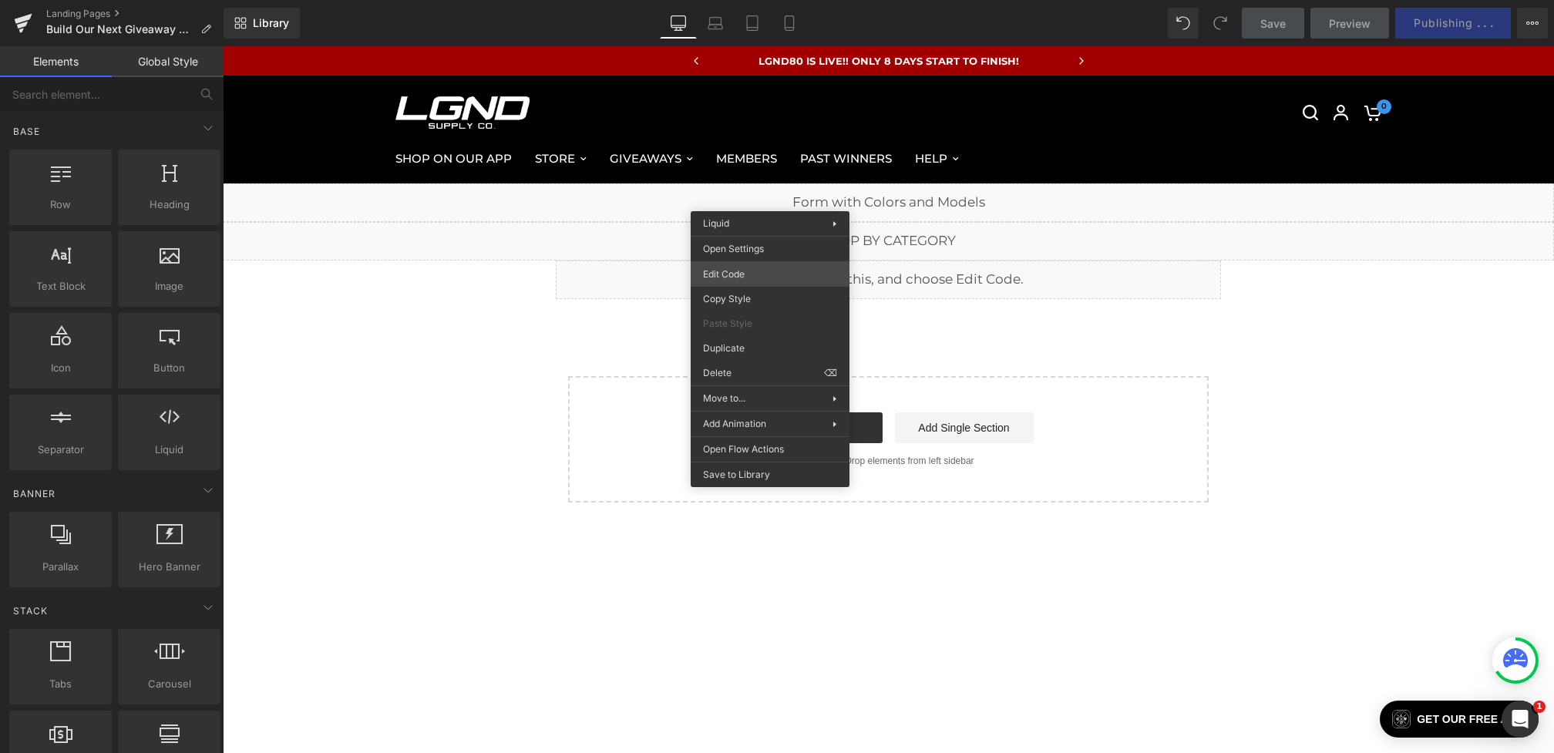
click at [741, 0] on div "You are previewing how the will restyle your page. You can not edit Elements in…" at bounding box center [777, 0] width 1554 height 0
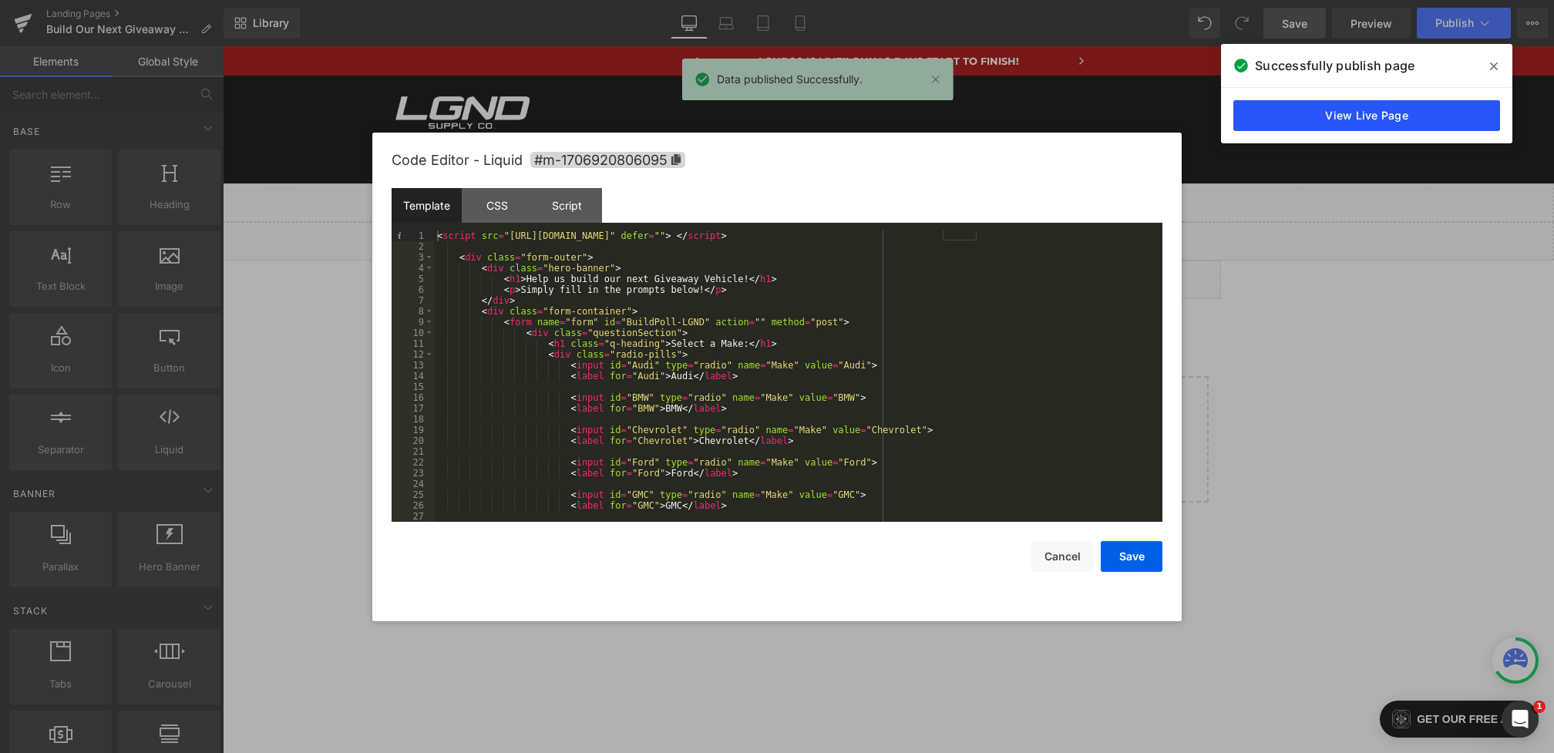
click at [1343, 107] on link "View Live Page" at bounding box center [1366, 115] width 267 height 31
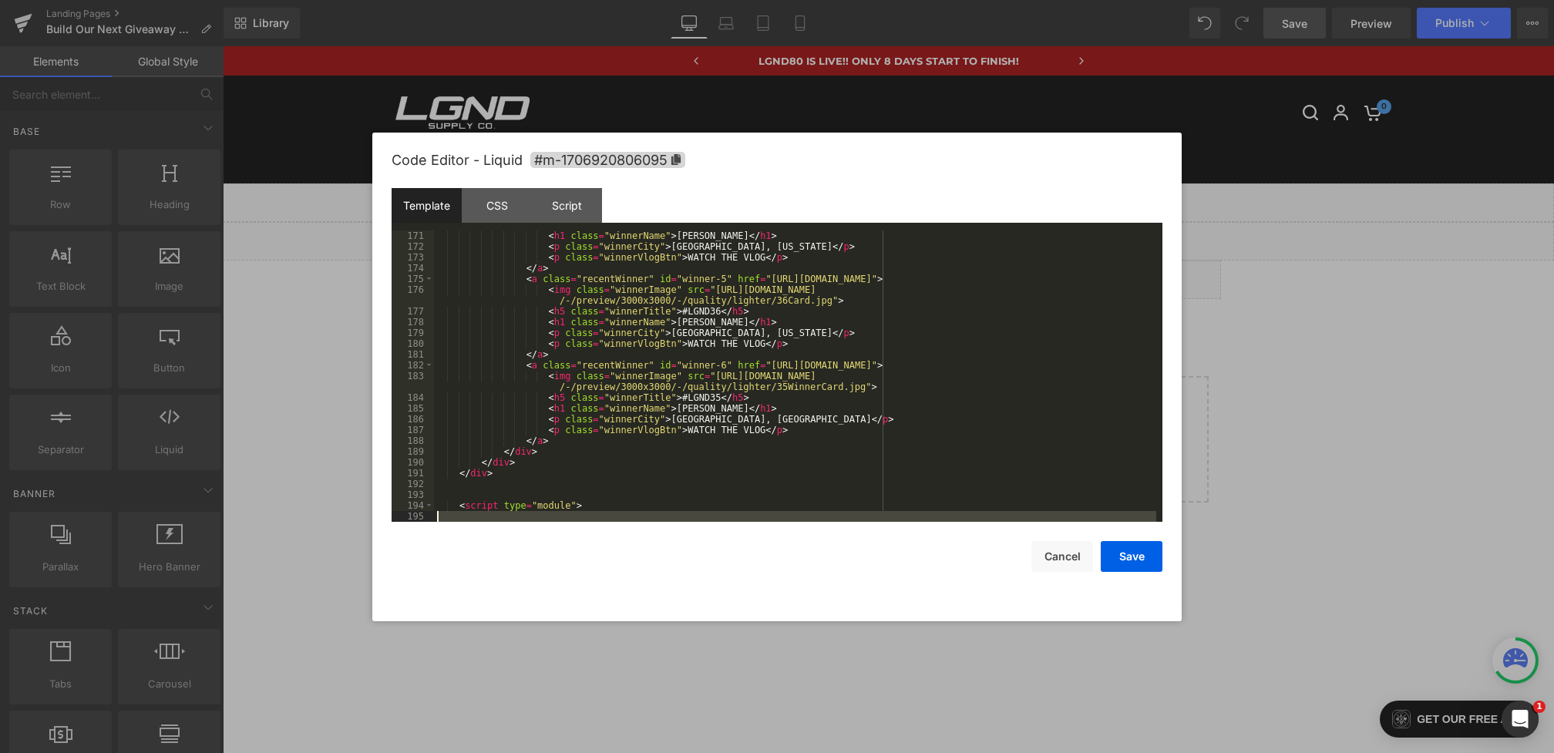
scroll to position [2158, 0]
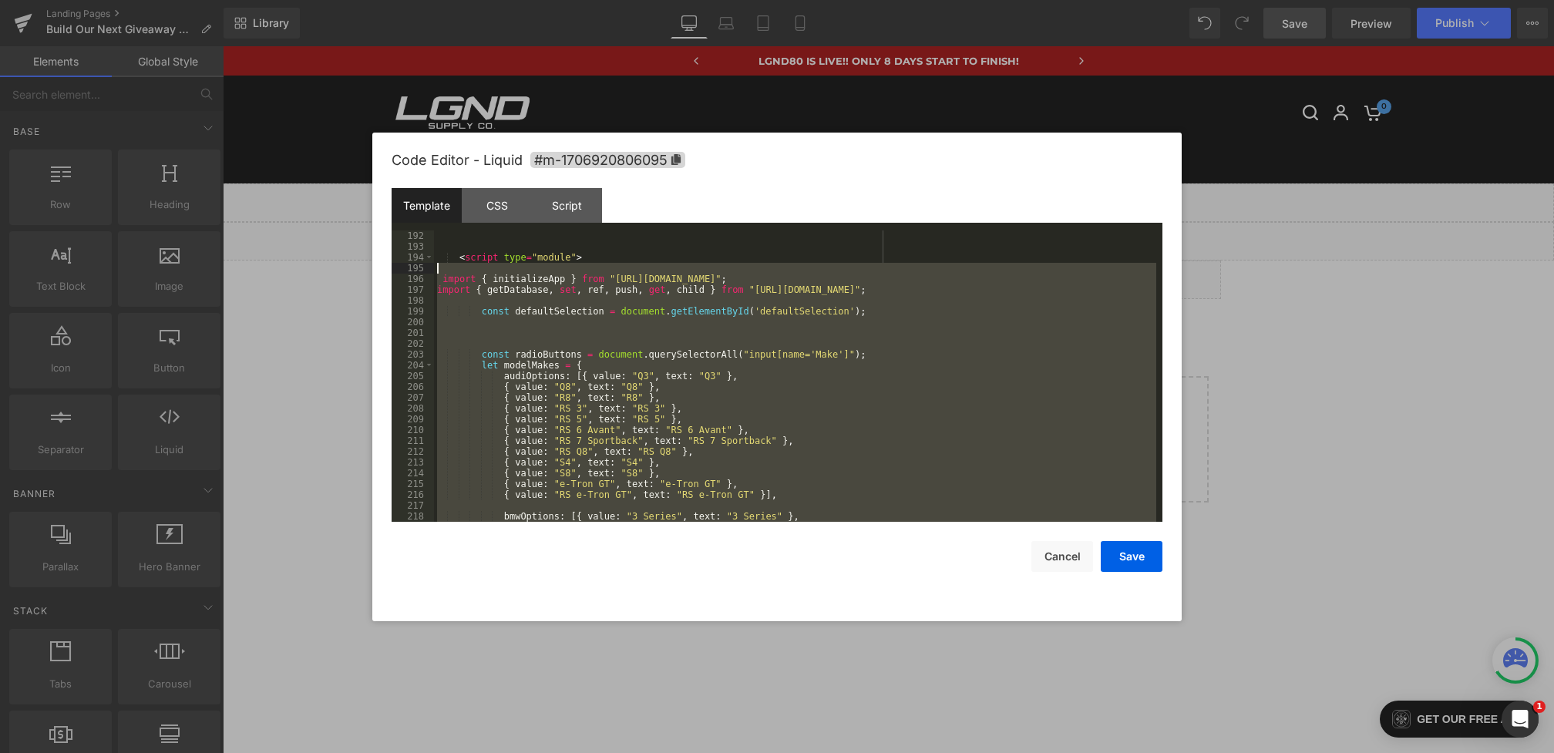
drag, startPoint x: 511, startPoint y: 506, endPoint x: 432, endPoint y: 273, distance: 246.4
click at [432, 273] on pre "192 193 194 195 196 197 198 199 200 201 202 203 204 205 206 207 208 209 210 211…" at bounding box center [777, 375] width 771 height 291
click at [563, 203] on div "Script" at bounding box center [567, 205] width 70 height 35
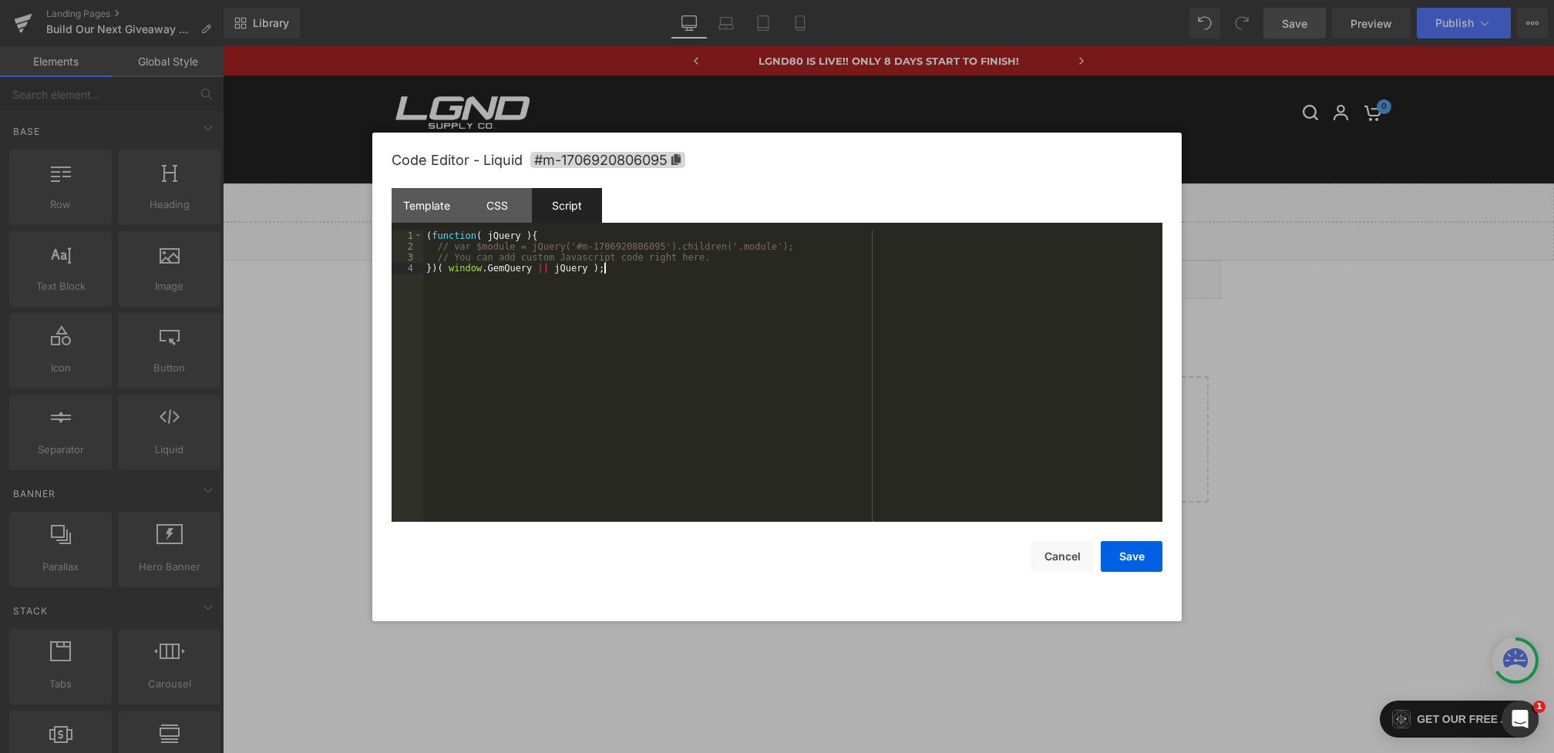
click at [548, 361] on div "( function ( jQuery ) { // var $module = jQuery('#m-1706920806095').children('.…" at bounding box center [792, 386] width 739 height 313
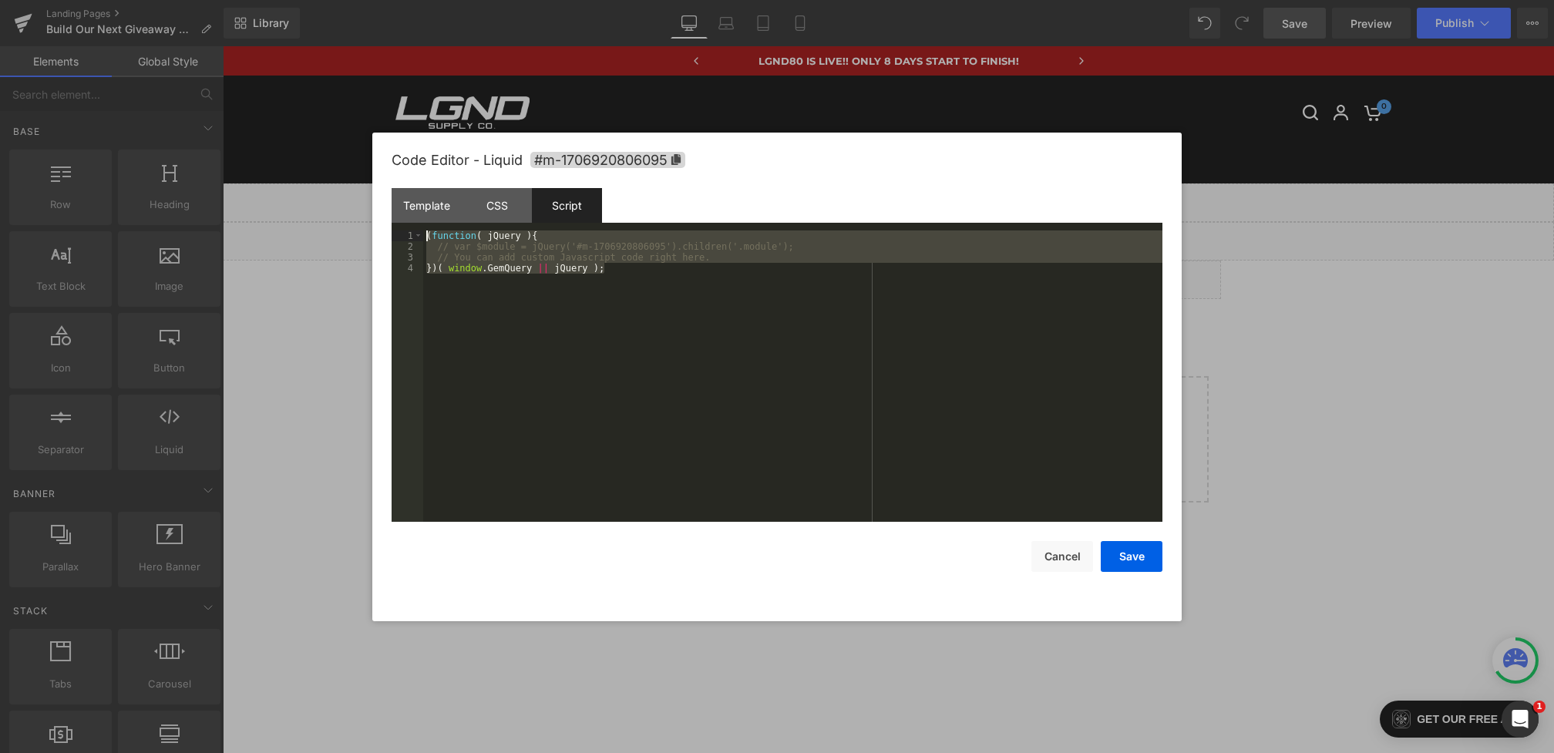
drag, startPoint x: 631, startPoint y: 355, endPoint x: 282, endPoint y: 180, distance: 390.2
click at [282, 180] on body "You are previewing how the will restyle your page. You can not edit Elements in…" at bounding box center [777, 376] width 1554 height 753
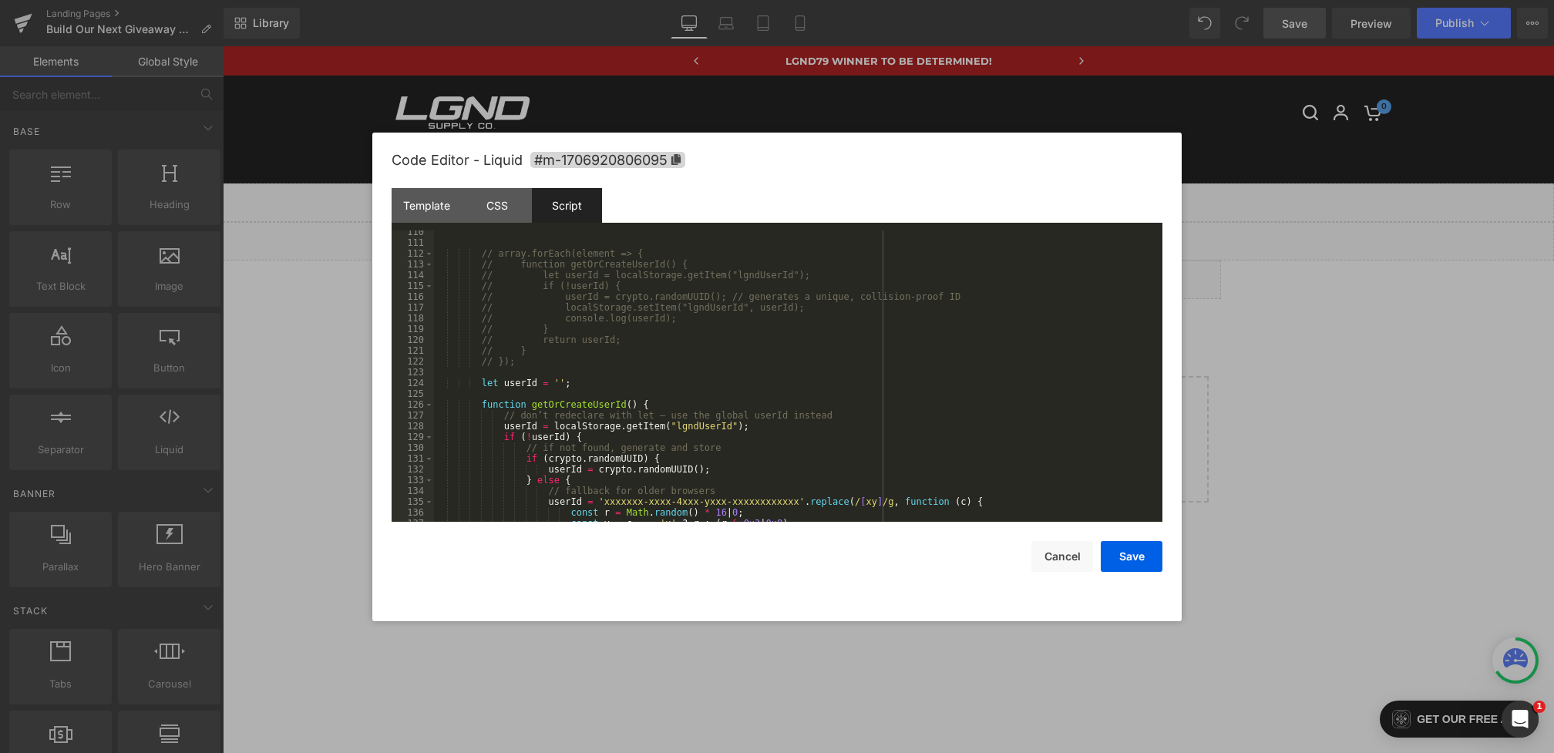
scroll to position [0, 0]
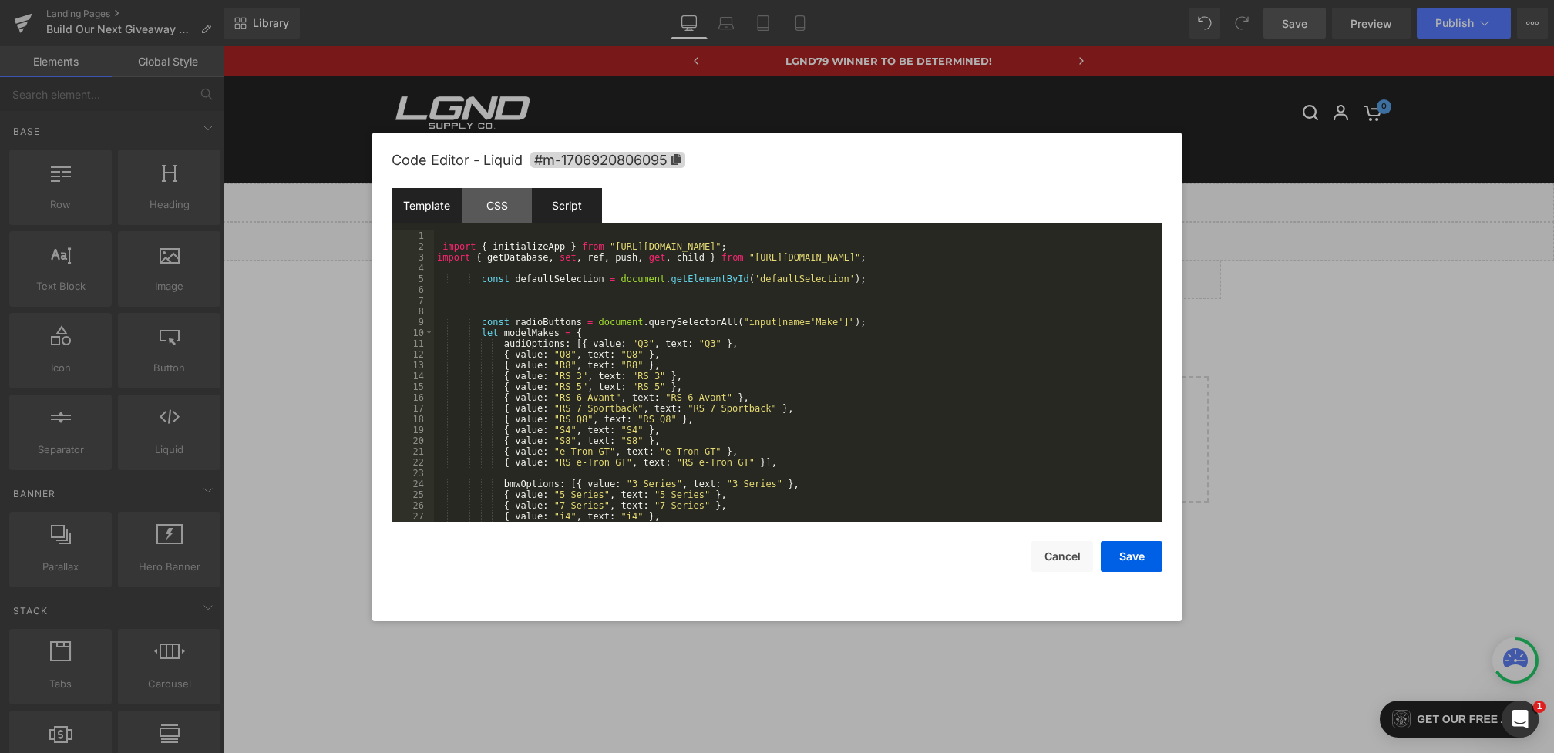
click at [450, 209] on div "Template" at bounding box center [427, 205] width 70 height 35
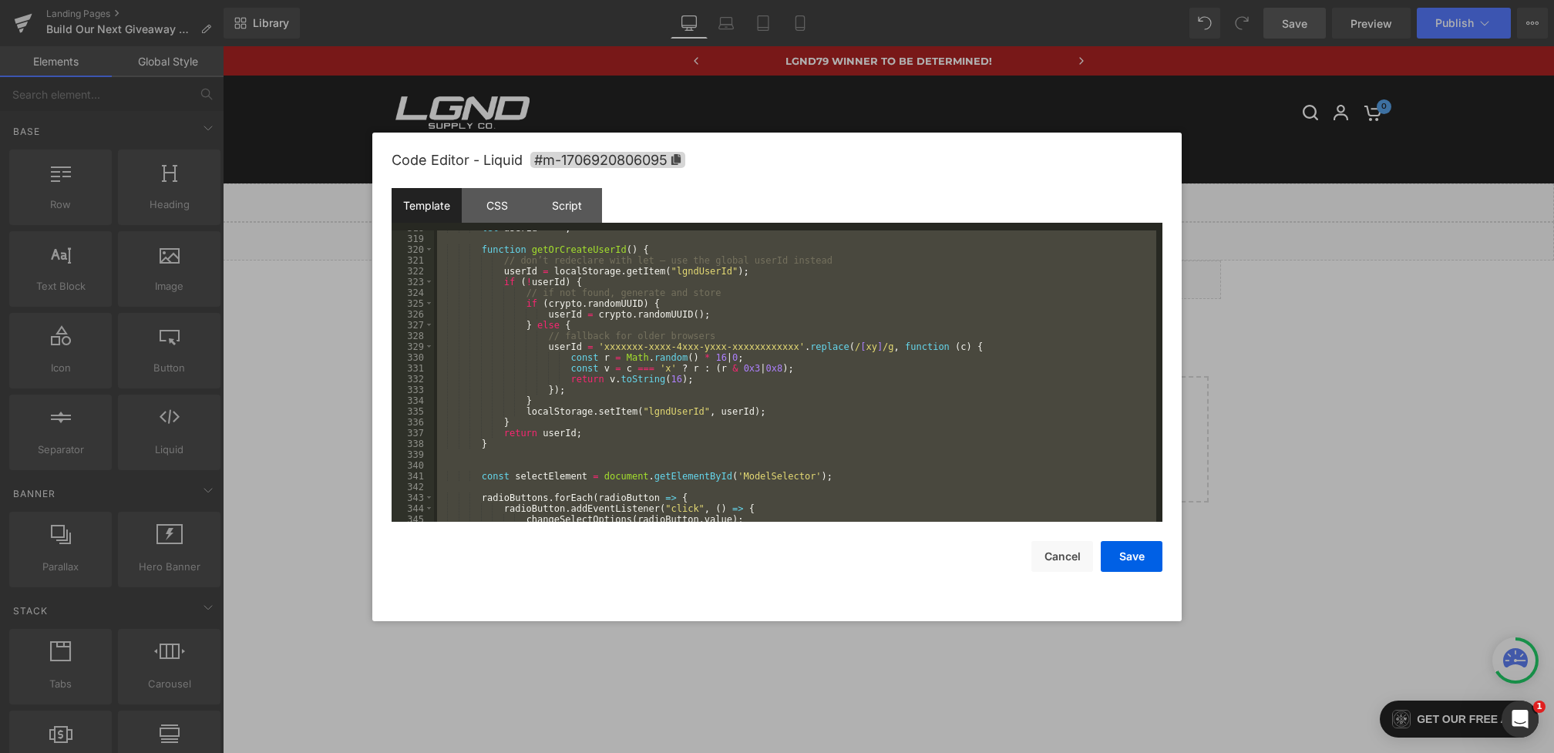
scroll to position [5513, 0]
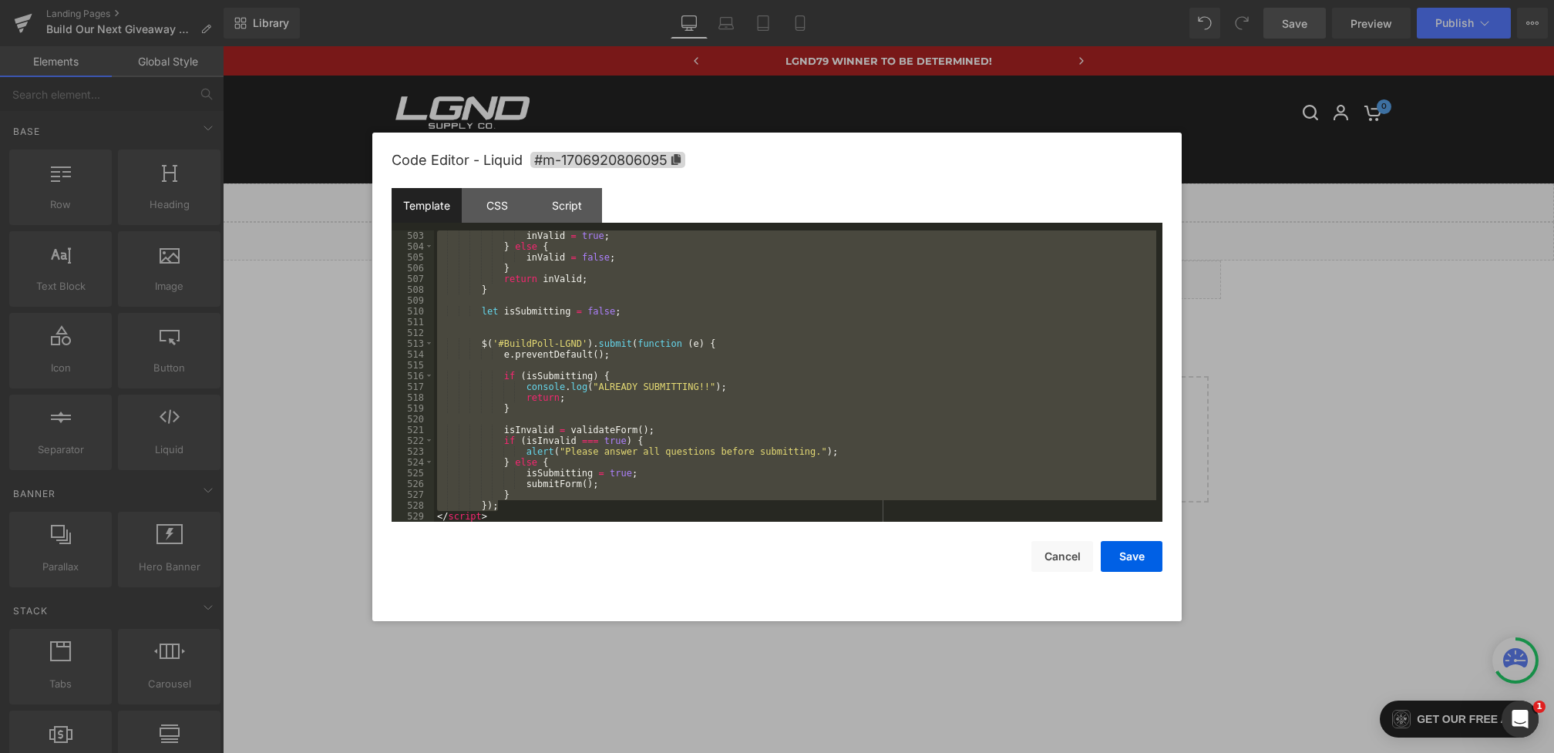
click at [527, 502] on div "inValid = true ; } else { inValid = false ; } return inValid ; } let isSubmitti…" at bounding box center [795, 386] width 722 height 313
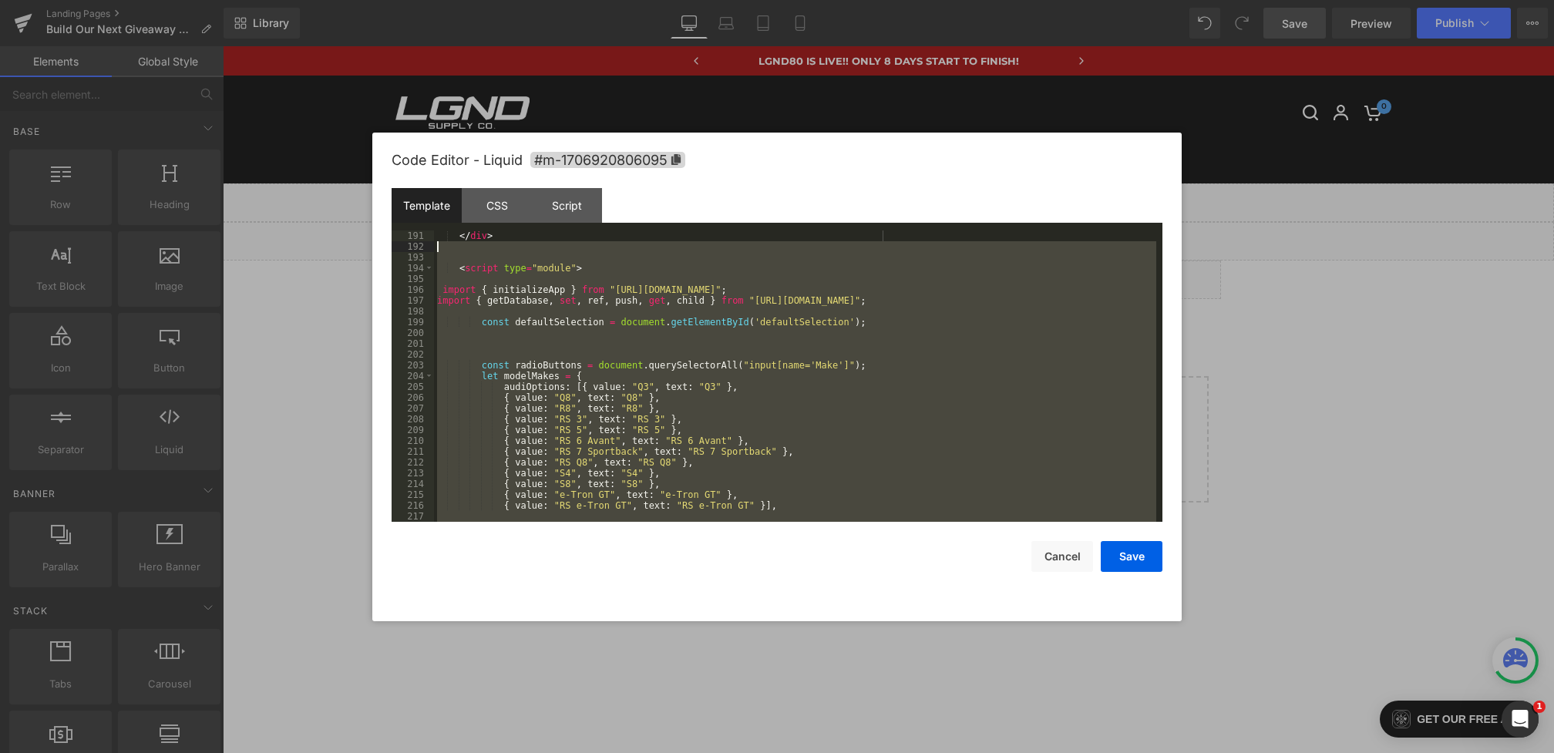
scroll to position [2147, 0]
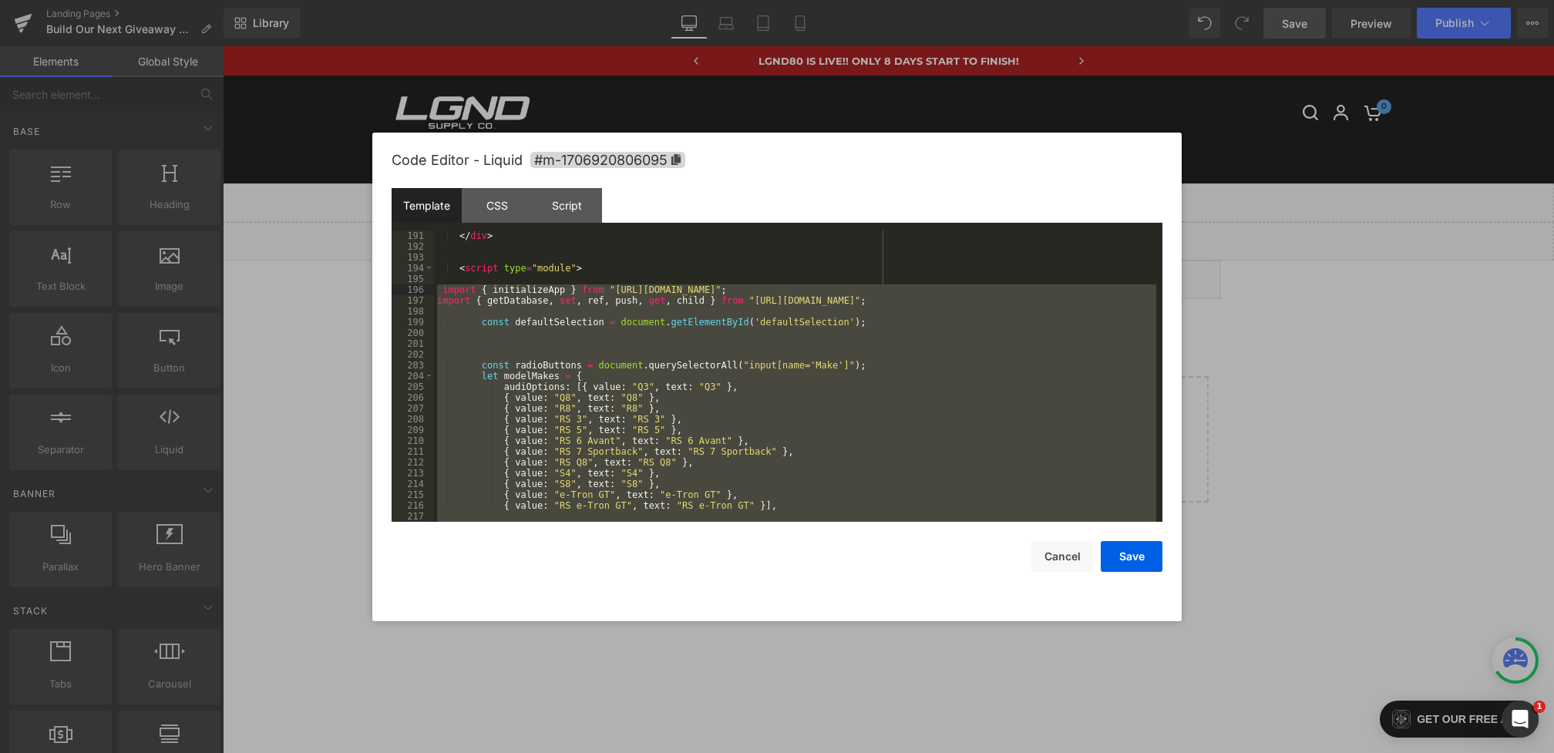
drag, startPoint x: 527, startPoint y: 502, endPoint x: 424, endPoint y: 286, distance: 239.2
click at [424, 286] on pre "191 192 193 194 195 196 197 198 199 200 201 202 203 204 205 206 207 208 209 210…" at bounding box center [777, 375] width 771 height 291
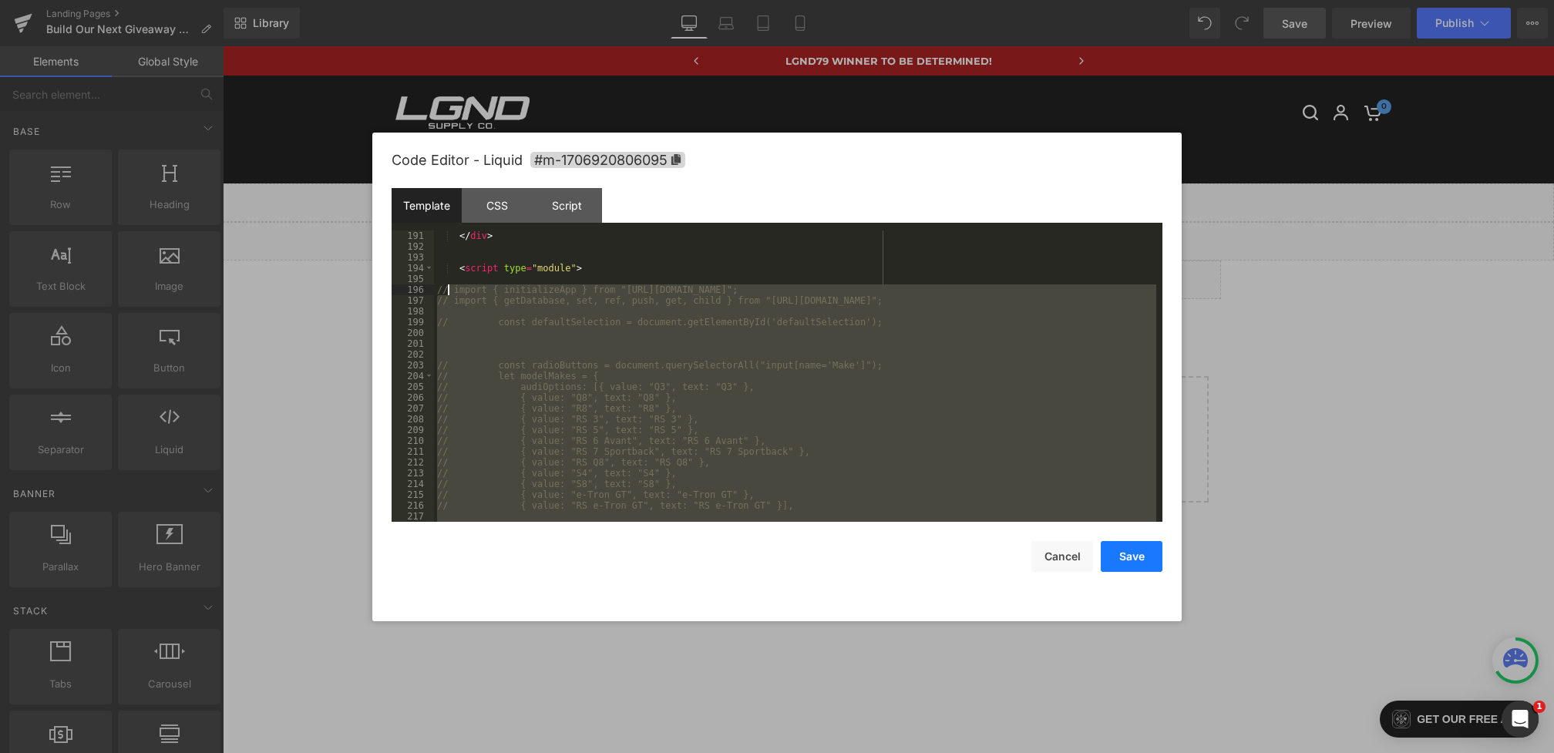
click at [1112, 555] on button "Save" at bounding box center [1132, 556] width 62 height 31
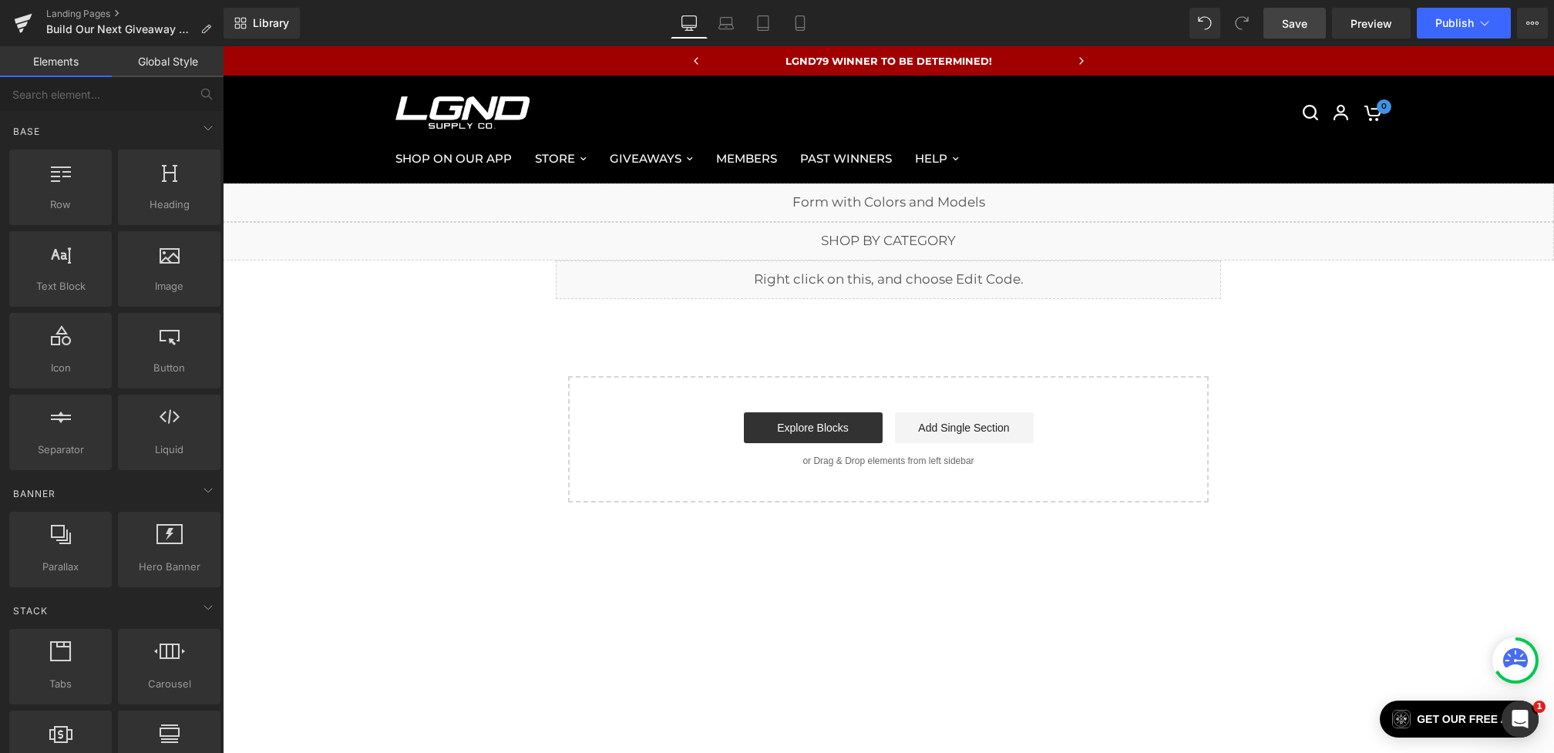
click at [1309, 8] on link "Save" at bounding box center [1294, 23] width 62 height 31
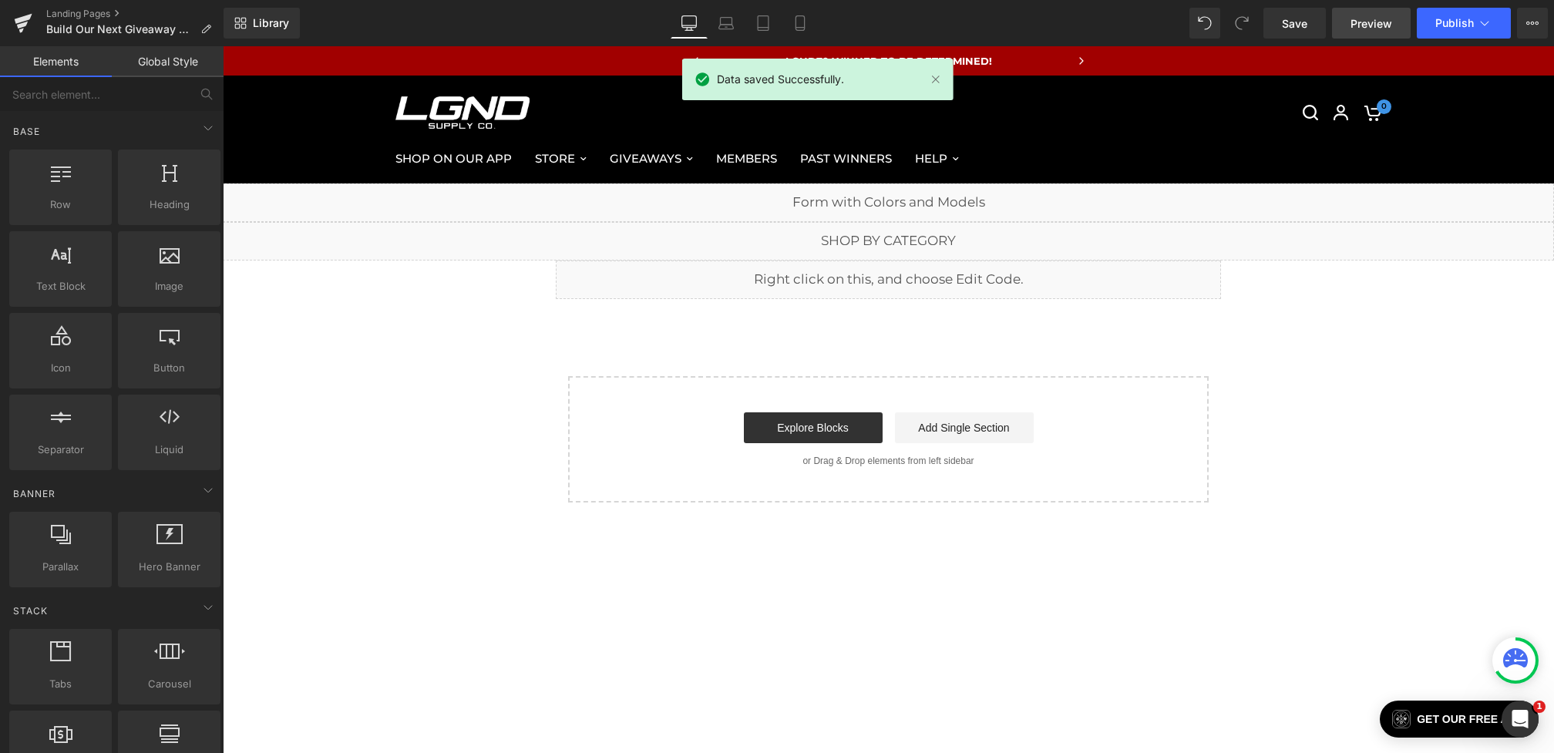
click at [1373, 33] on link "Preview" at bounding box center [1371, 23] width 79 height 31
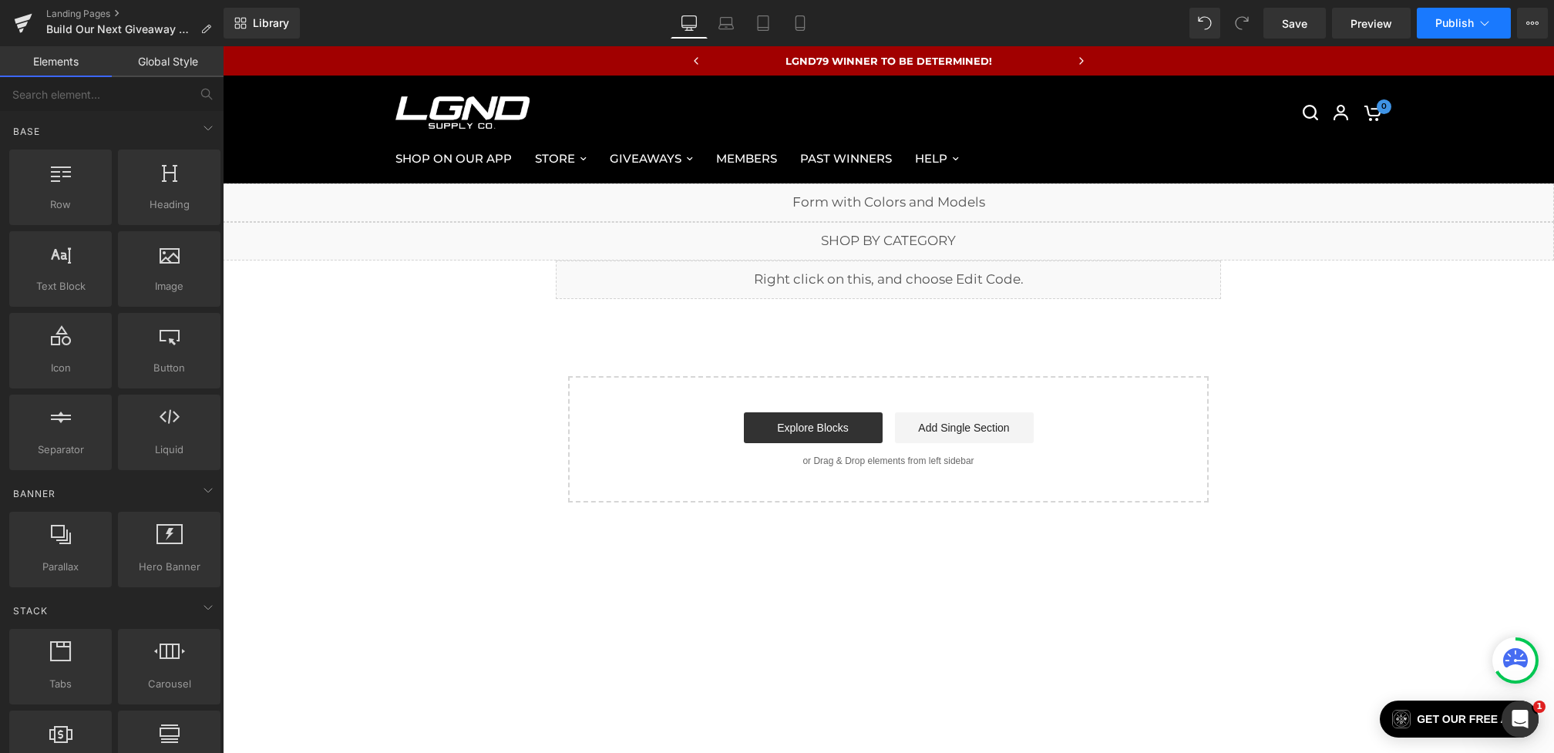
click at [1480, 35] on button "Publish" at bounding box center [1464, 23] width 94 height 31
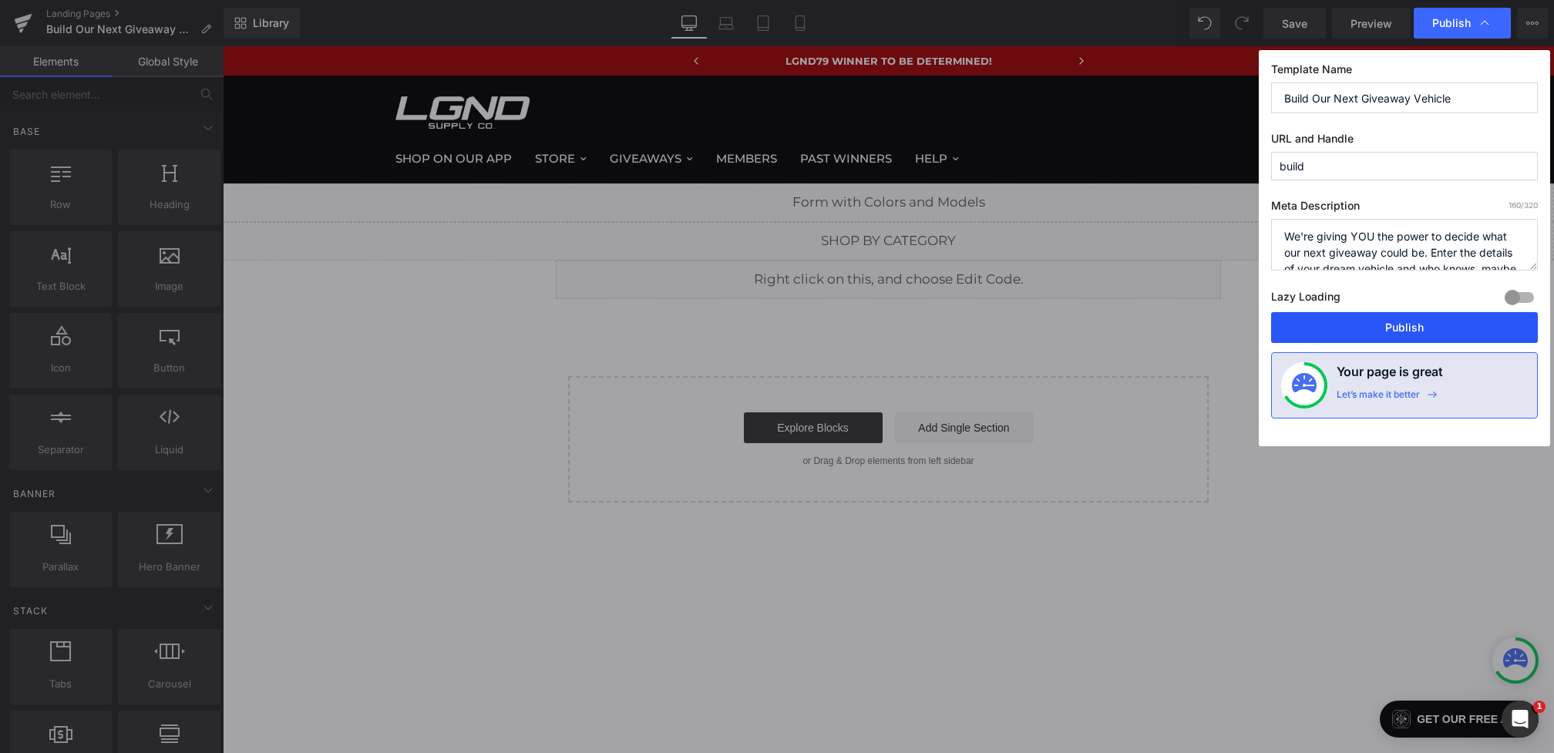
click at [1433, 330] on button "Publish" at bounding box center [1404, 327] width 267 height 31
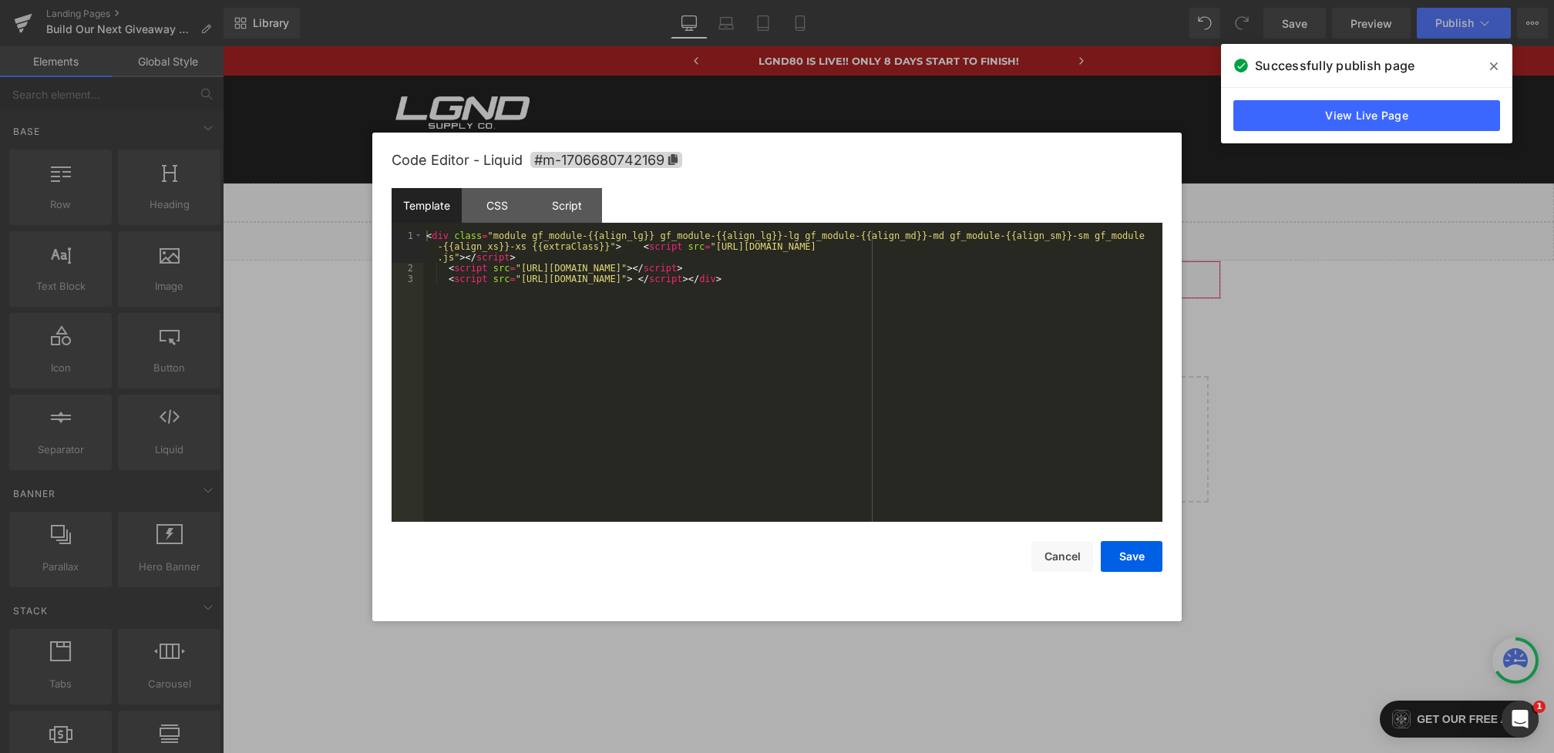
click at [782, 0] on div "You are previewing how the will restyle your page. You can not edit Elements in…" at bounding box center [777, 0] width 1554 height 0
drag, startPoint x: 641, startPoint y: 247, endPoint x: 366, endPoint y: 193, distance: 280.2
click at [366, 193] on body "You are previewing how the will restyle your page. You can not edit Elements in…" at bounding box center [777, 376] width 1554 height 753
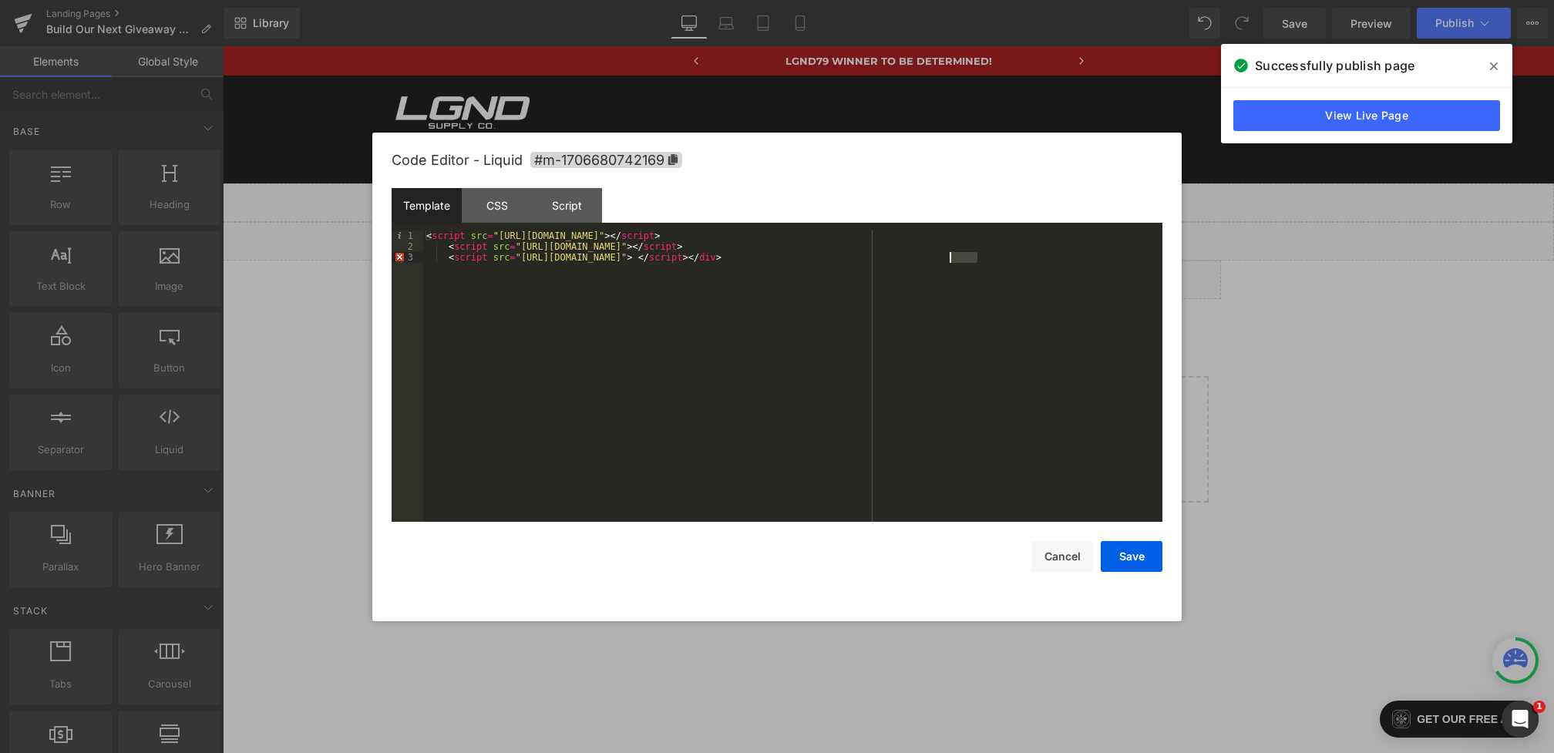
drag, startPoint x: 1032, startPoint y: 257, endPoint x: 947, endPoint y: 259, distance: 84.8
click at [947, 259] on div "< script src = "[URL][DOMAIN_NAME]" > </ script > < script src = "[URL][DOMAIN_…" at bounding box center [792, 386] width 739 height 313
click at [567, 202] on div "Script" at bounding box center [567, 205] width 70 height 35
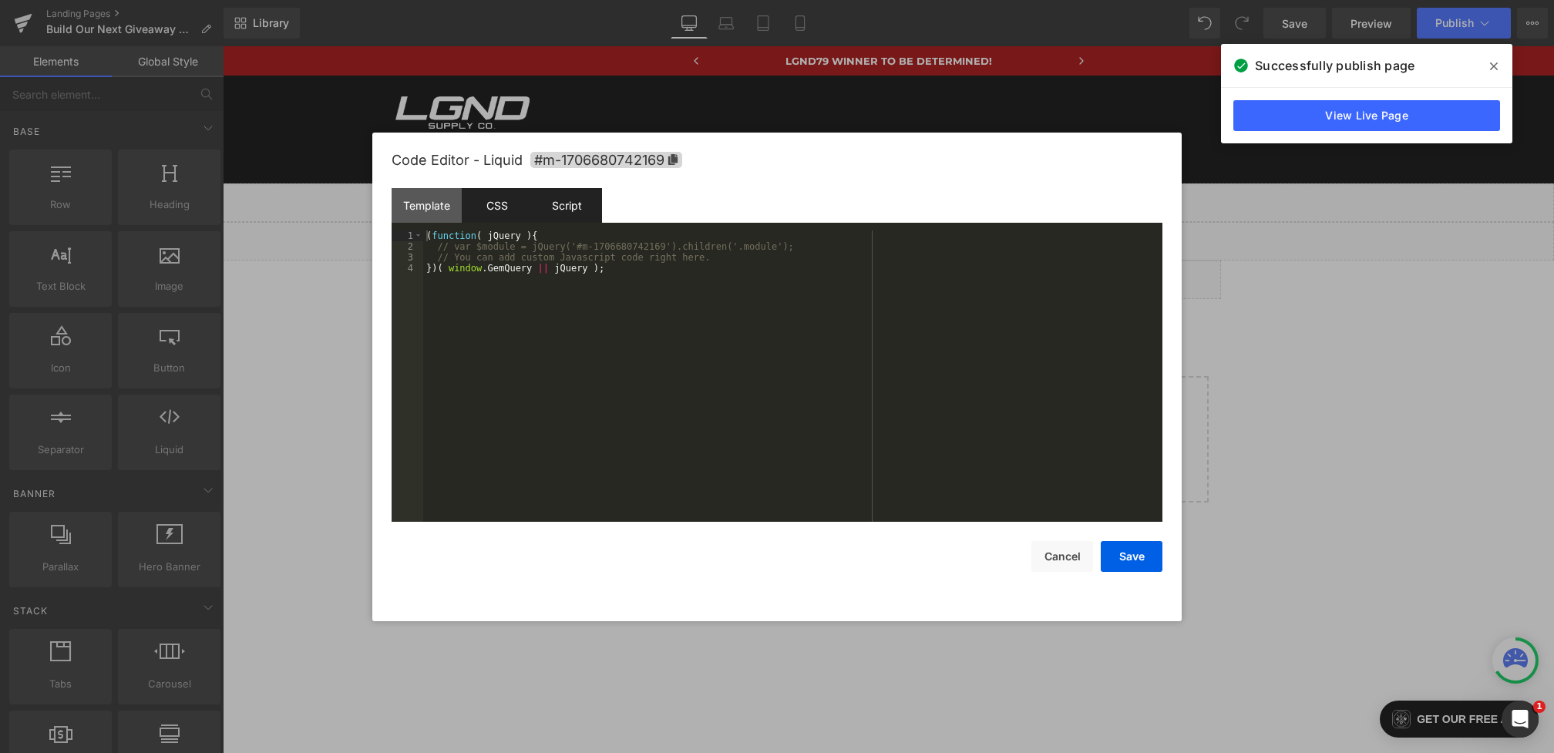
click at [502, 211] on div "CSS" at bounding box center [497, 205] width 70 height 35
click at [435, 203] on div "Template" at bounding box center [427, 205] width 70 height 35
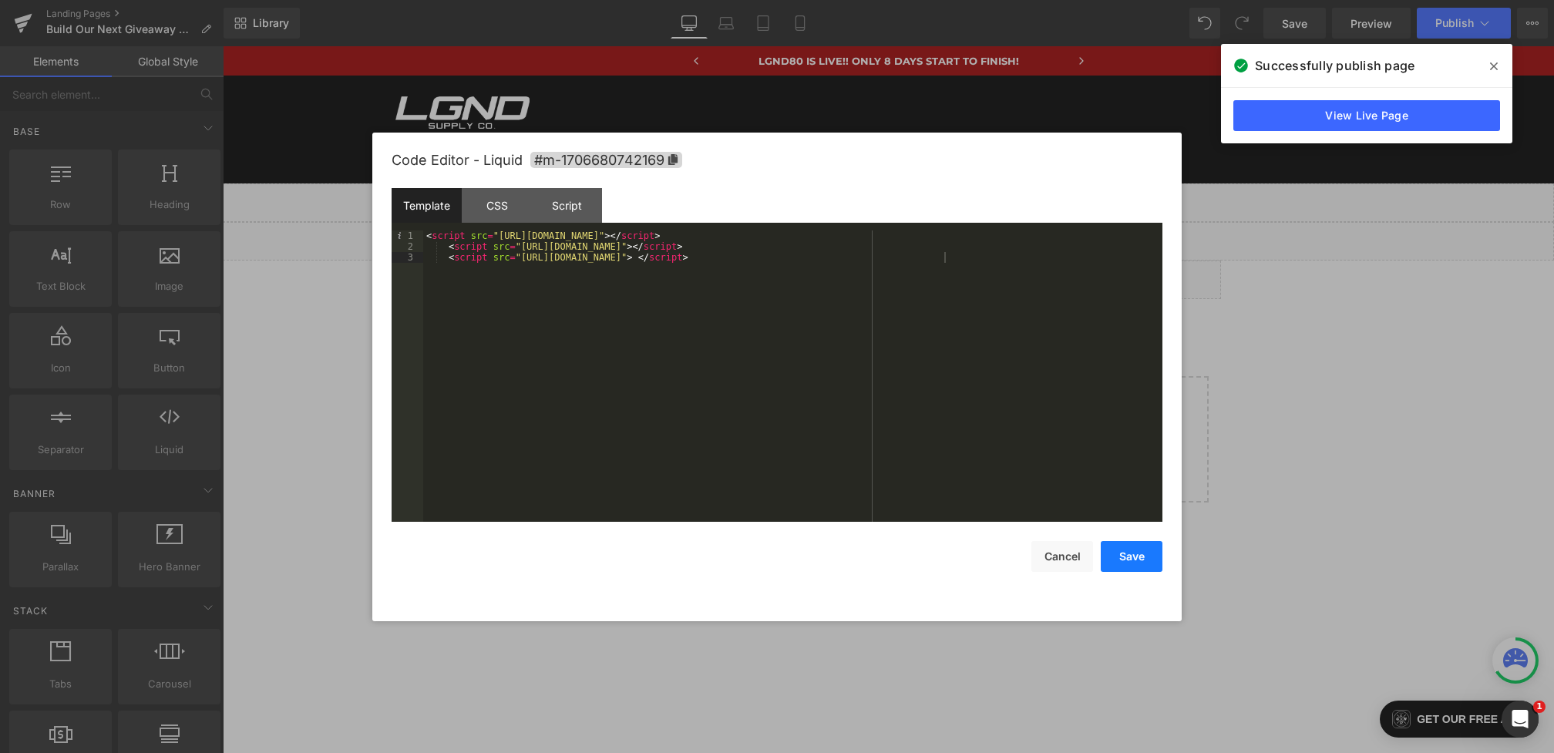
click at [1126, 563] on button "Save" at bounding box center [1132, 556] width 62 height 31
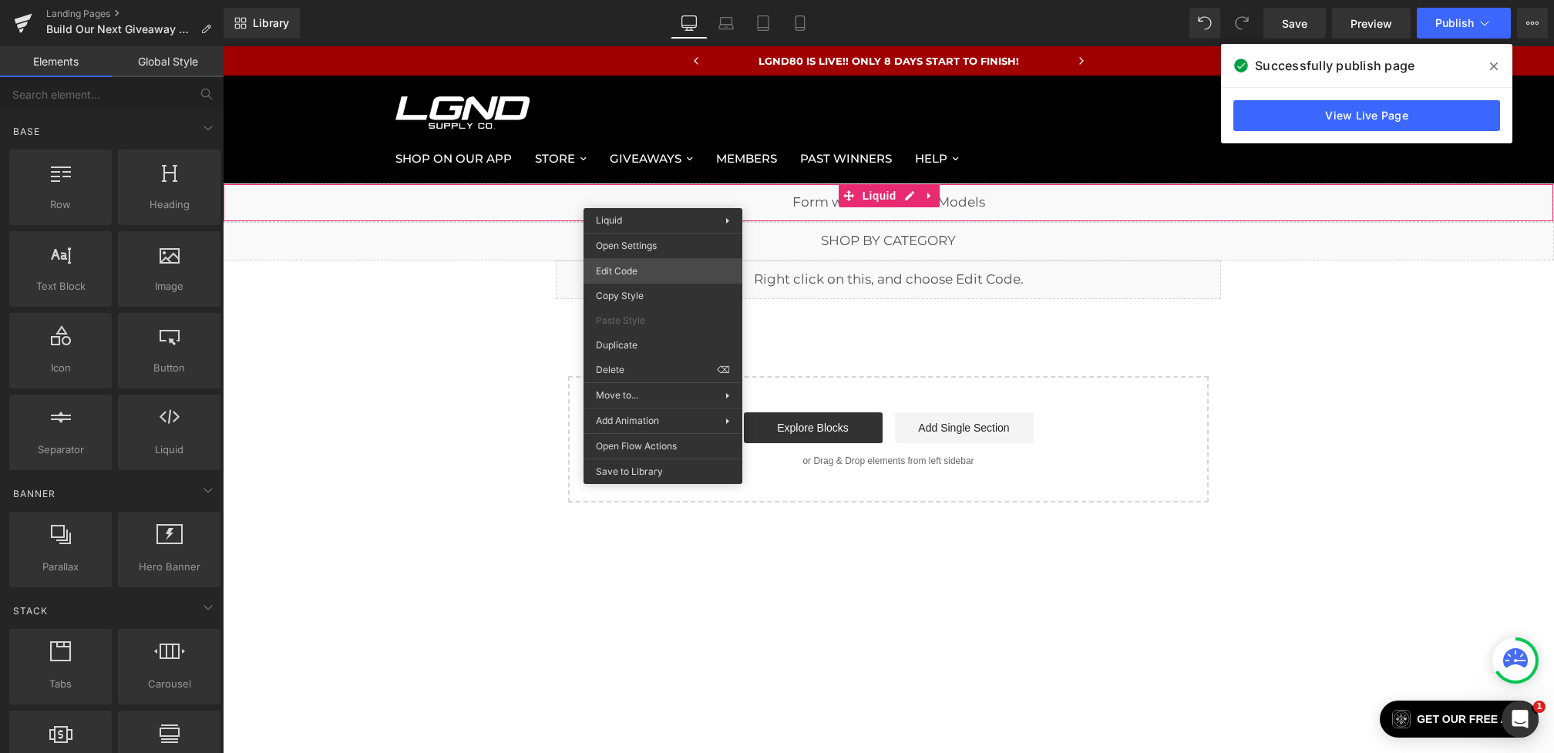
click at [633, 0] on div "You are previewing how the will restyle your page. You can not edit Elements in…" at bounding box center [777, 0] width 1554 height 0
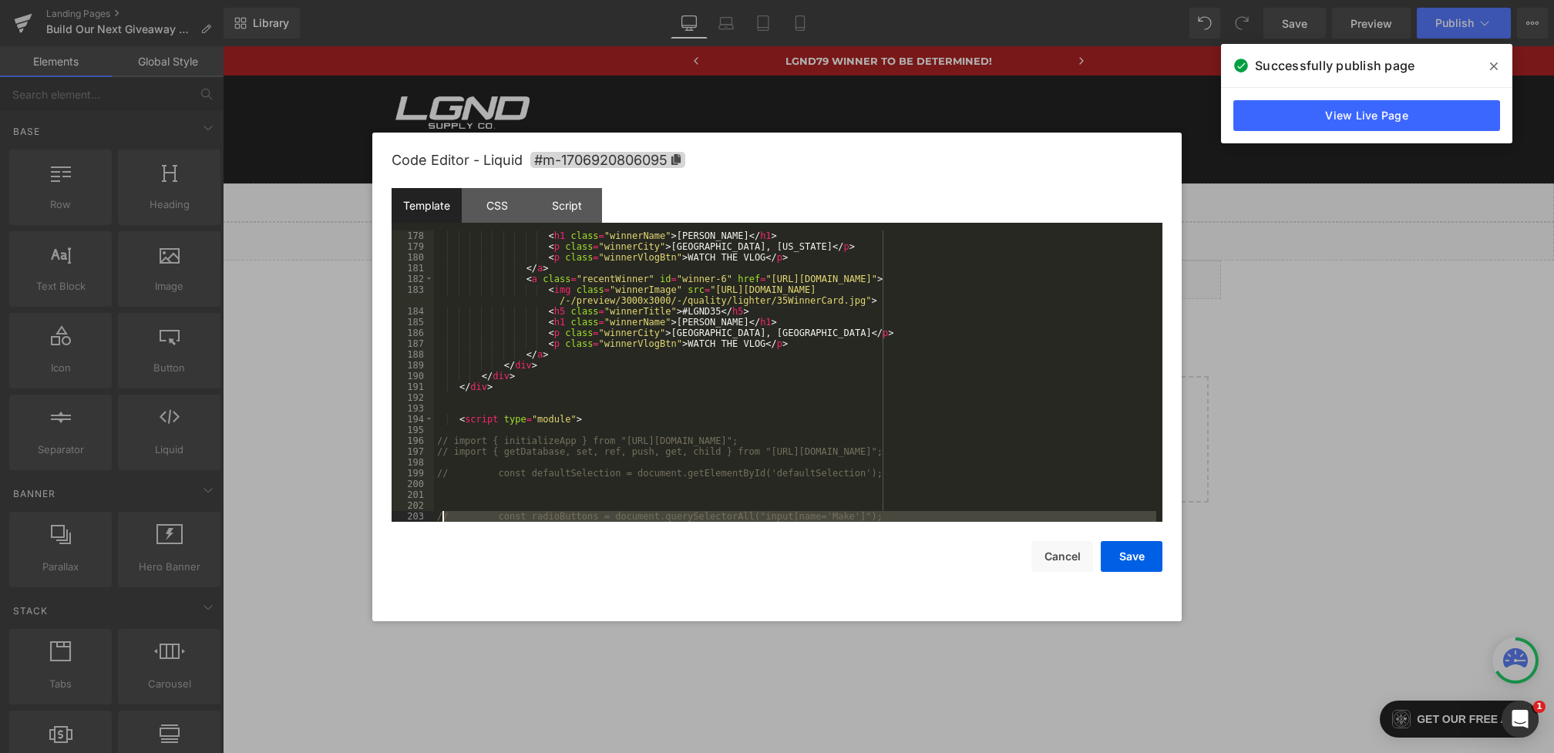
scroll to position [2179, 0]
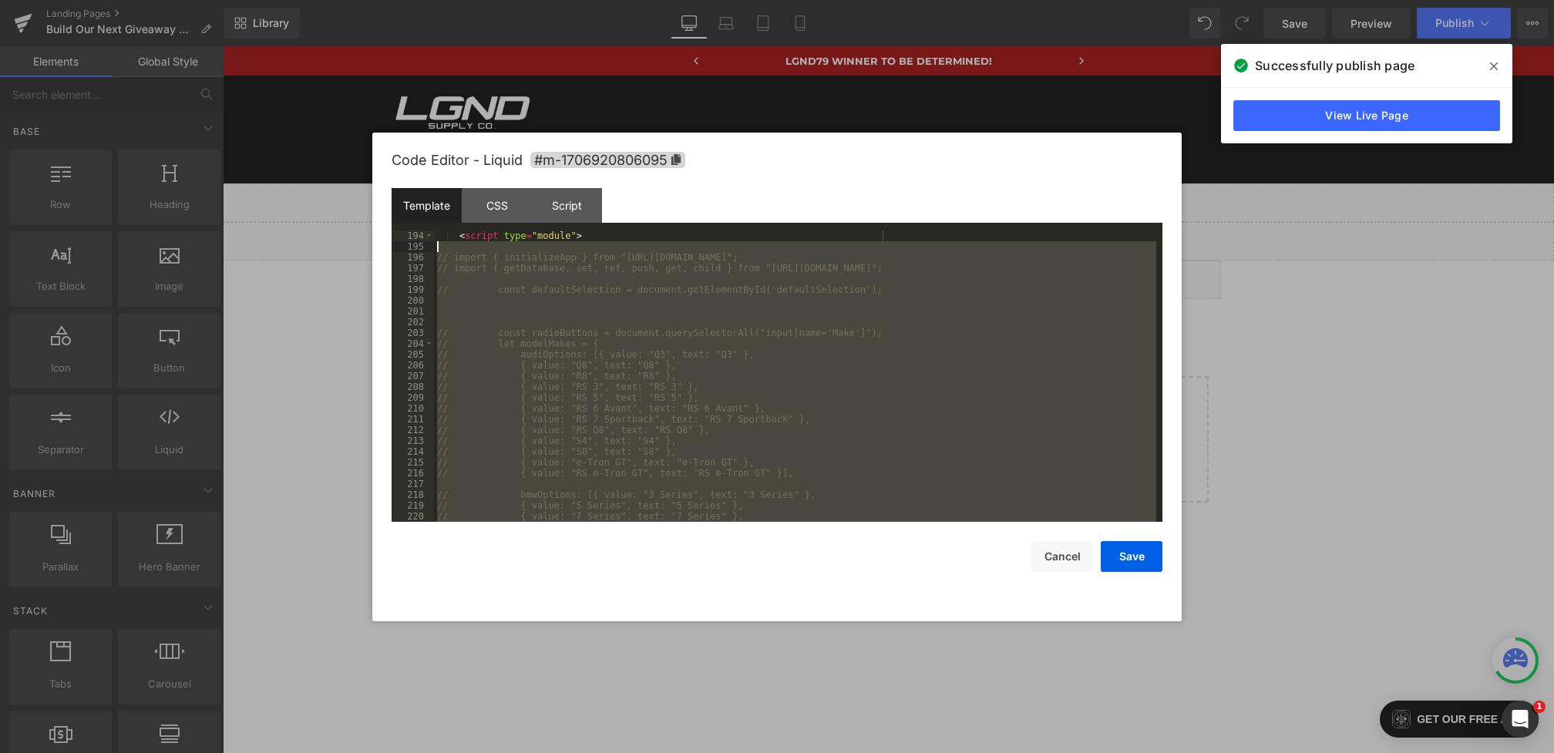
drag, startPoint x: 546, startPoint y: 506, endPoint x: 422, endPoint y: 250, distance: 285.1
click at [422, 250] on pre "194 195 196 197 198 199 200 201 202 203 204 205 206 207 208 209 210 211 212 213…" at bounding box center [777, 375] width 771 height 291
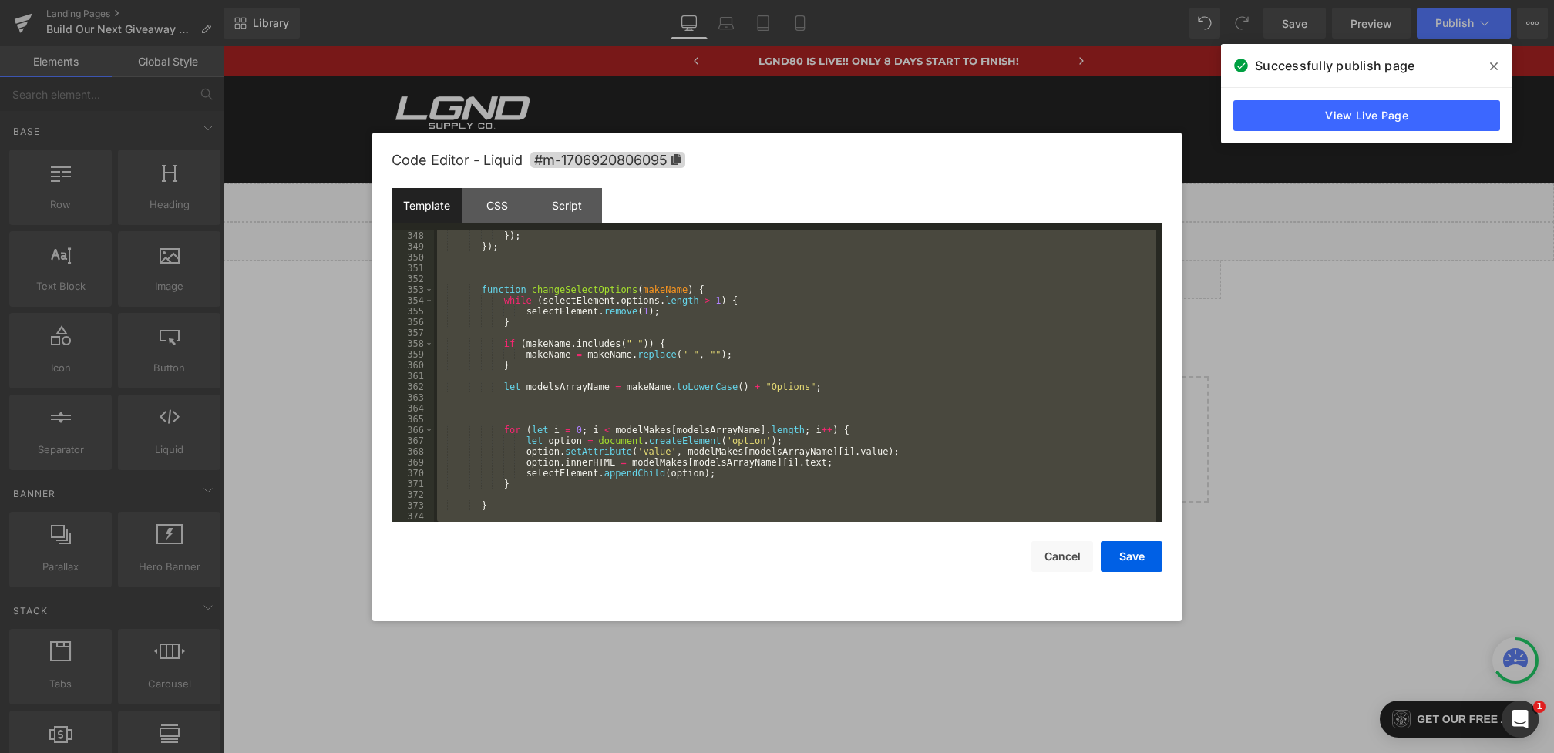
scroll to position [5513, 0]
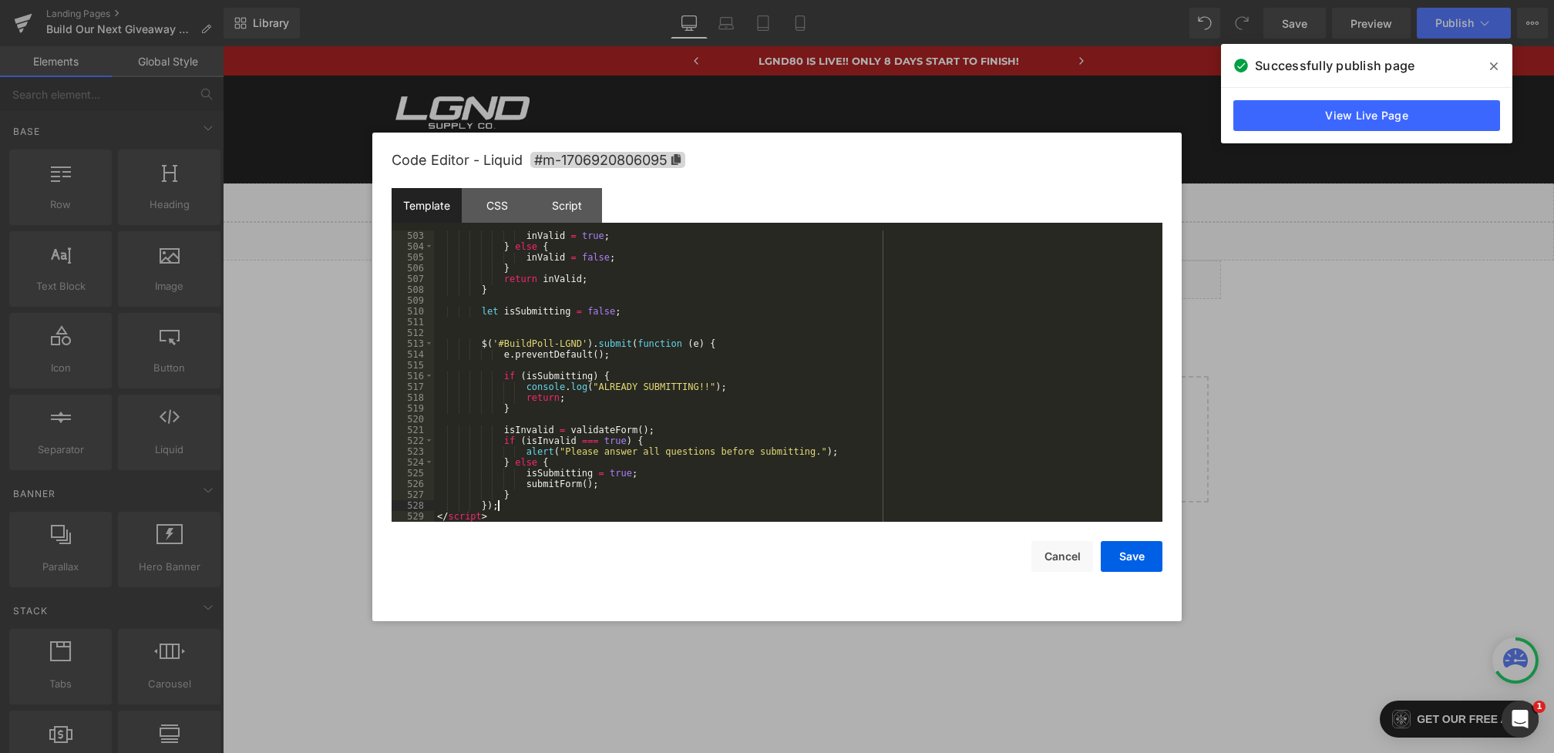
click at [509, 505] on div "inValid = true ; } else { inValid = false ; } return inValid ; } let isSubmitti…" at bounding box center [795, 386] width 722 height 313
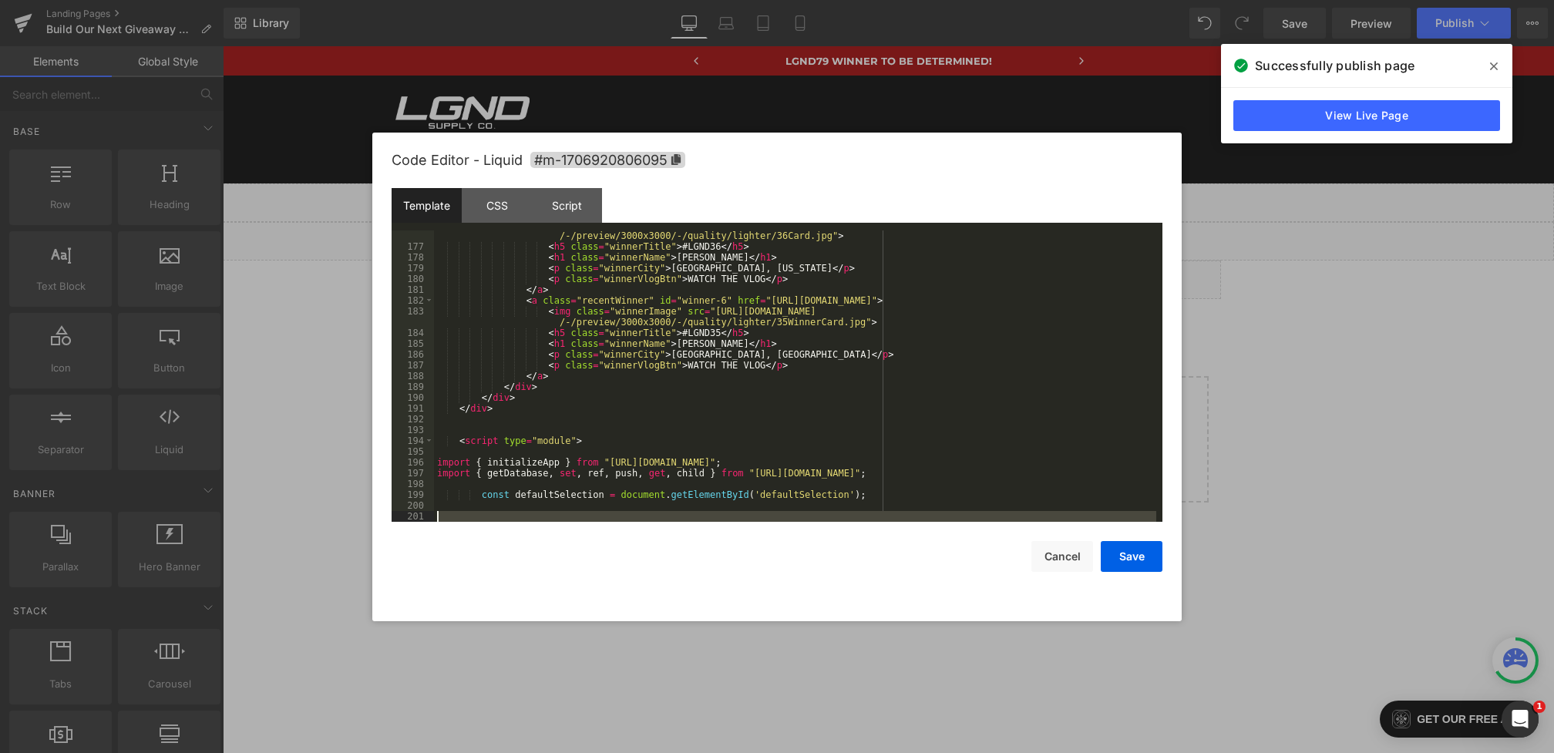
scroll to position [1985, 0]
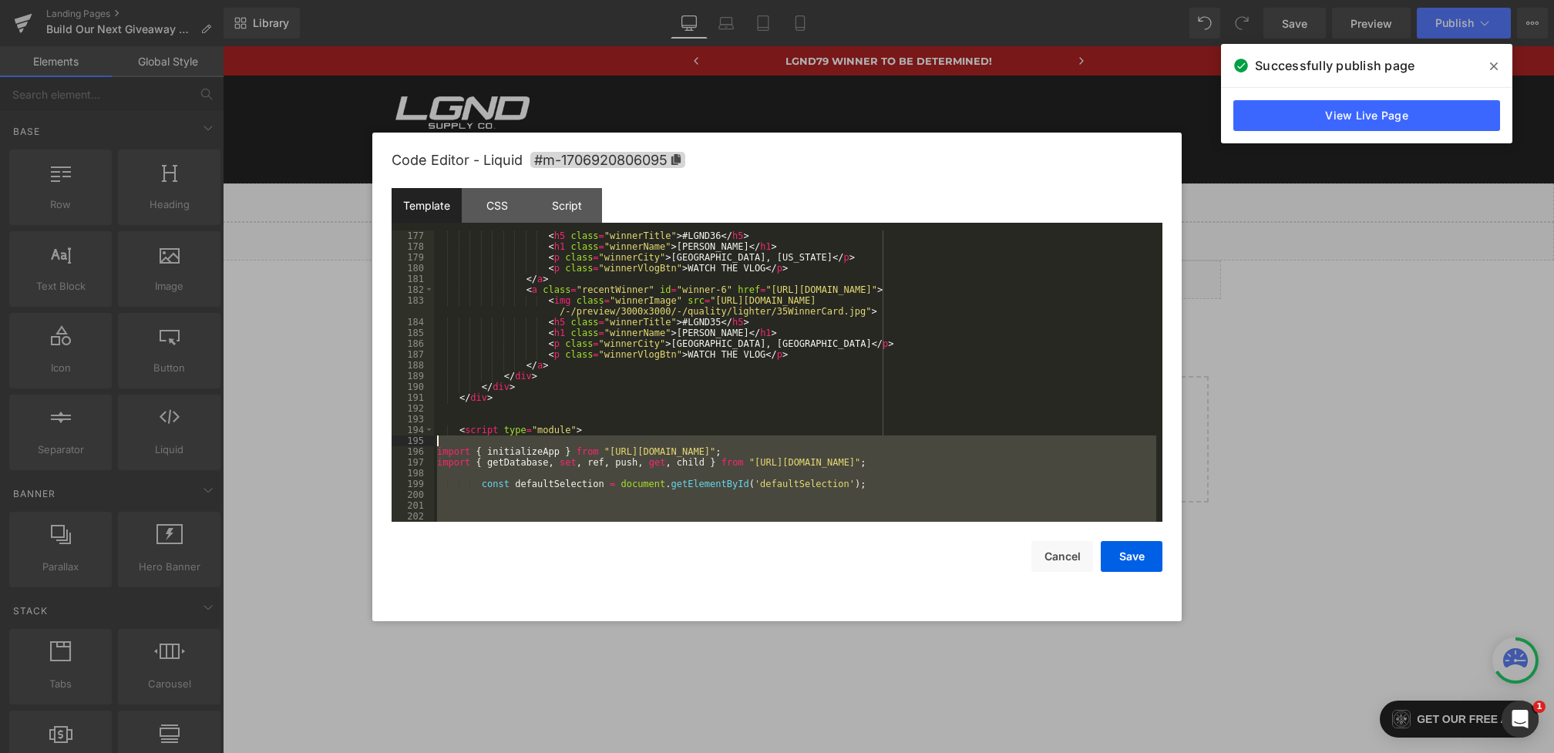
drag, startPoint x: 529, startPoint y: 506, endPoint x: 392, endPoint y: 442, distance: 151.4
click at [392, 442] on pre "177 178 179 180 181 182 183 184 185 186 187 188 189 190 191 192 193 194 195 196…" at bounding box center [777, 375] width 771 height 291
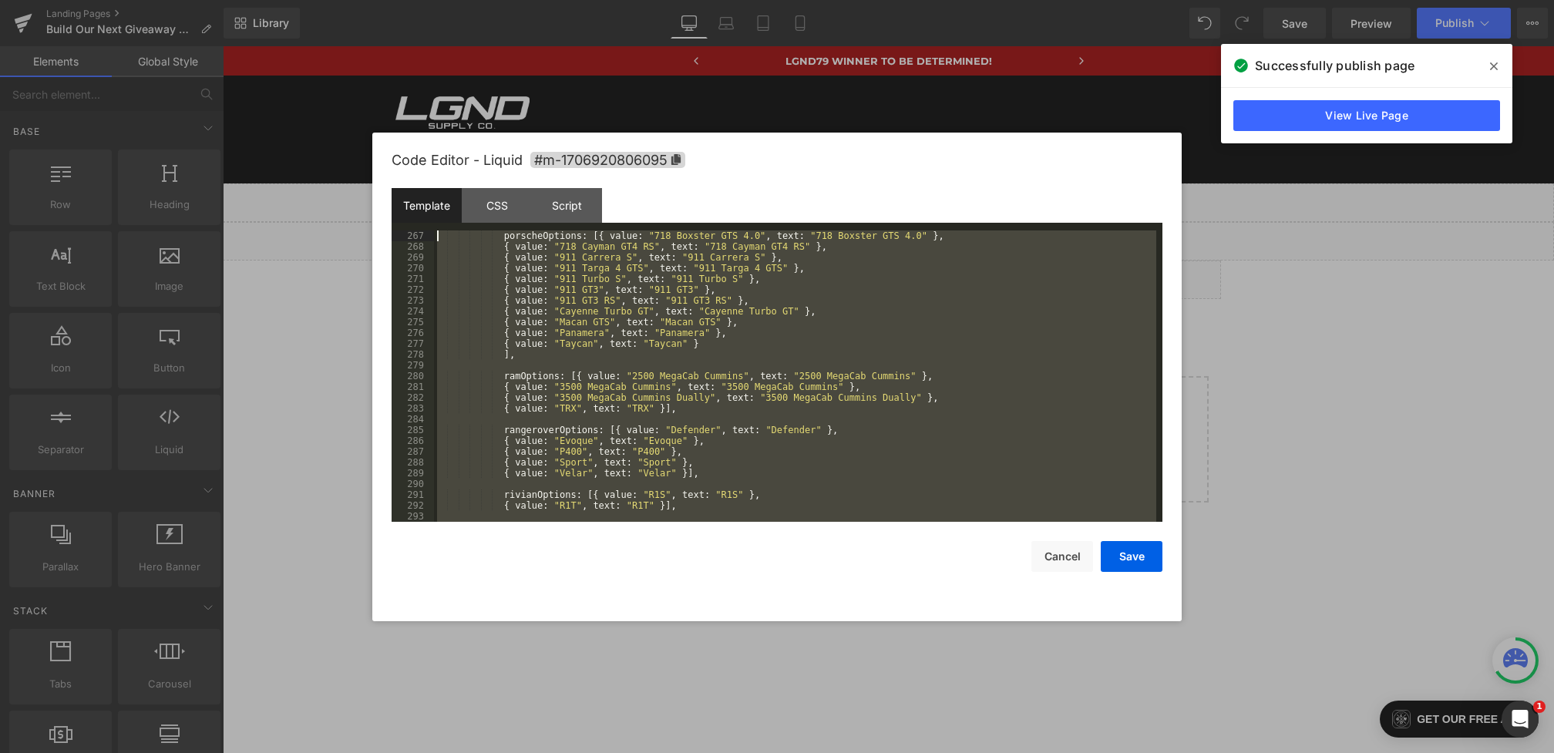
scroll to position [0, 0]
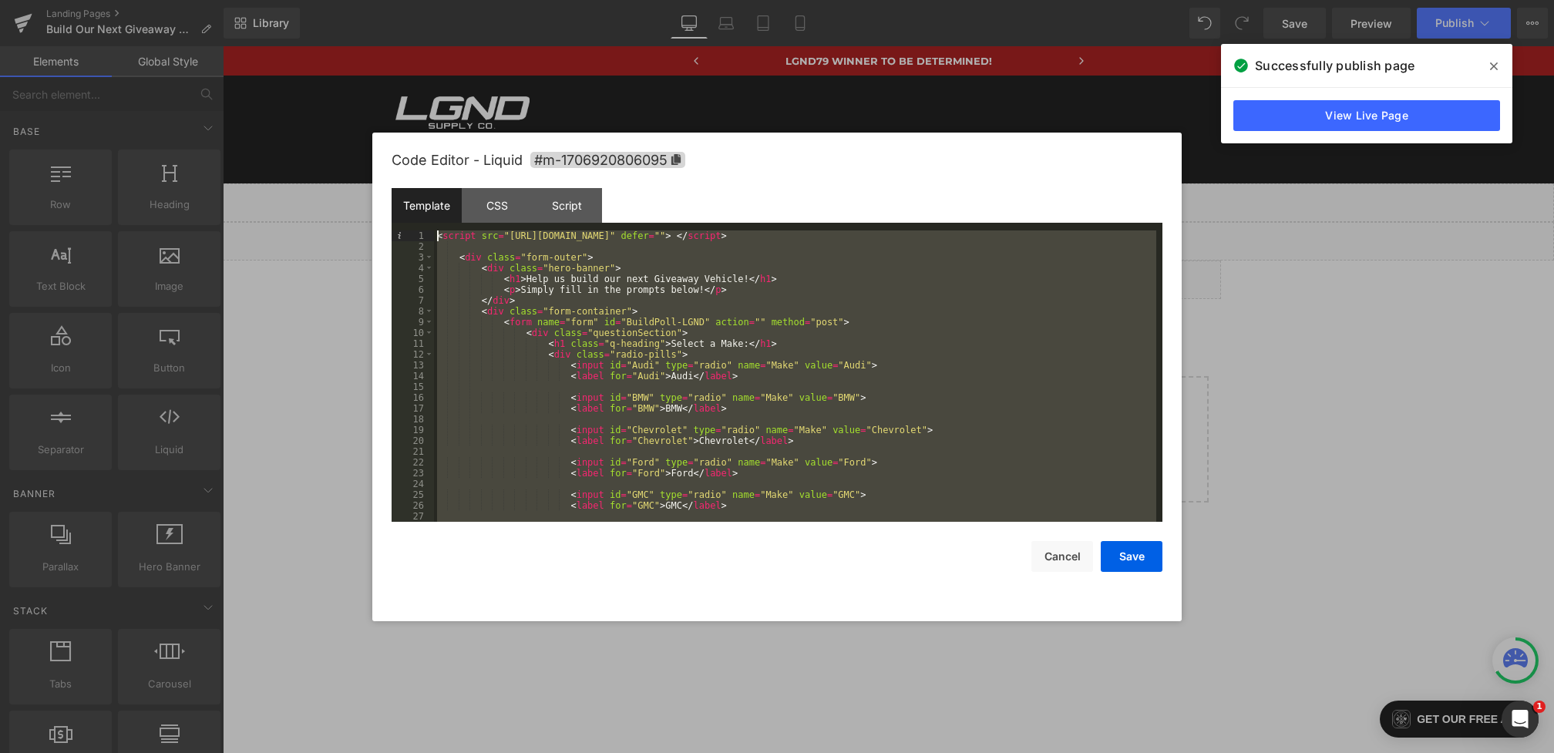
drag, startPoint x: 512, startPoint y: 516, endPoint x: 338, endPoint y: -133, distance: 671.9
click at [338, 0] on html "You are previewing how the will restyle your page. You can not edit Elements in…" at bounding box center [777, 376] width 1554 height 753
click at [512, 207] on div "CSS" at bounding box center [497, 205] width 70 height 35
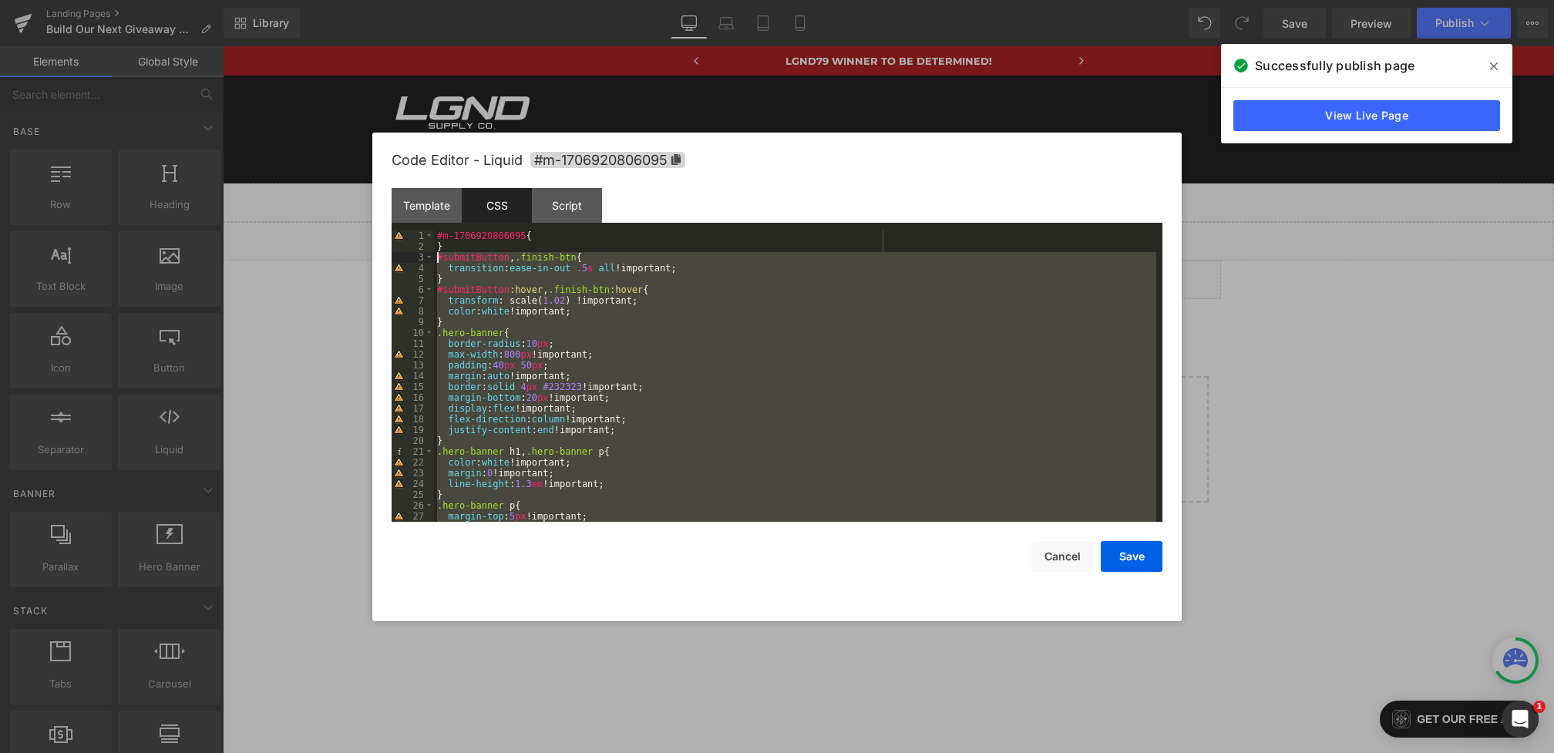
drag, startPoint x: 452, startPoint y: 507, endPoint x: 409, endPoint y: 261, distance: 249.6
click at [409, 261] on pre "1 2 3 4 5 6 7 8 9 10 11 12 13 14 15 16 17 18 19 20 21 22 23 24 25 26 27 28 #m-1…" at bounding box center [777, 375] width 771 height 291
click at [422, 200] on div "Template" at bounding box center [427, 205] width 70 height 35
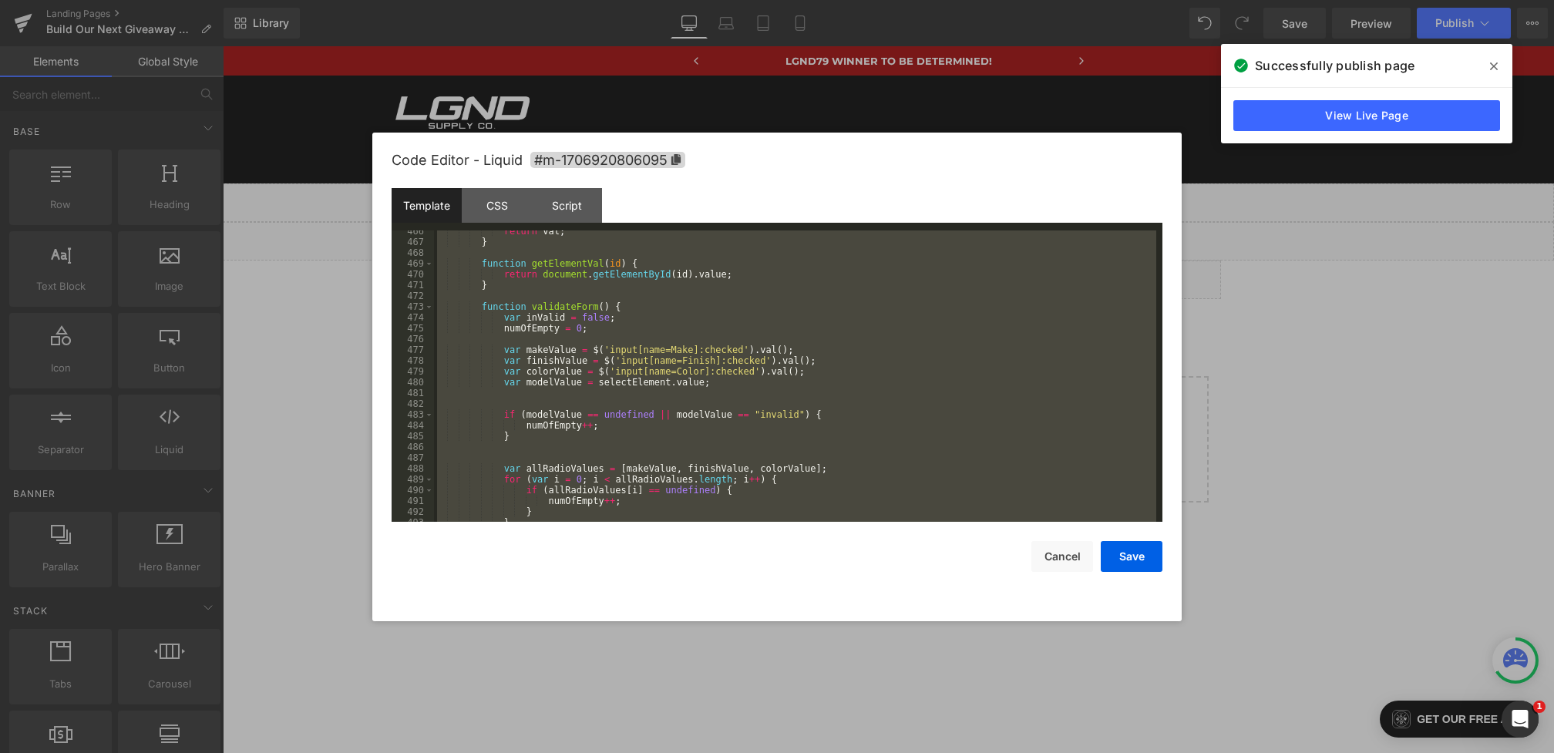
scroll to position [5513, 0]
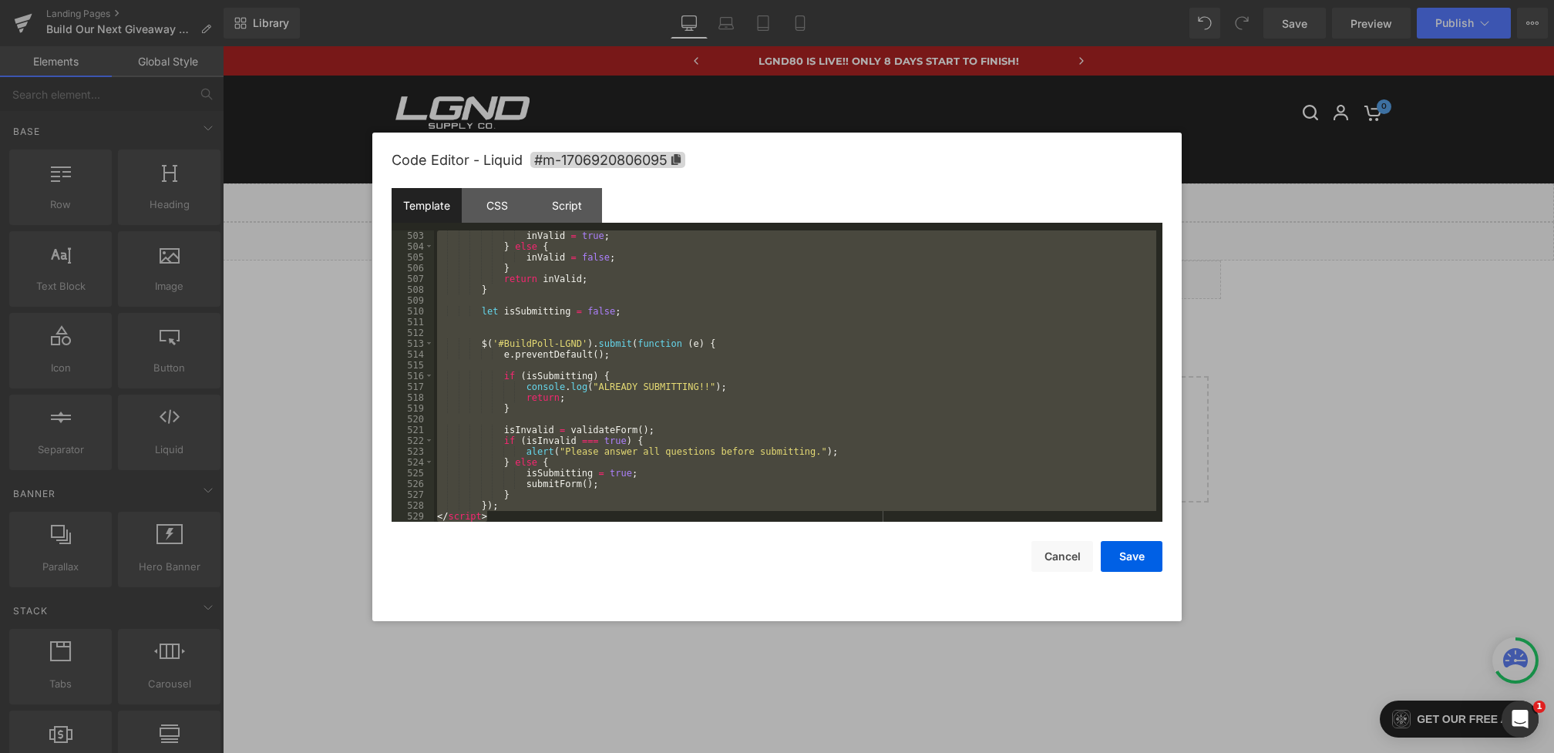
click at [538, 512] on div "inValid = true ; } else { inValid = false ; } return inValid ; } let isSubmitti…" at bounding box center [795, 386] width 722 height 313
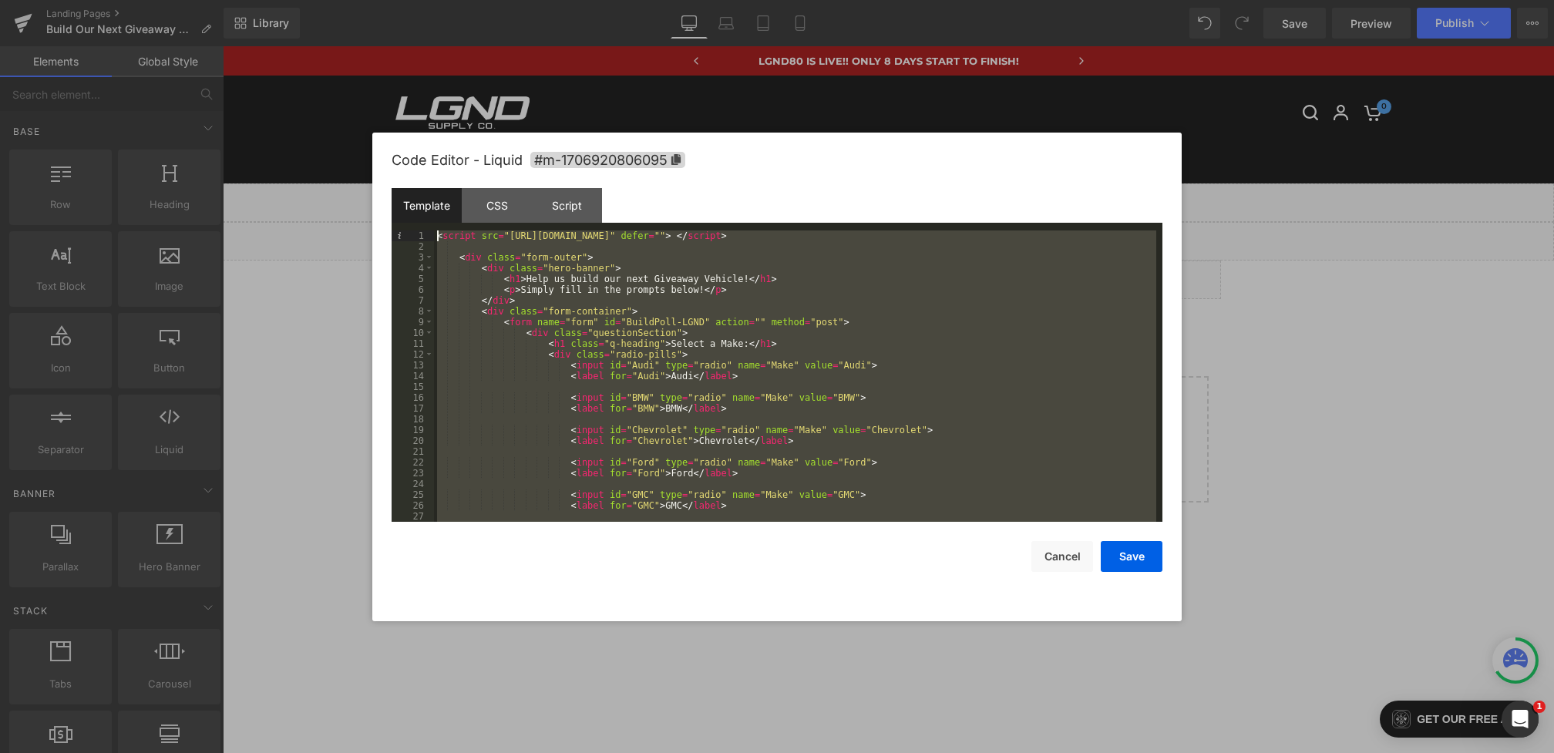
scroll to position [0, 0]
drag, startPoint x: 511, startPoint y: 519, endPoint x: 291, endPoint y: -78, distance: 635.9
click at [291, 0] on html "You are previewing how the will restyle your page. You can not edit Elements in…" at bounding box center [777, 376] width 1554 height 753
click at [503, 202] on div "CSS" at bounding box center [497, 205] width 70 height 35
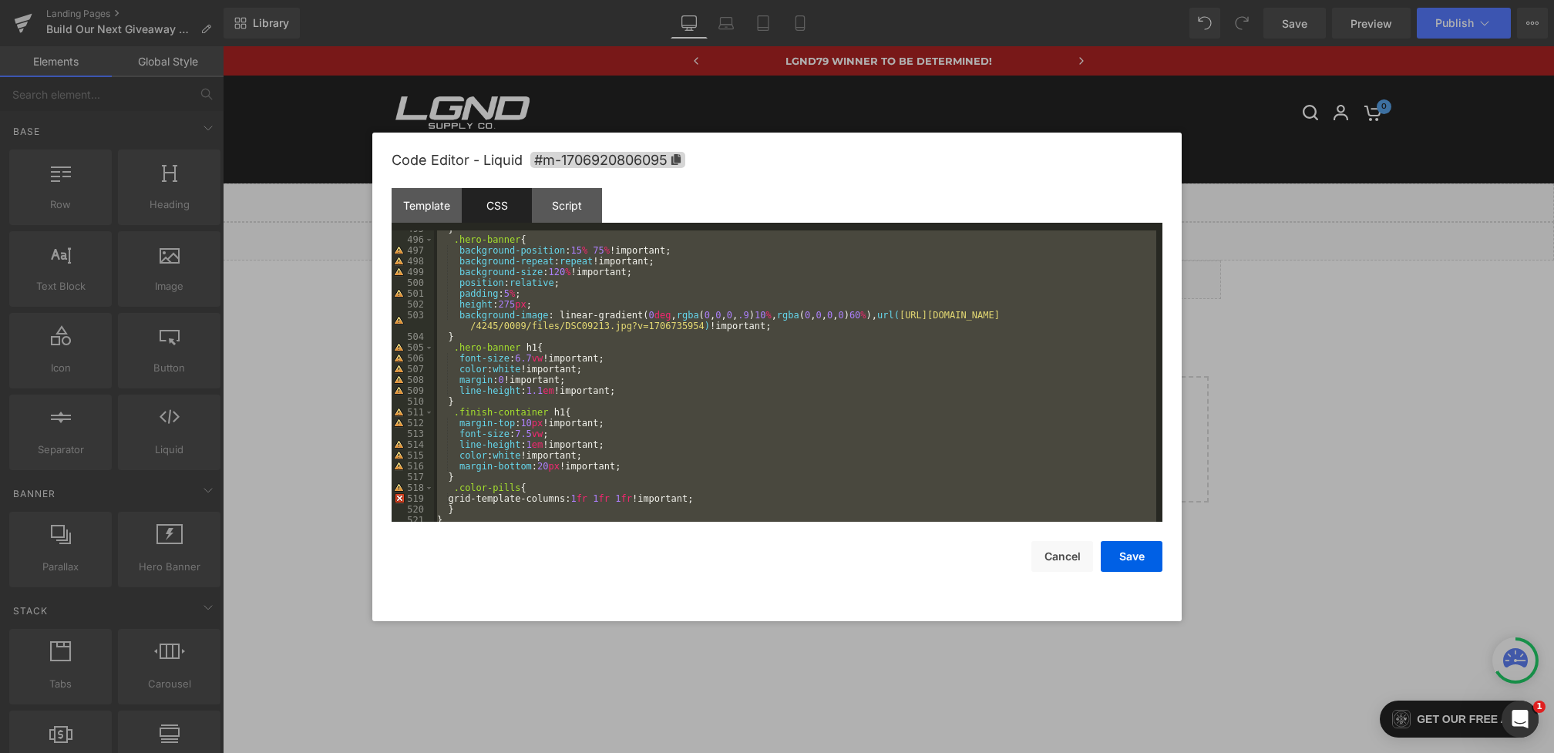
scroll to position [6571, 0]
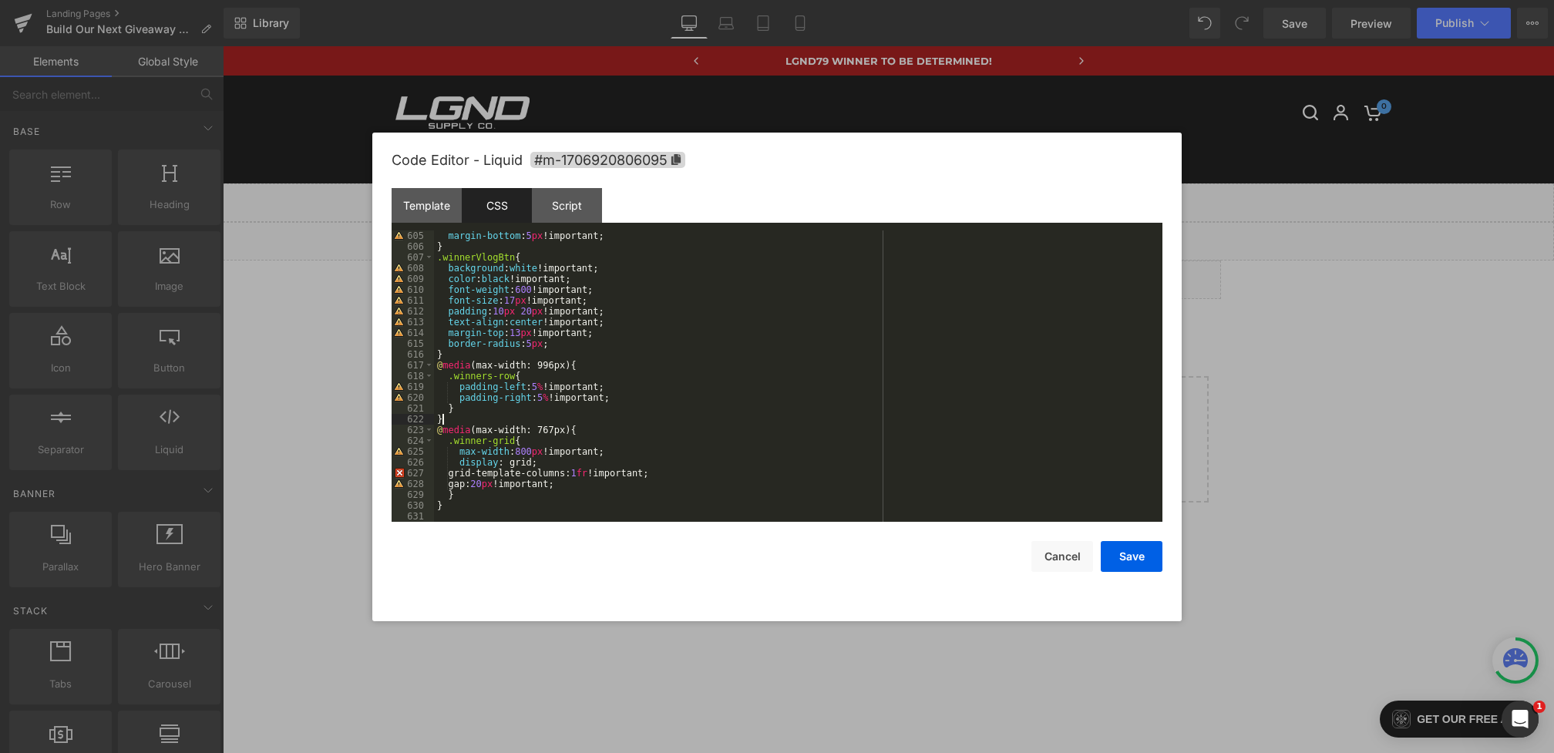
click at [492, 415] on div "margin-bottom : 5 px !important; } .winnerVlogBtn { background : white !importa…" at bounding box center [795, 386] width 722 height 313
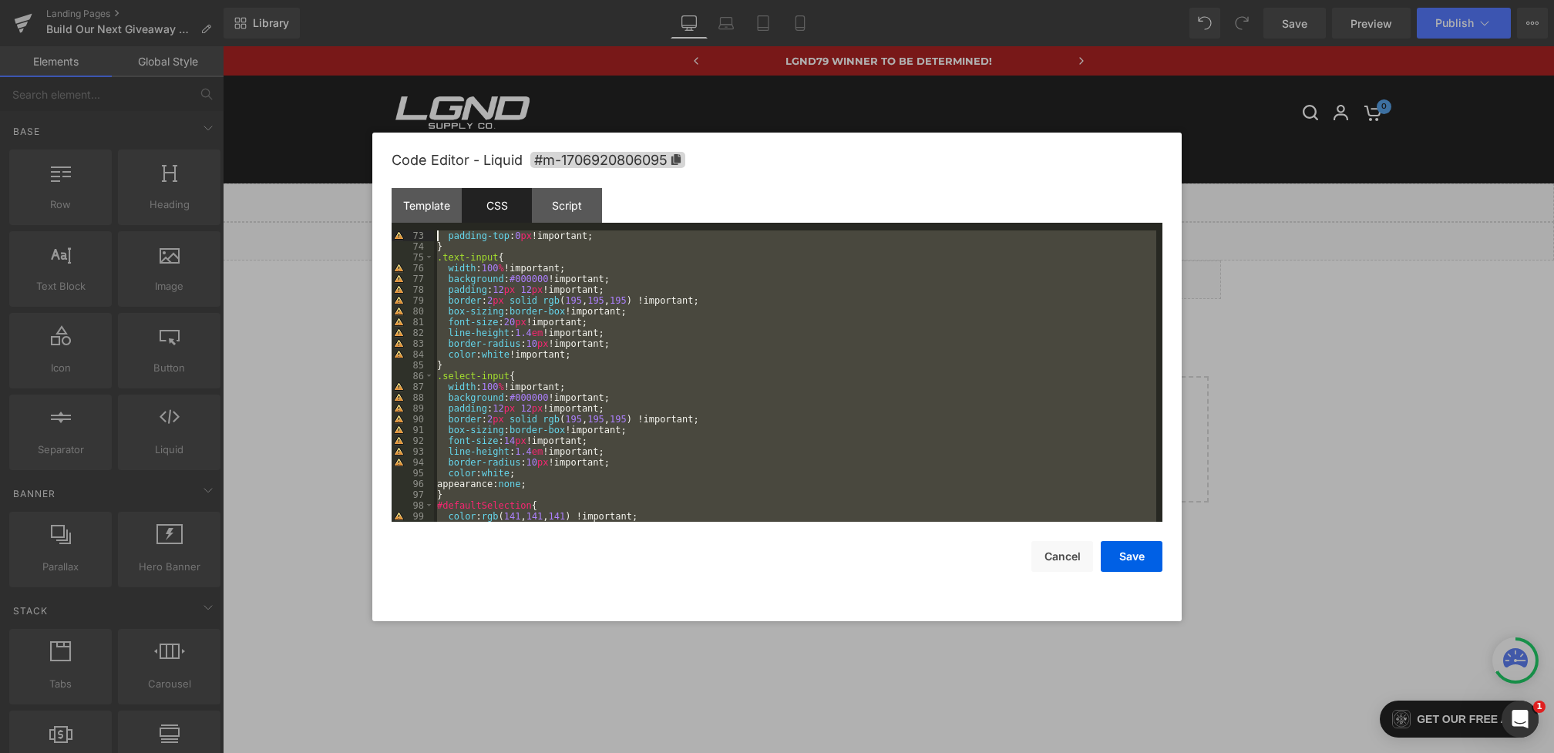
scroll to position [0, 0]
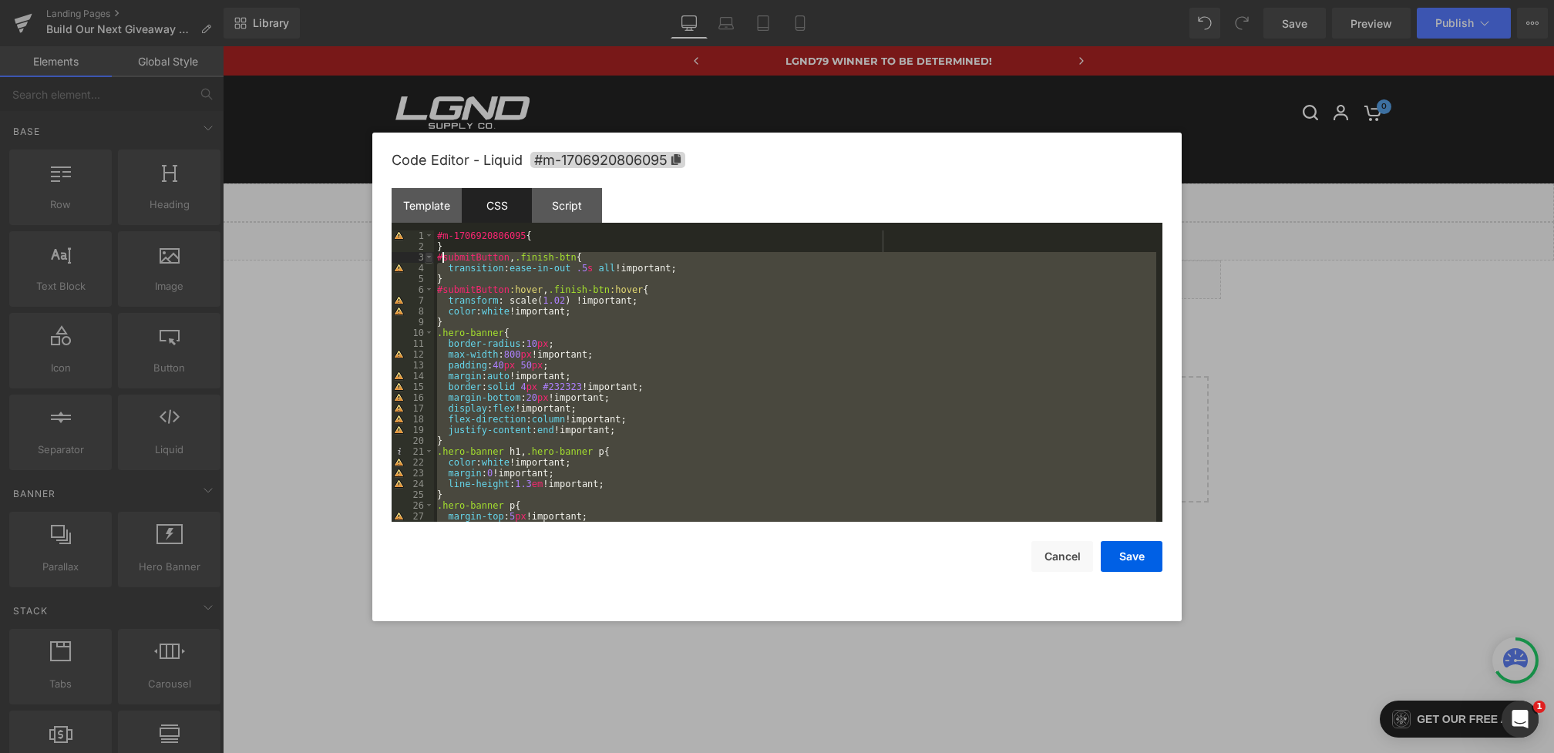
drag, startPoint x: 460, startPoint y: 502, endPoint x: 432, endPoint y: 260, distance: 243.6
click at [432, 260] on pre "1 2 3 4 5 6 7 8 9 10 11 12 13 14 15 16 17 18 19 20 21 22 23 24 25 26 27 28 #m-1…" at bounding box center [777, 375] width 771 height 291
click at [1057, 556] on button "Cancel" at bounding box center [1062, 556] width 62 height 31
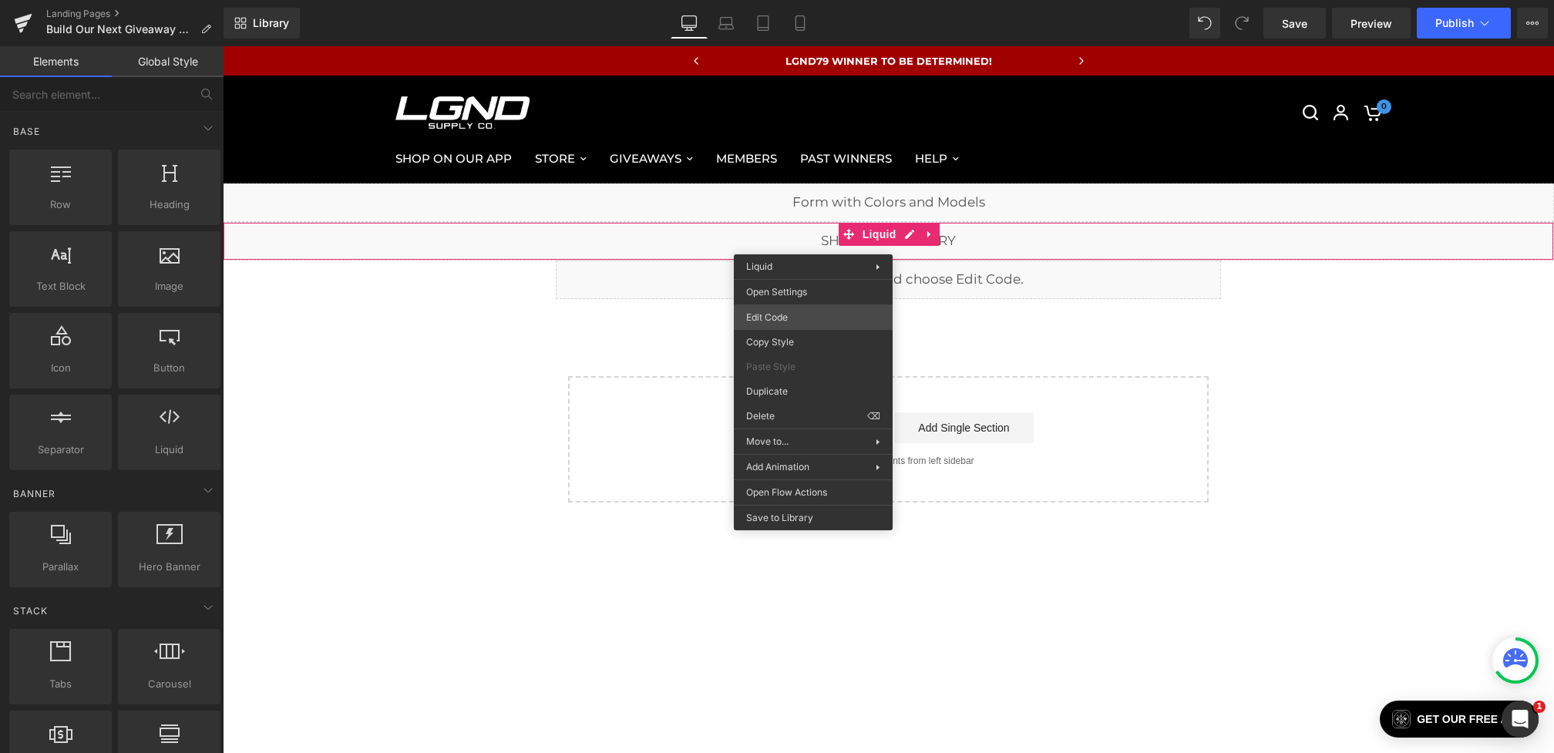
click at [770, 0] on div "You are previewing how the will restyle your page. You can not edit Elements in…" at bounding box center [777, 0] width 1554 height 0
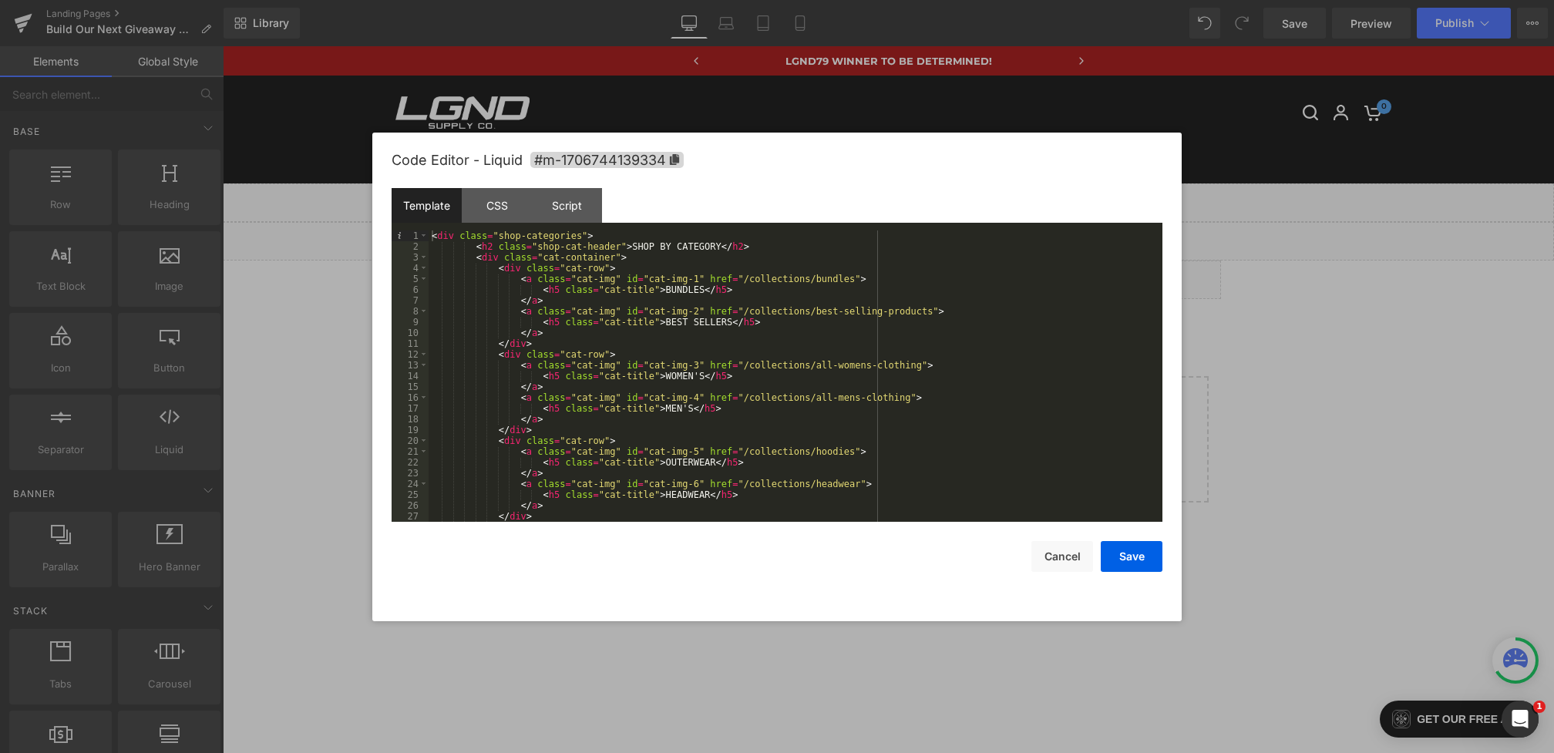
scroll to position [22, 0]
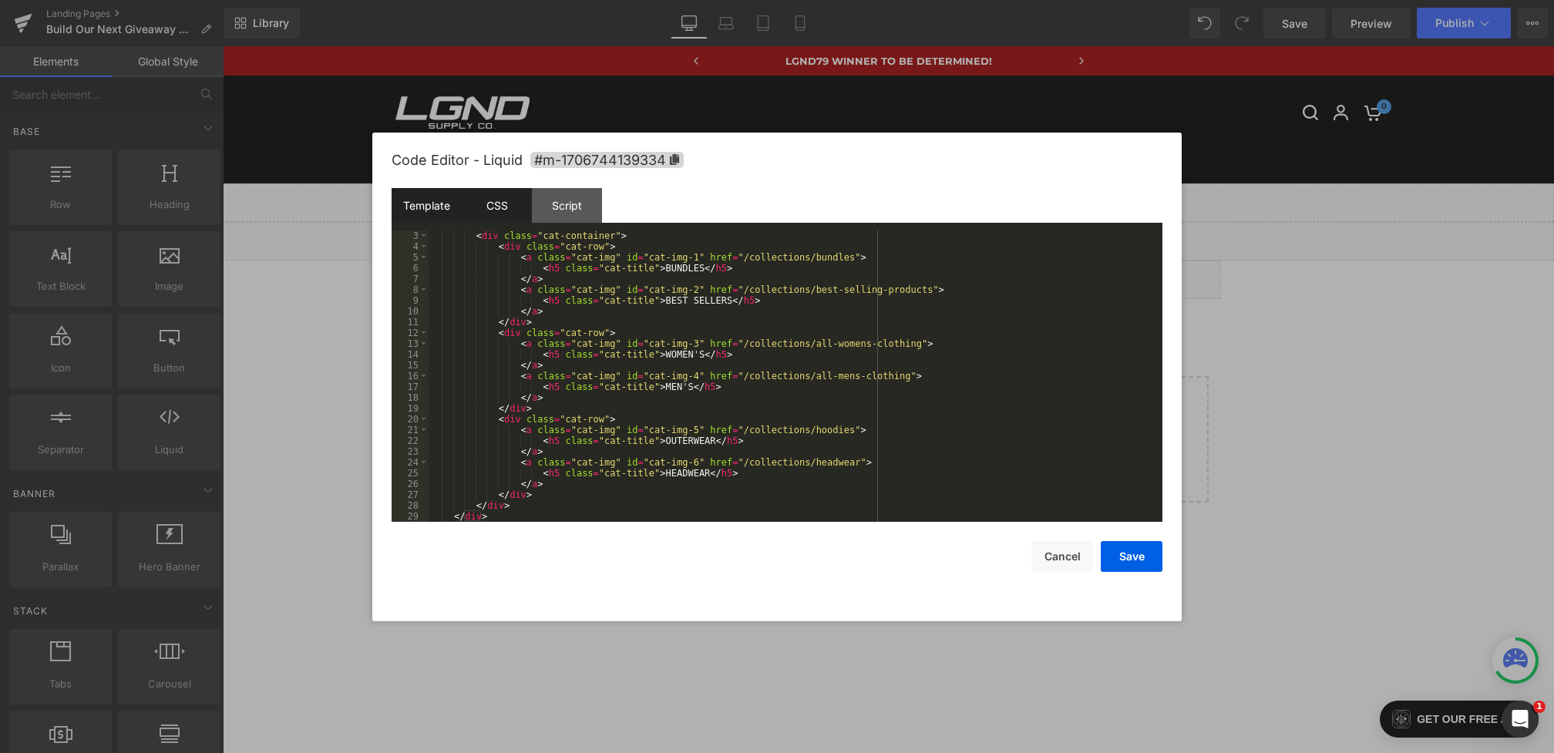
click at [507, 207] on div "CSS" at bounding box center [497, 205] width 70 height 35
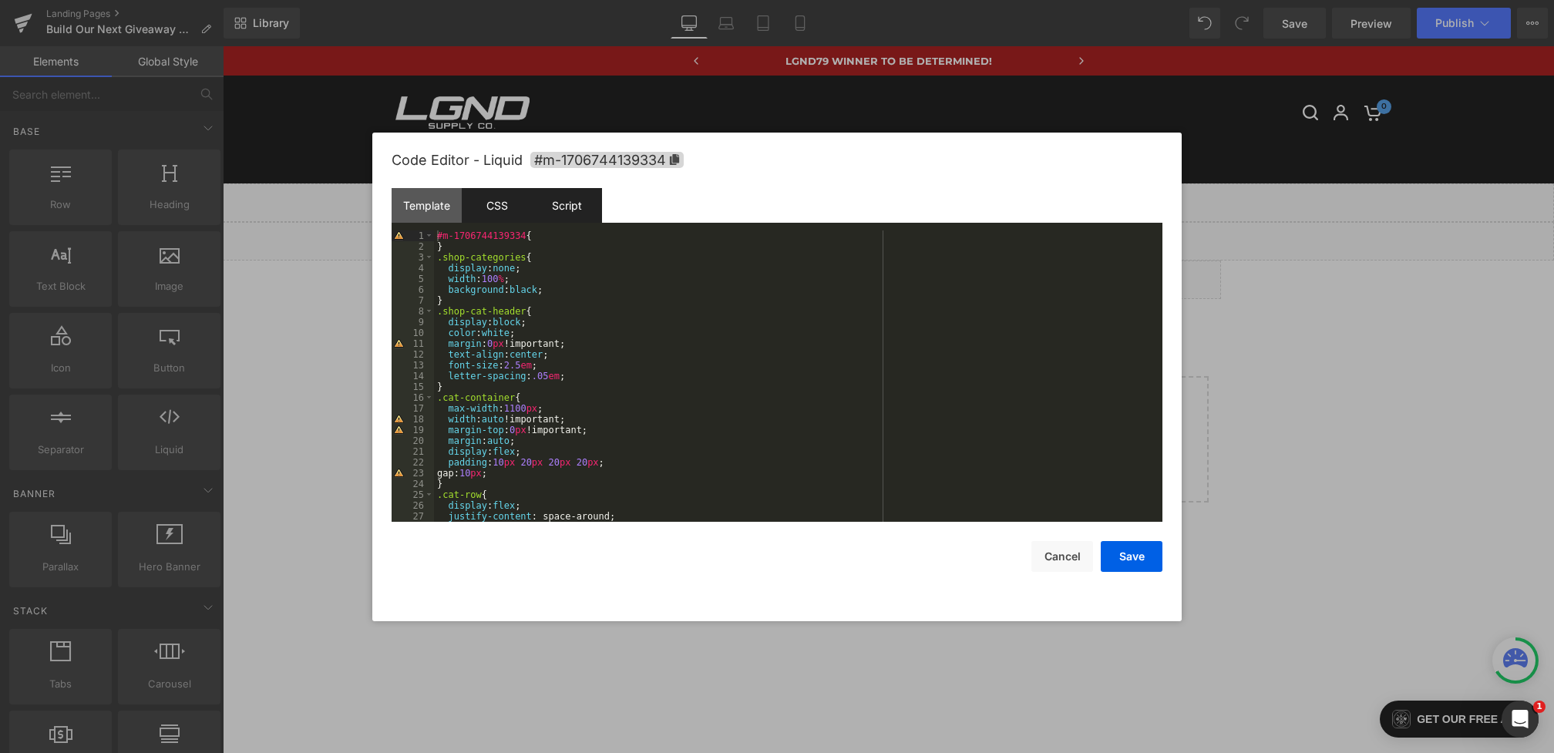
click at [562, 203] on div "Script" at bounding box center [567, 205] width 70 height 35
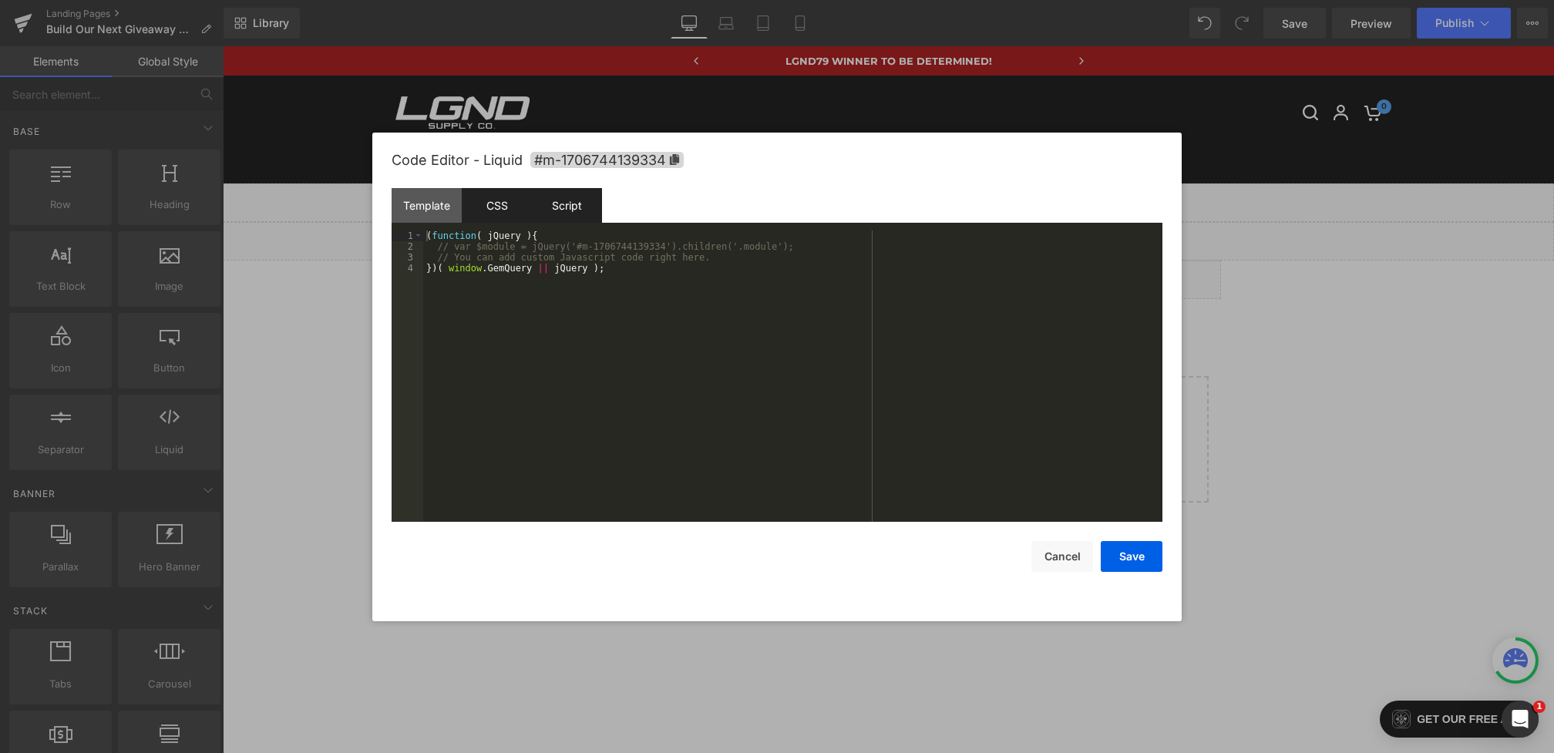
click at [507, 205] on div "CSS" at bounding box center [497, 205] width 70 height 35
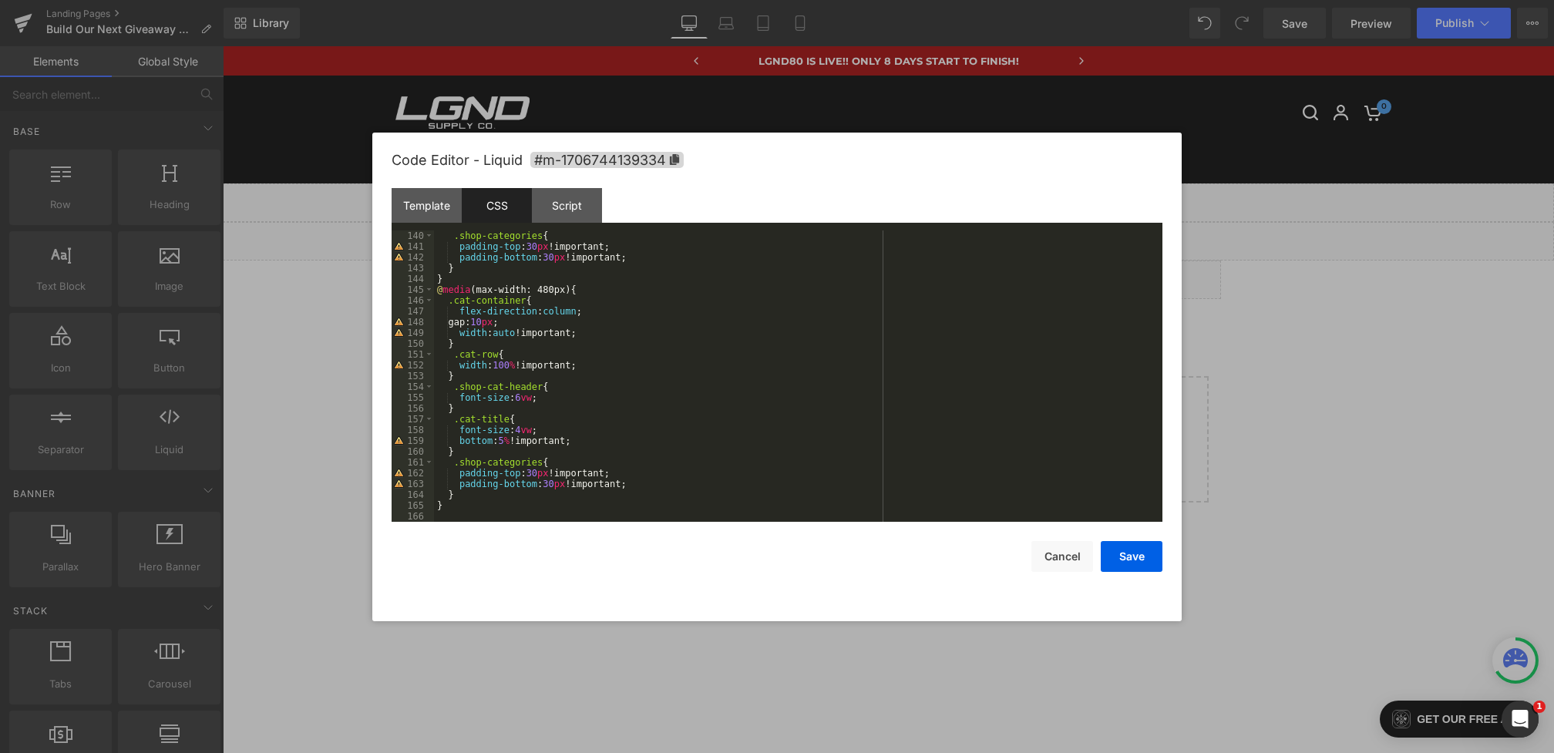
scroll to position [1564, 0]
click at [441, 195] on div "Template" at bounding box center [427, 205] width 70 height 35
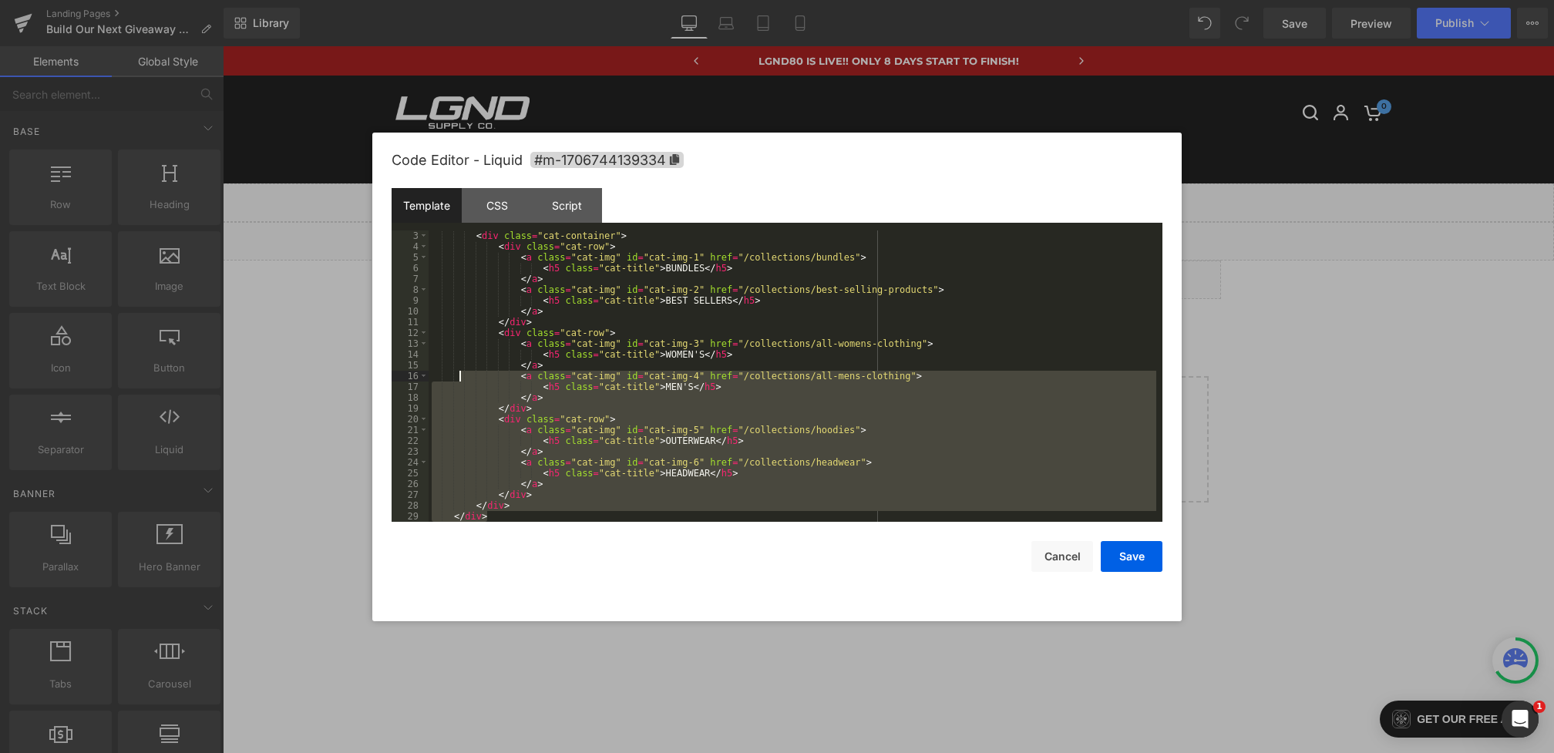
scroll to position [0, 0]
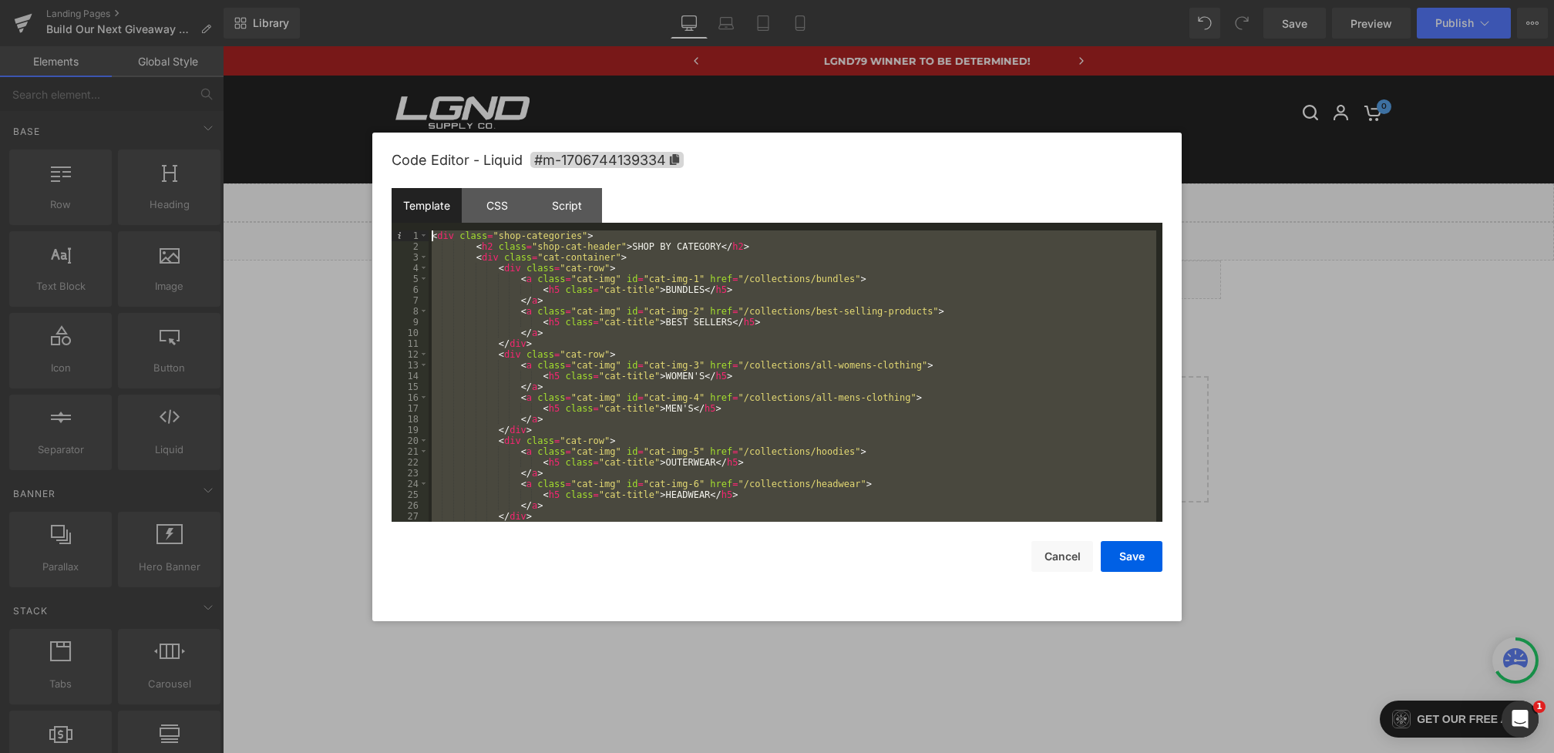
drag, startPoint x: 509, startPoint y: 514, endPoint x: 392, endPoint y: 106, distance: 424.9
click at [392, 105] on body "You are previewing how the will restyle your page. You can not edit Elements in…" at bounding box center [777, 376] width 1554 height 753
click at [509, 211] on div "CSS" at bounding box center [497, 205] width 70 height 35
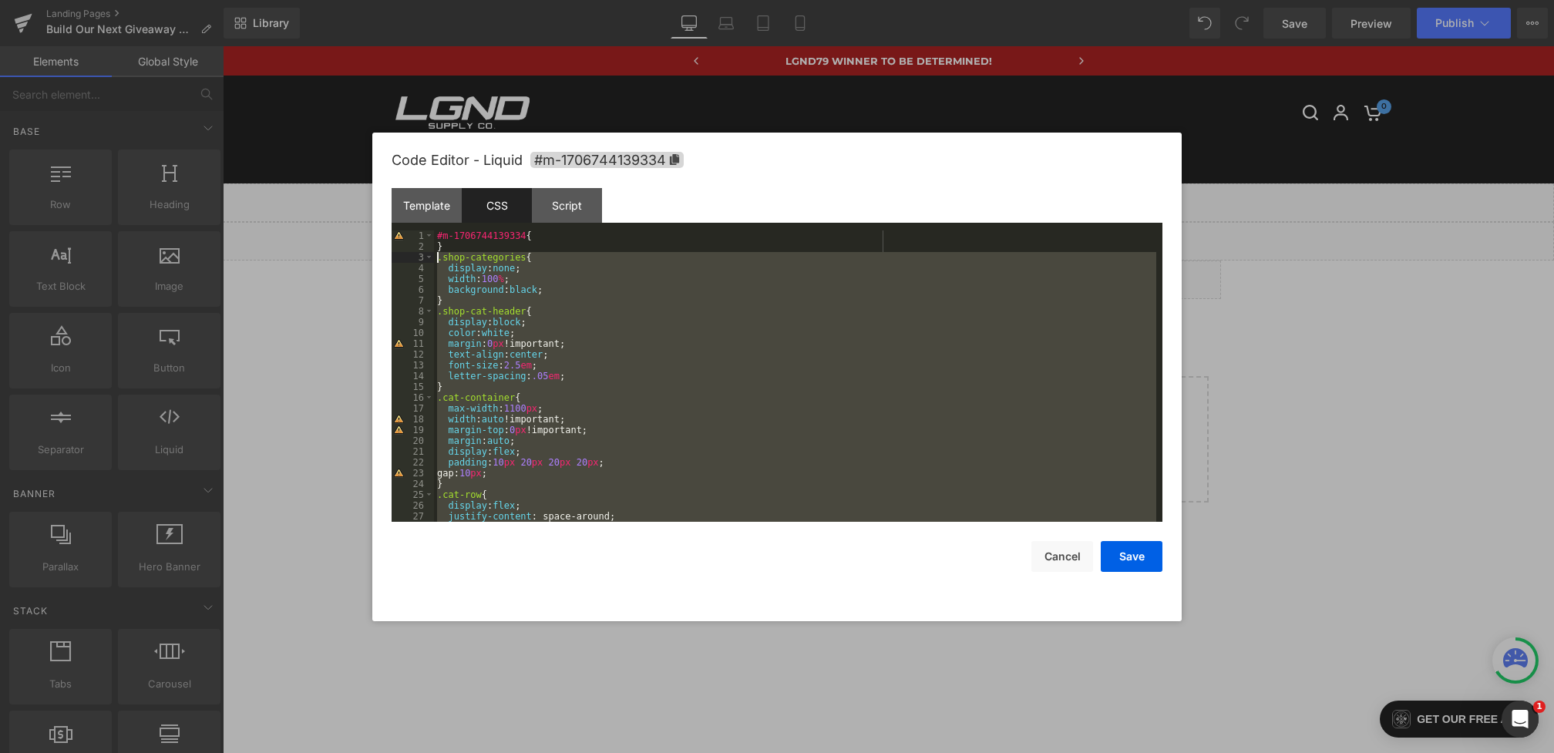
drag, startPoint x: 459, startPoint y: 512, endPoint x: 392, endPoint y: 256, distance: 265.4
click at [392, 256] on pre "1 2 3 4 5 6 7 8 9 10 11 12 13 14 15 16 17 18 19 20 21 22 23 24 25 26 27 28 #m-1…" at bounding box center [777, 375] width 771 height 291
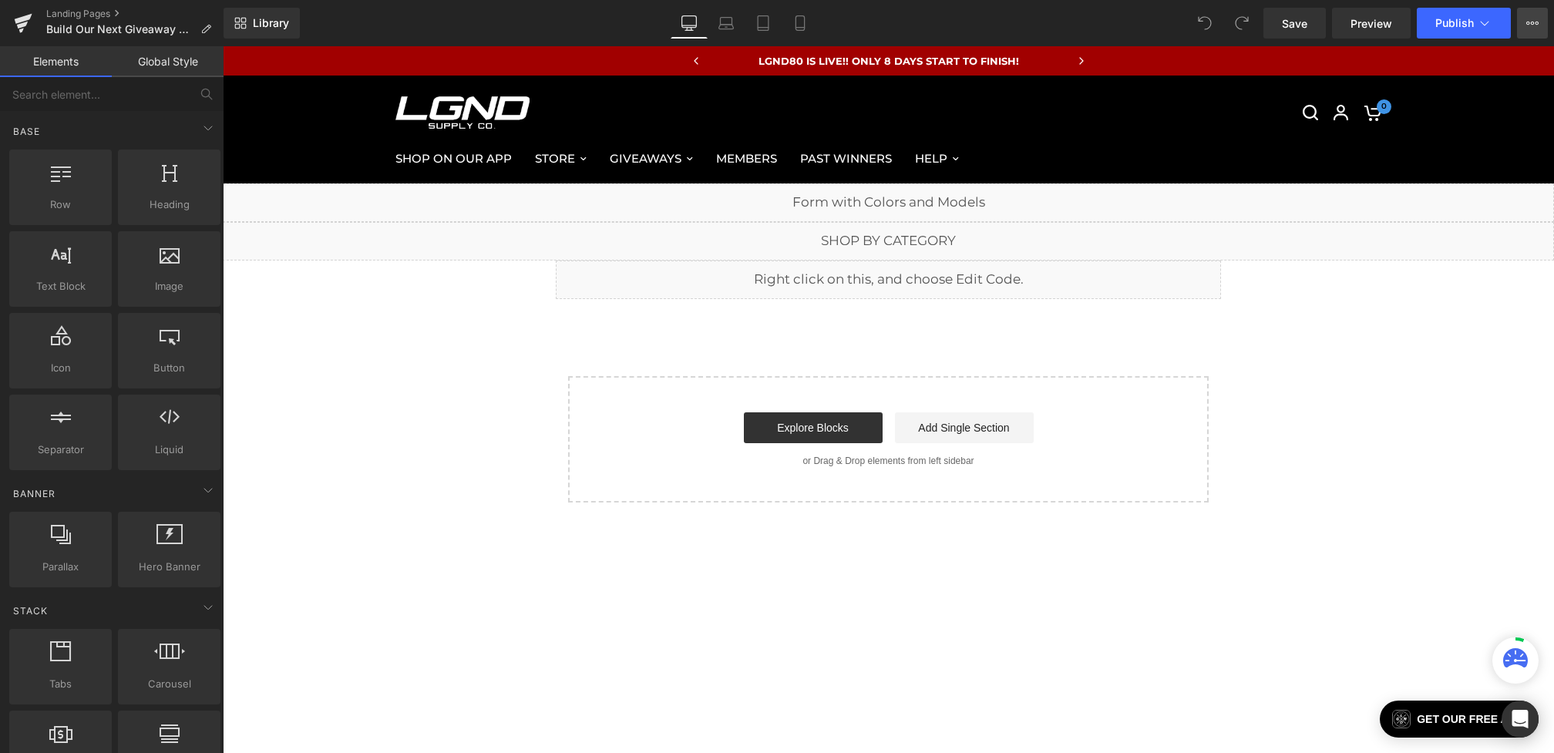
click at [1527, 25] on icon at bounding box center [1532, 23] width 12 height 12
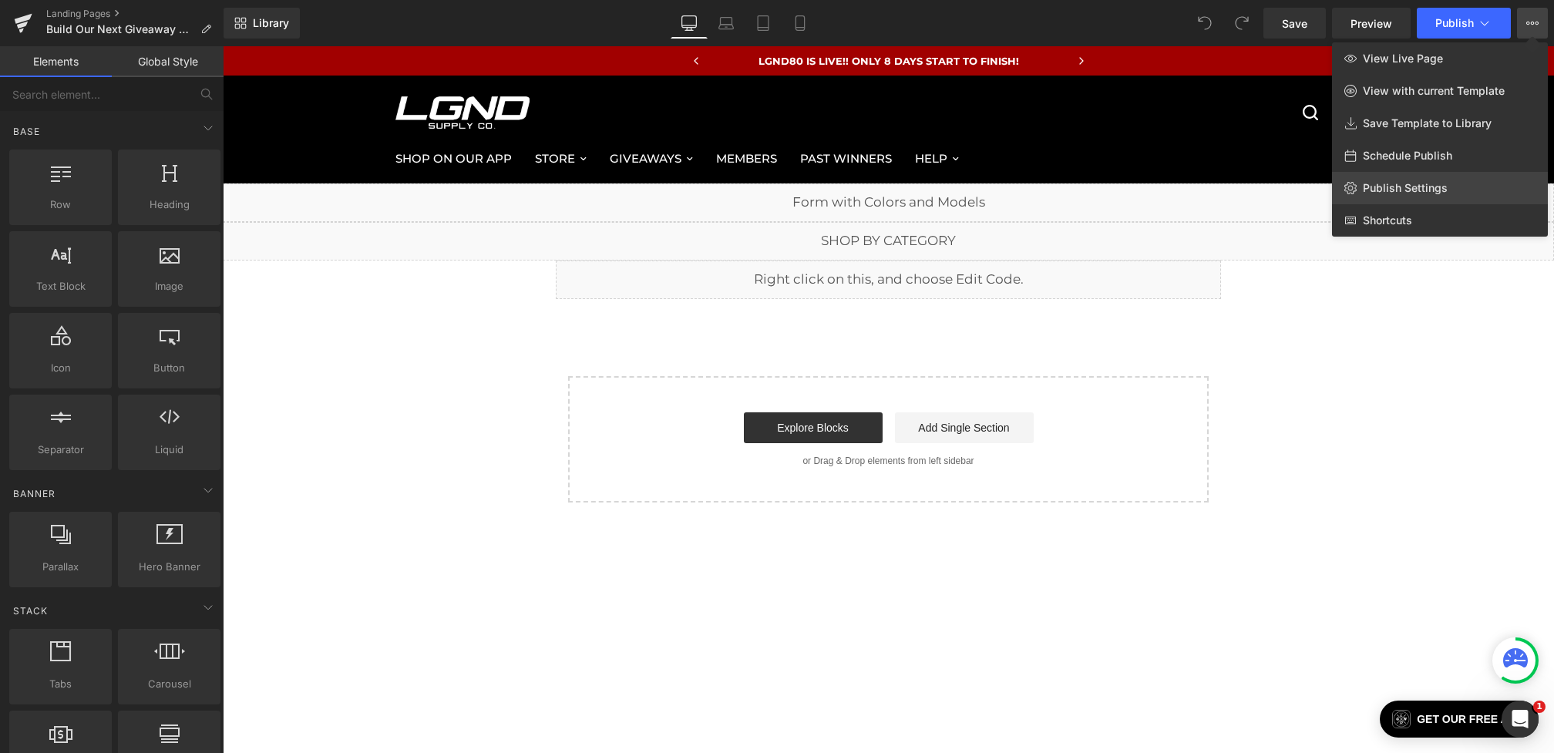
click at [1395, 185] on span "Publish Settings" at bounding box center [1405, 188] width 85 height 14
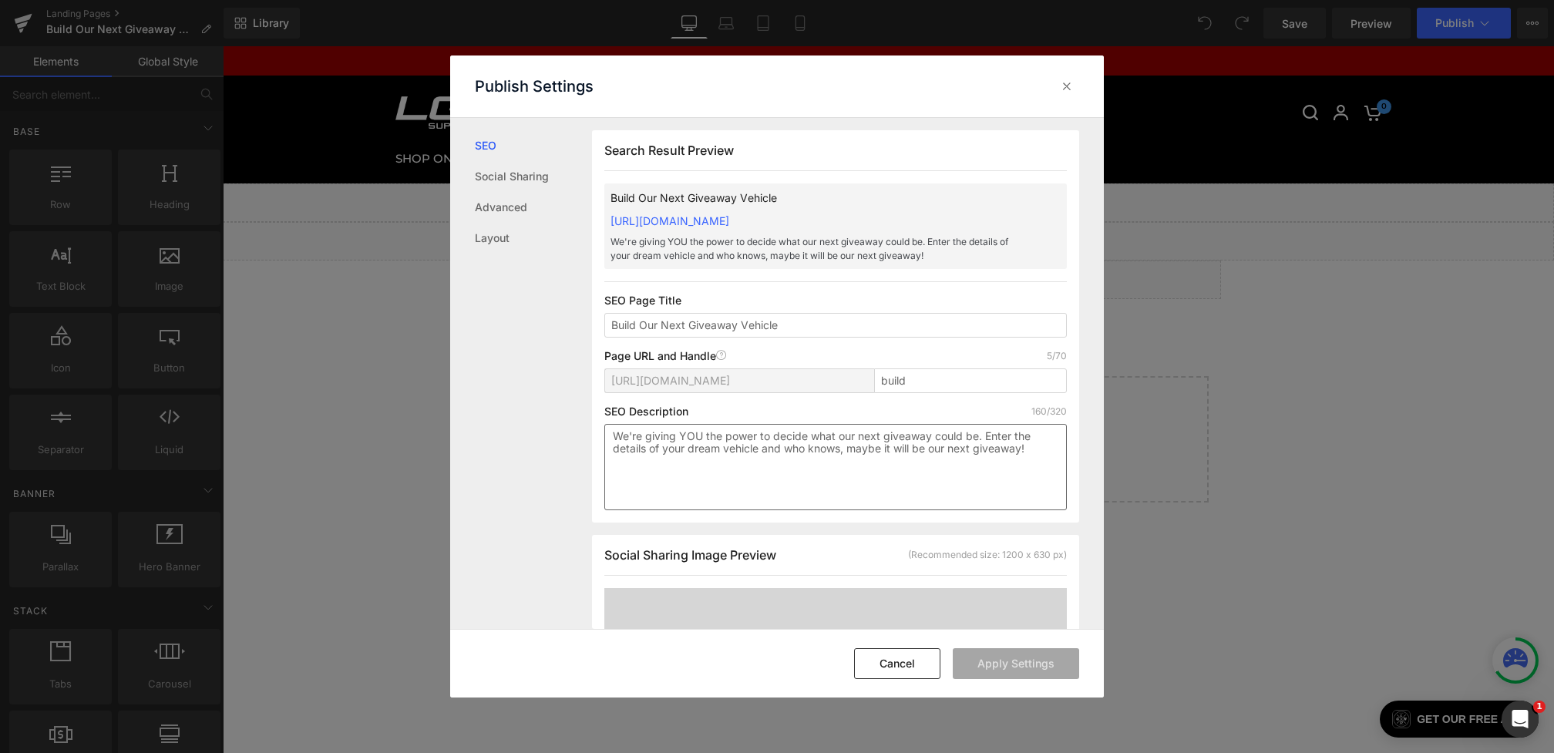
scroll to position [1, 0]
drag, startPoint x: 1040, startPoint y: 454, endPoint x: 427, endPoint y: 355, distance: 620.7
click at [427, 355] on div "Publish Settings SEO Social Sharing Advanced Layout Search Result Preview Build…" at bounding box center [777, 376] width 1554 height 753
drag, startPoint x: 832, startPoint y: 320, endPoint x: 476, endPoint y: 320, distance: 356.1
click at [476, 320] on div "SEO Social Sharing Advanced Layout Search Result Preview Build Our Next Giveawa…" at bounding box center [777, 374] width 654 height 512
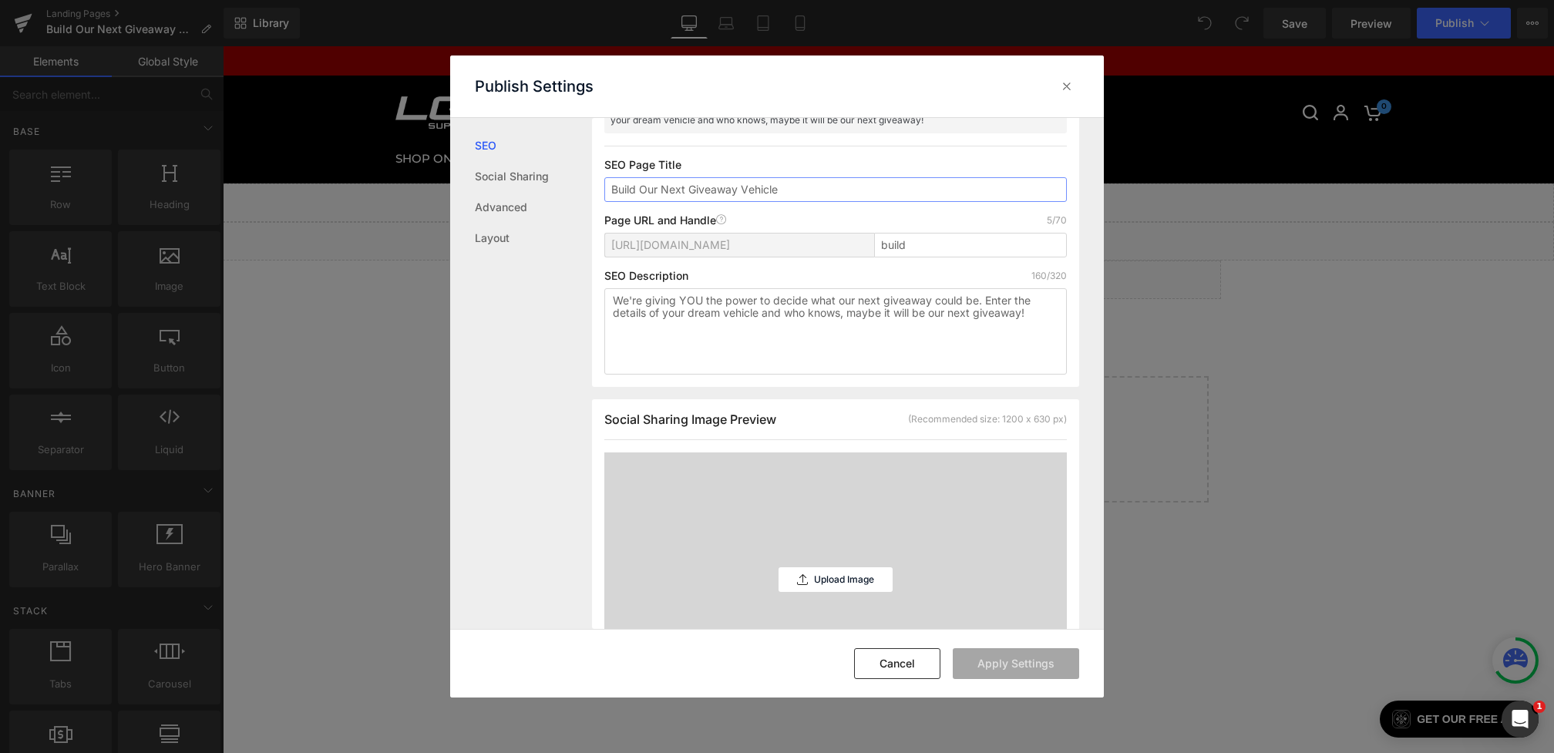
scroll to position [133, 0]
click at [927, 245] on input "build" at bounding box center [970, 247] width 193 height 25
type input "build-old"
click at [998, 657] on button "Apply Settings" at bounding box center [1016, 663] width 126 height 31
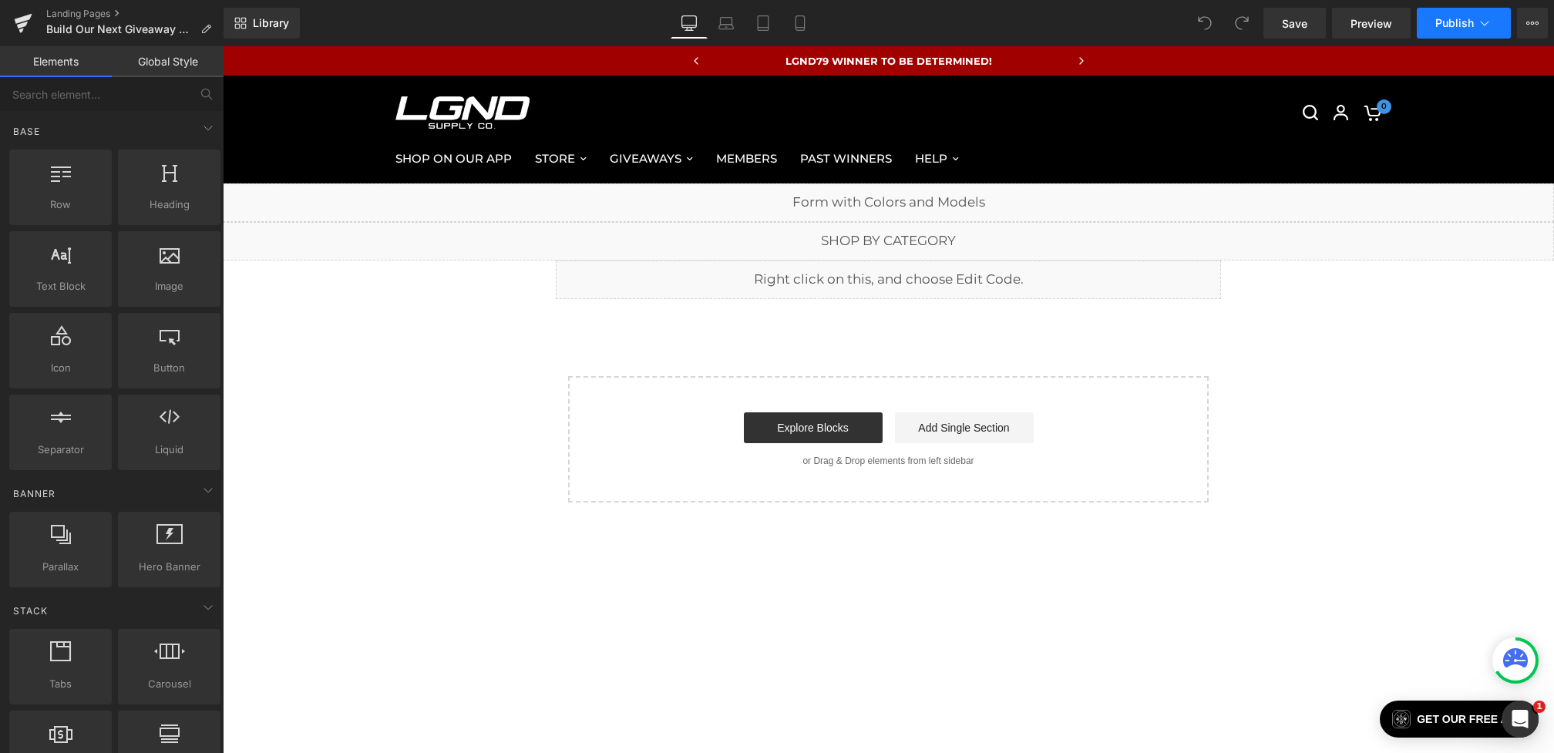
click at [1475, 36] on button "Publish" at bounding box center [1464, 23] width 94 height 31
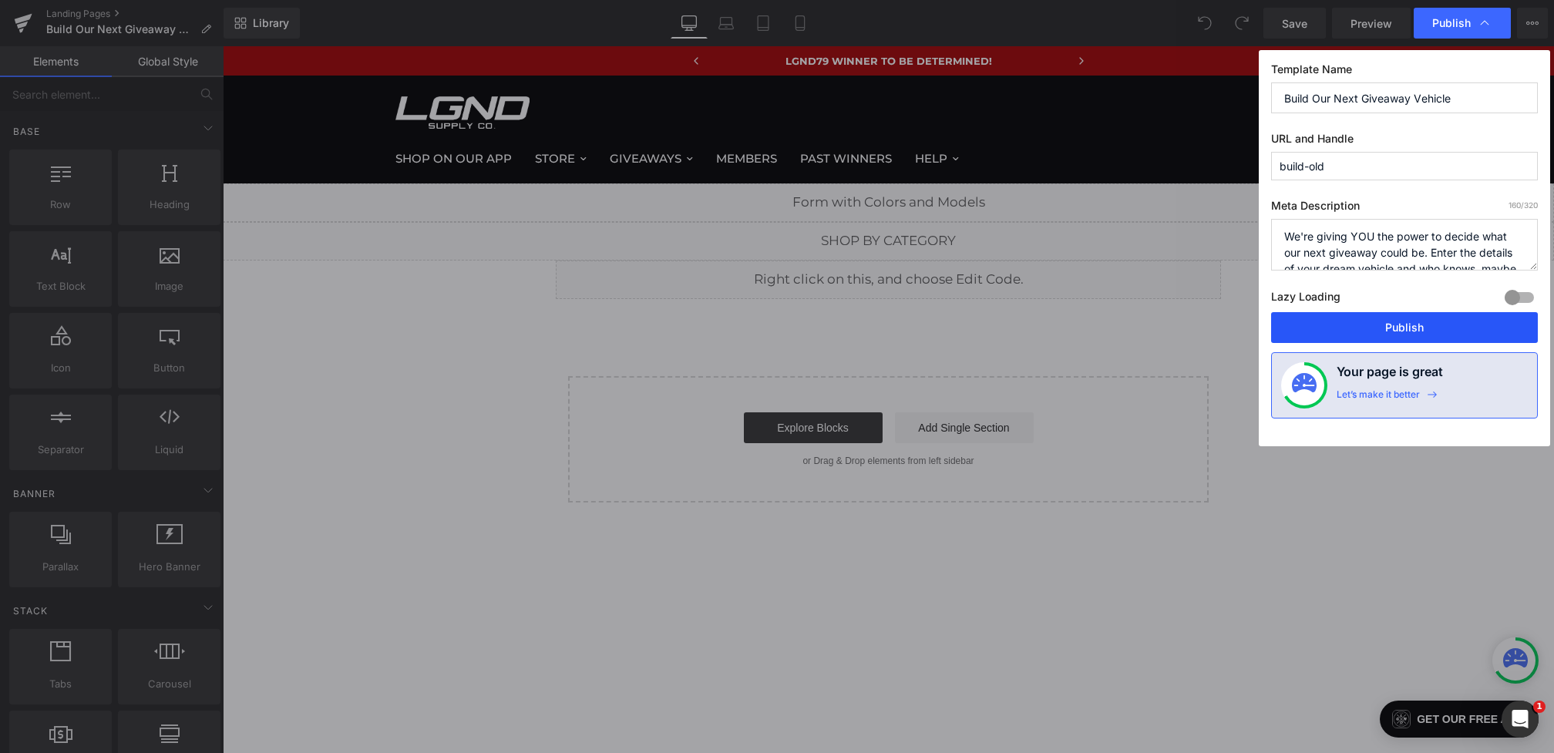
click at [1363, 321] on button "Publish" at bounding box center [1404, 327] width 267 height 31
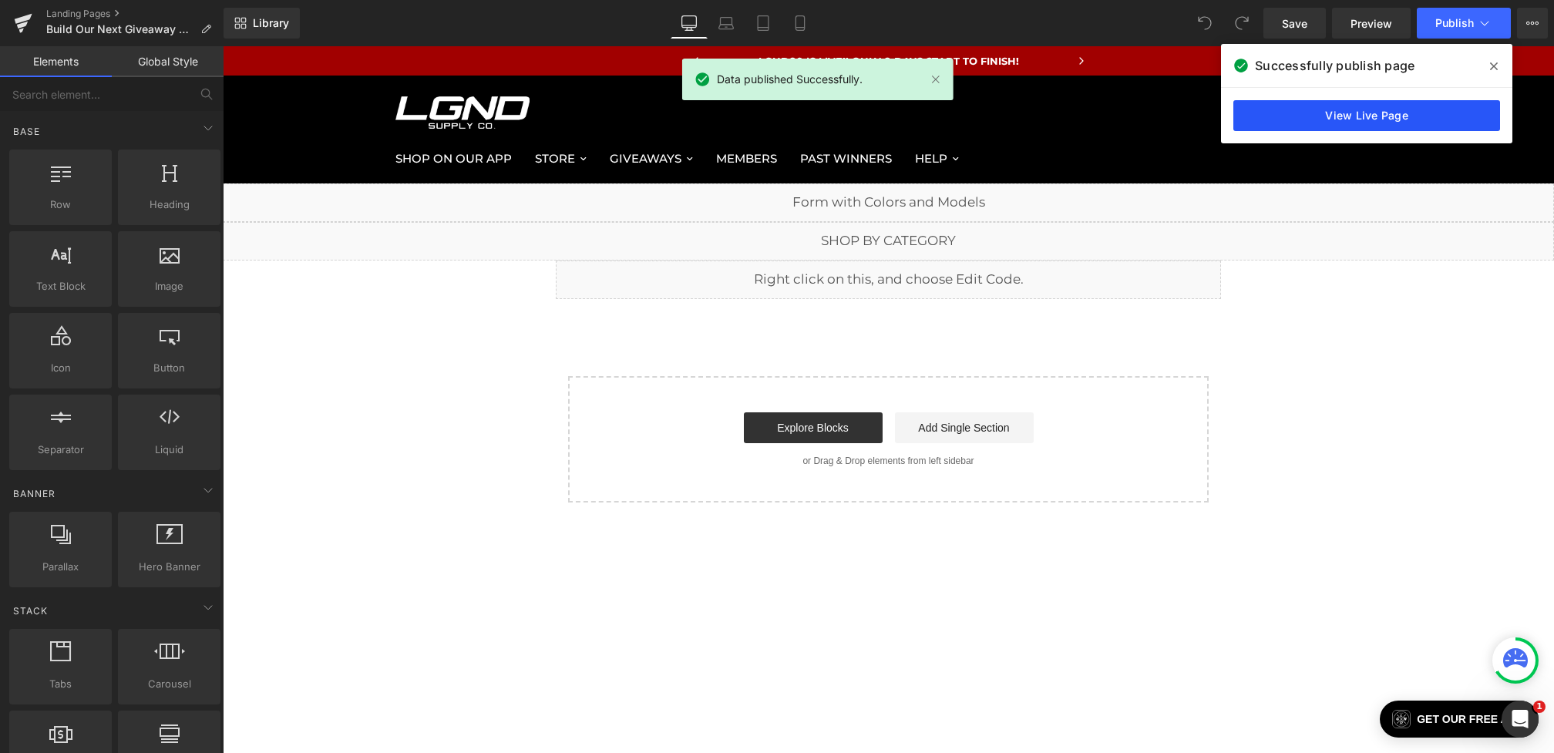
click at [1393, 113] on link "View Live Page" at bounding box center [1366, 115] width 267 height 31
